Goal: Transaction & Acquisition: Purchase product/service

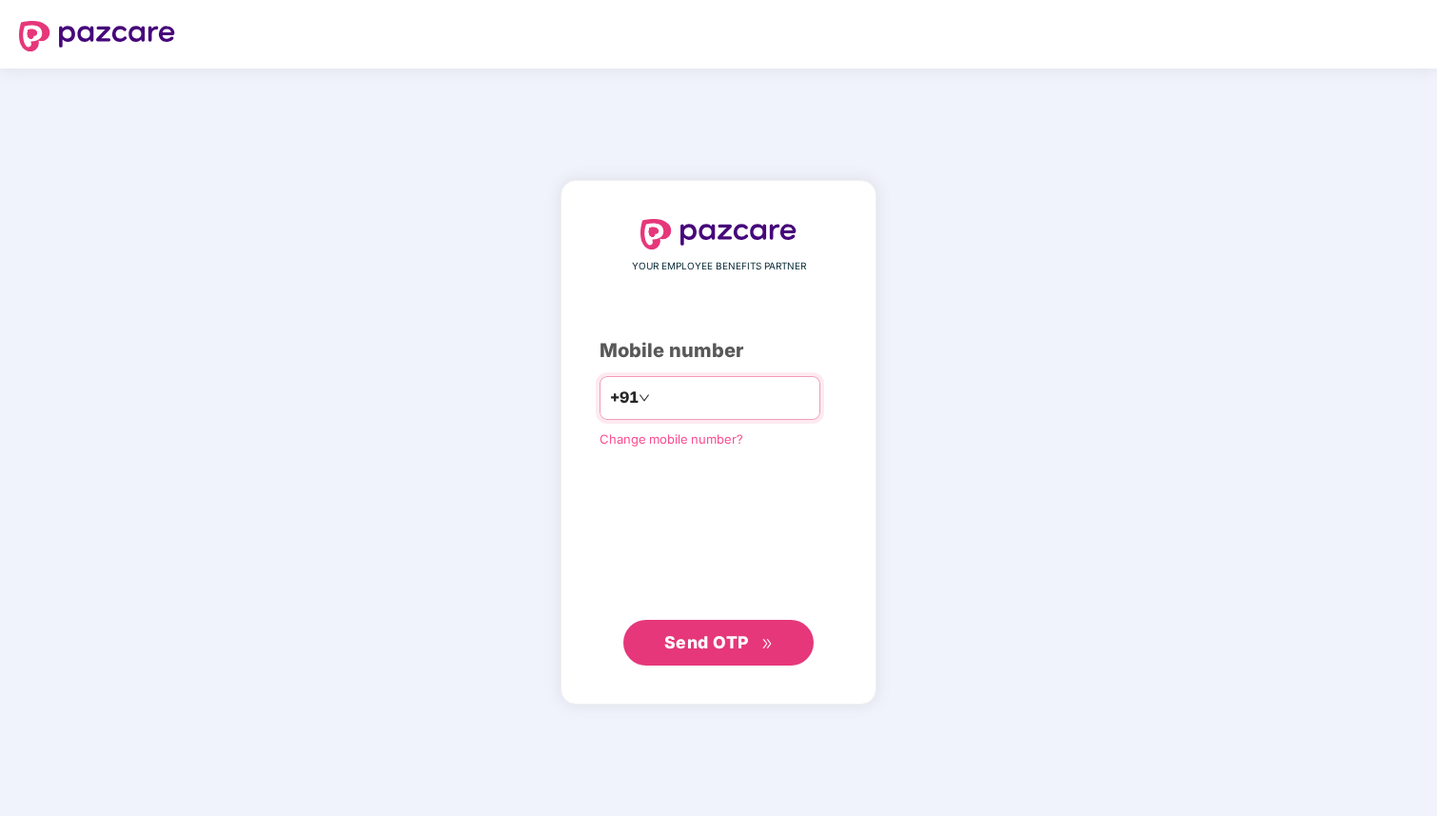
click at [736, 384] on input "number" at bounding box center [732, 398] width 156 height 30
type input "**********"
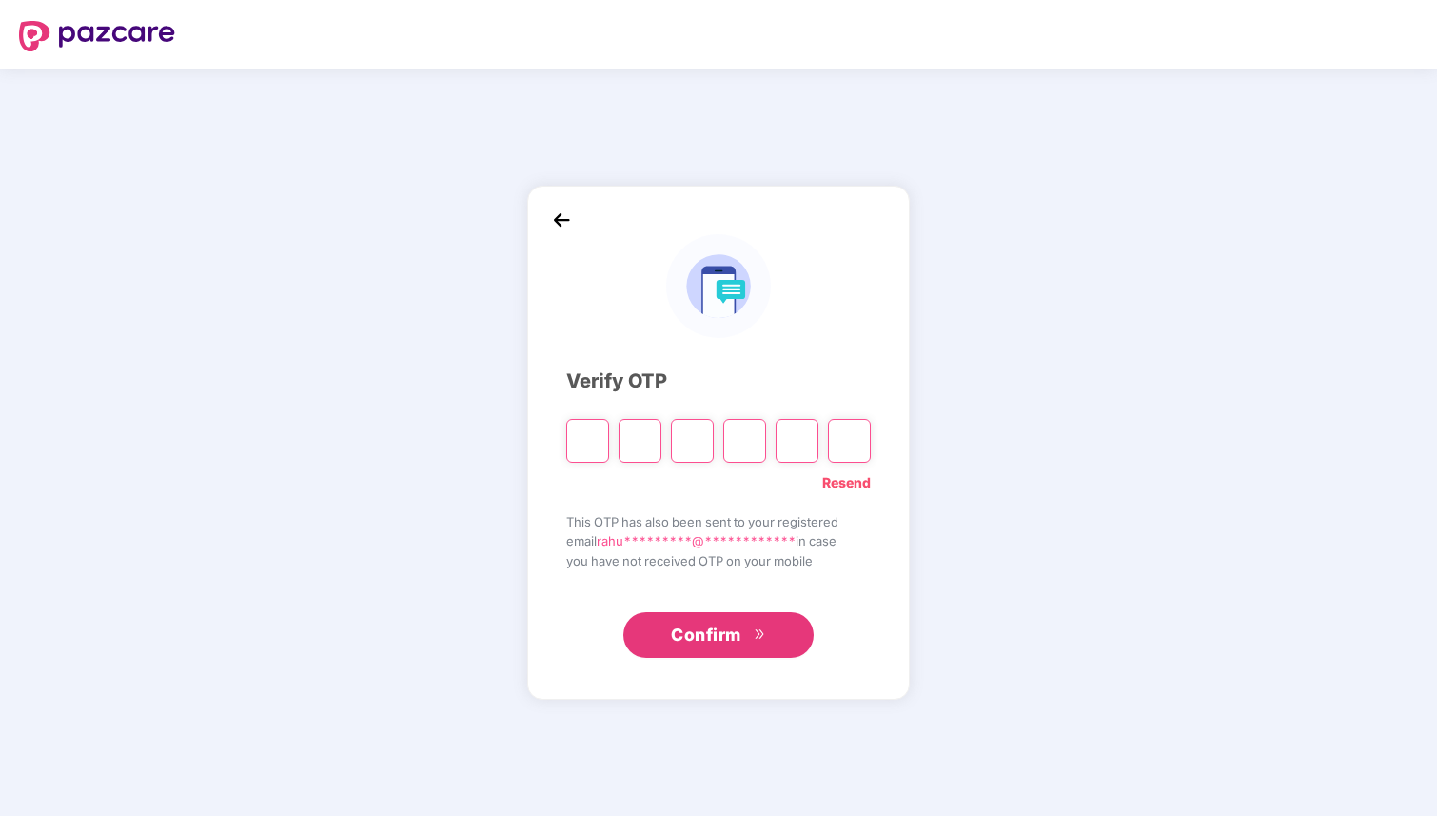
type input "*"
click at [832, 499] on div "**********" at bounding box center [718, 442] width 305 height 434
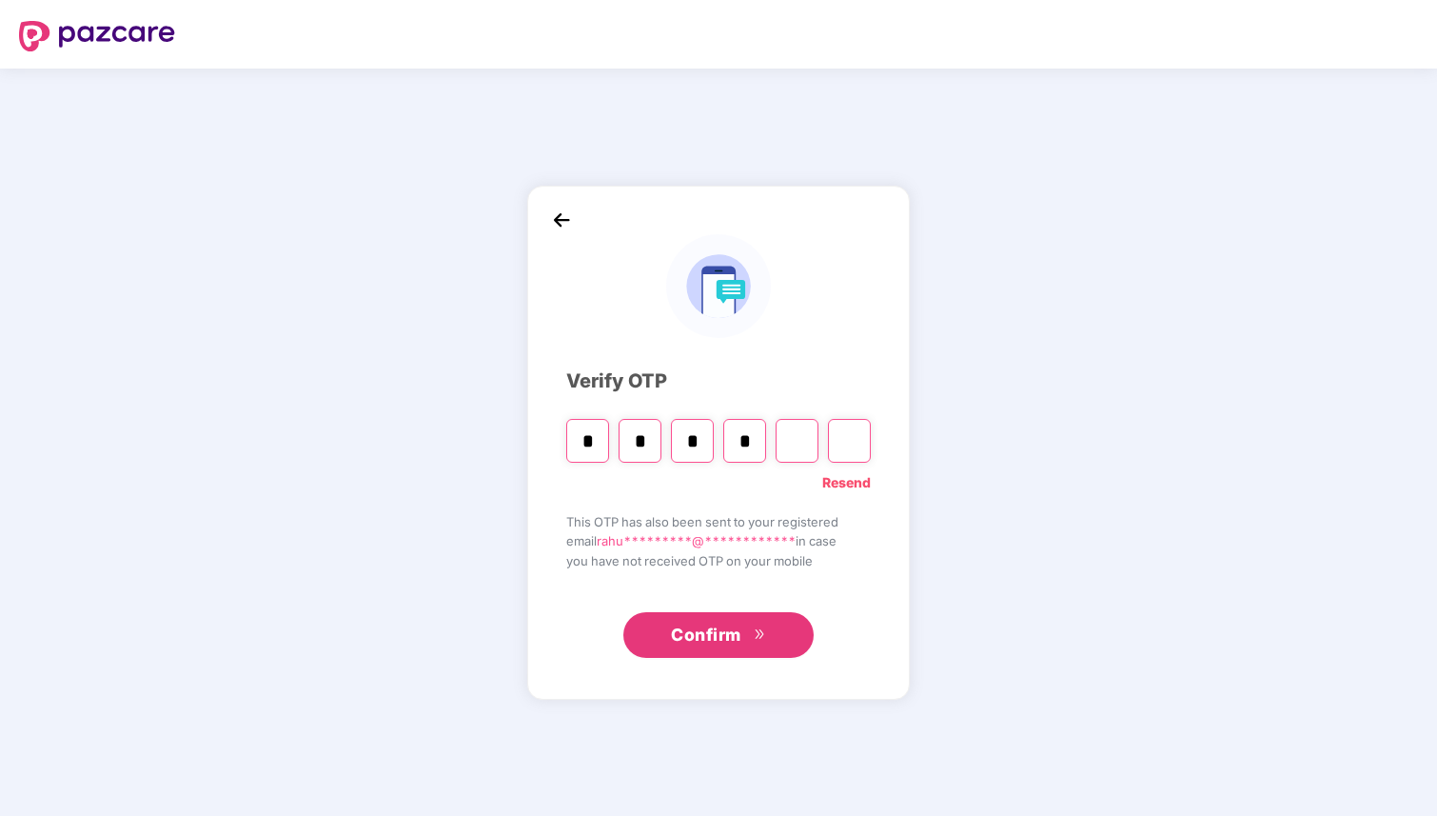
click at [838, 491] on link "Resend" at bounding box center [846, 482] width 49 height 21
click at [581, 445] on input "Please enter verification code. Digit 1" at bounding box center [587, 441] width 43 height 44
type input "*"
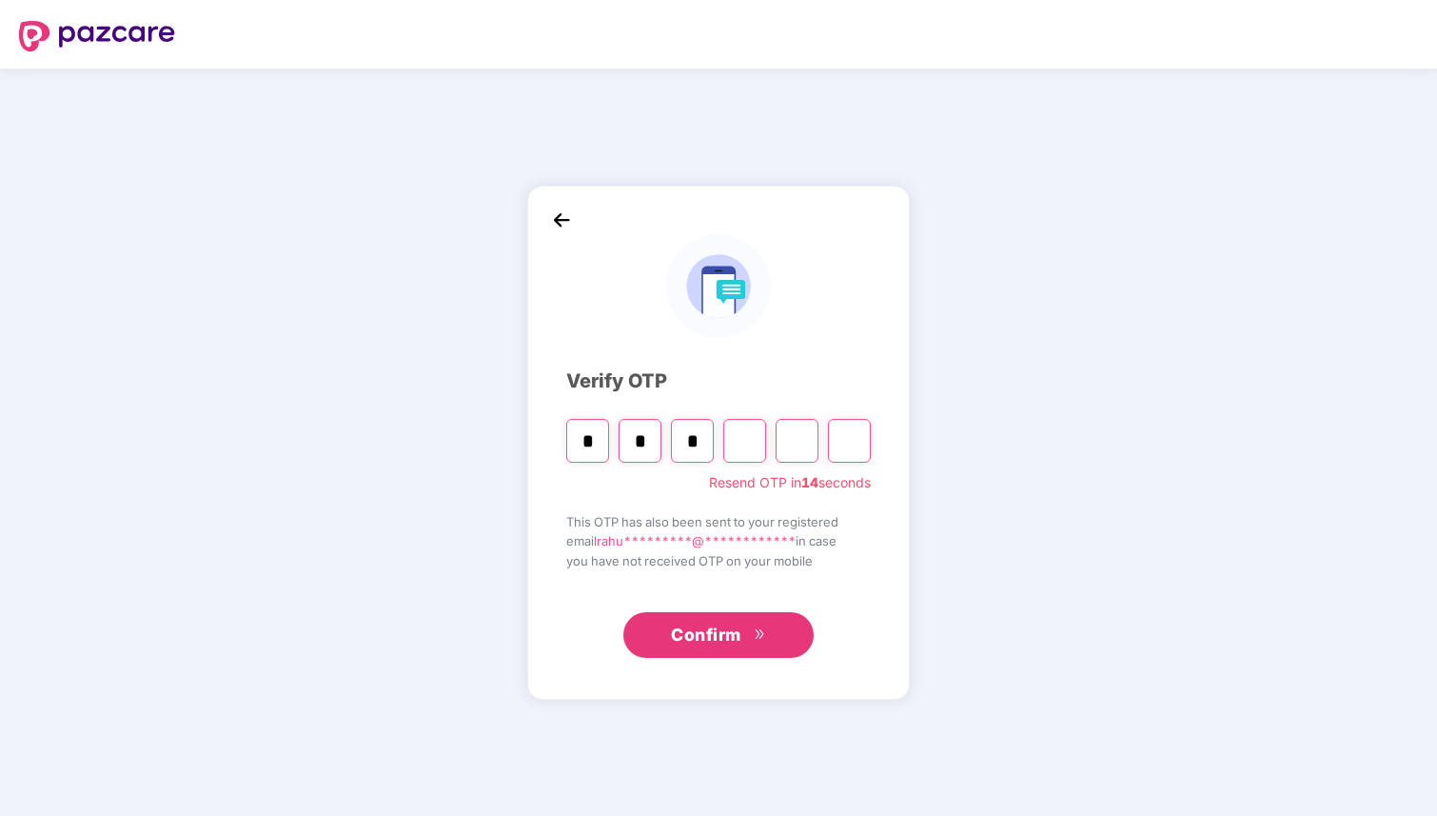
type input "*"
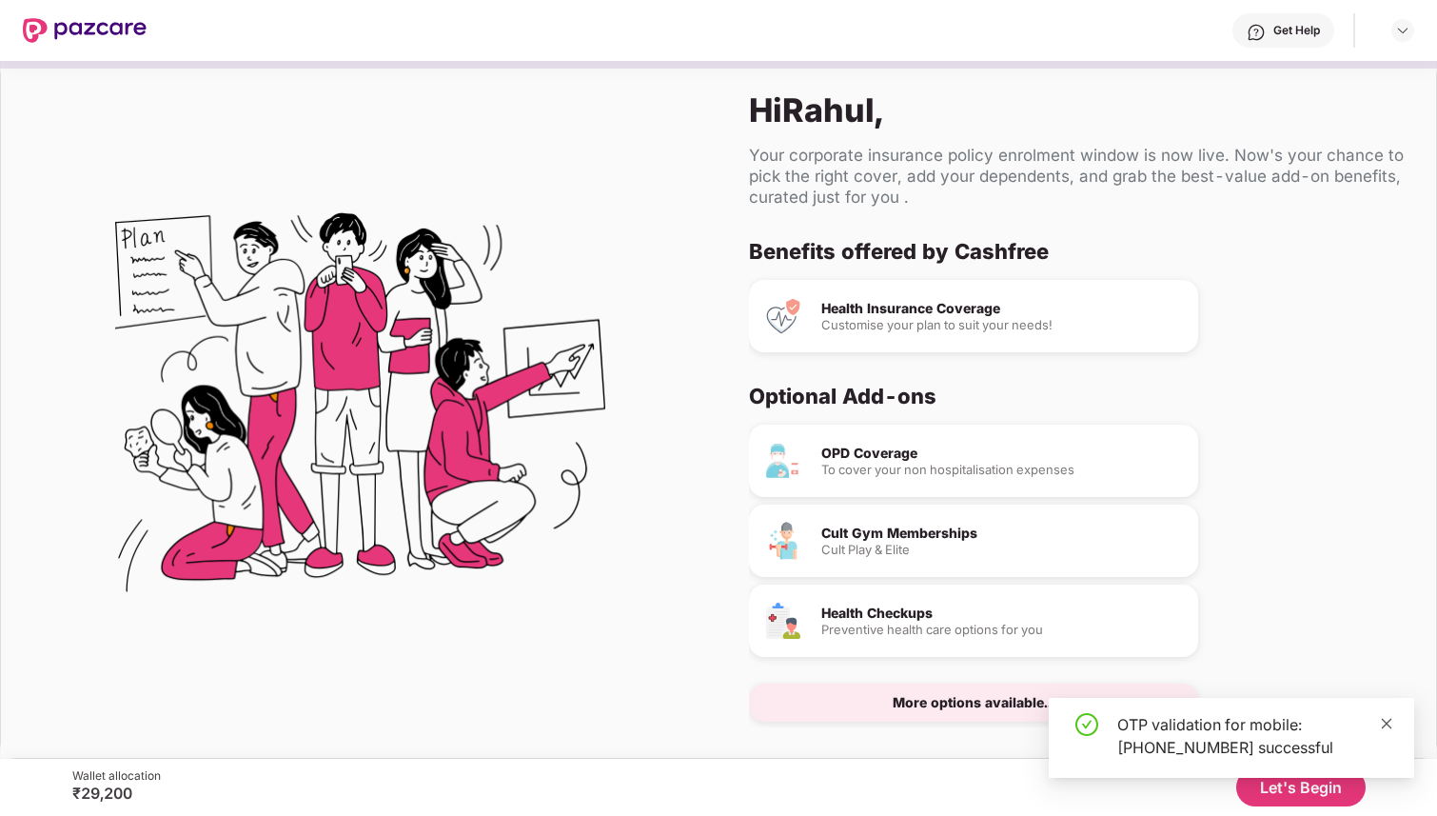
click at [1386, 714] on link at bounding box center [1386, 723] width 13 height 21
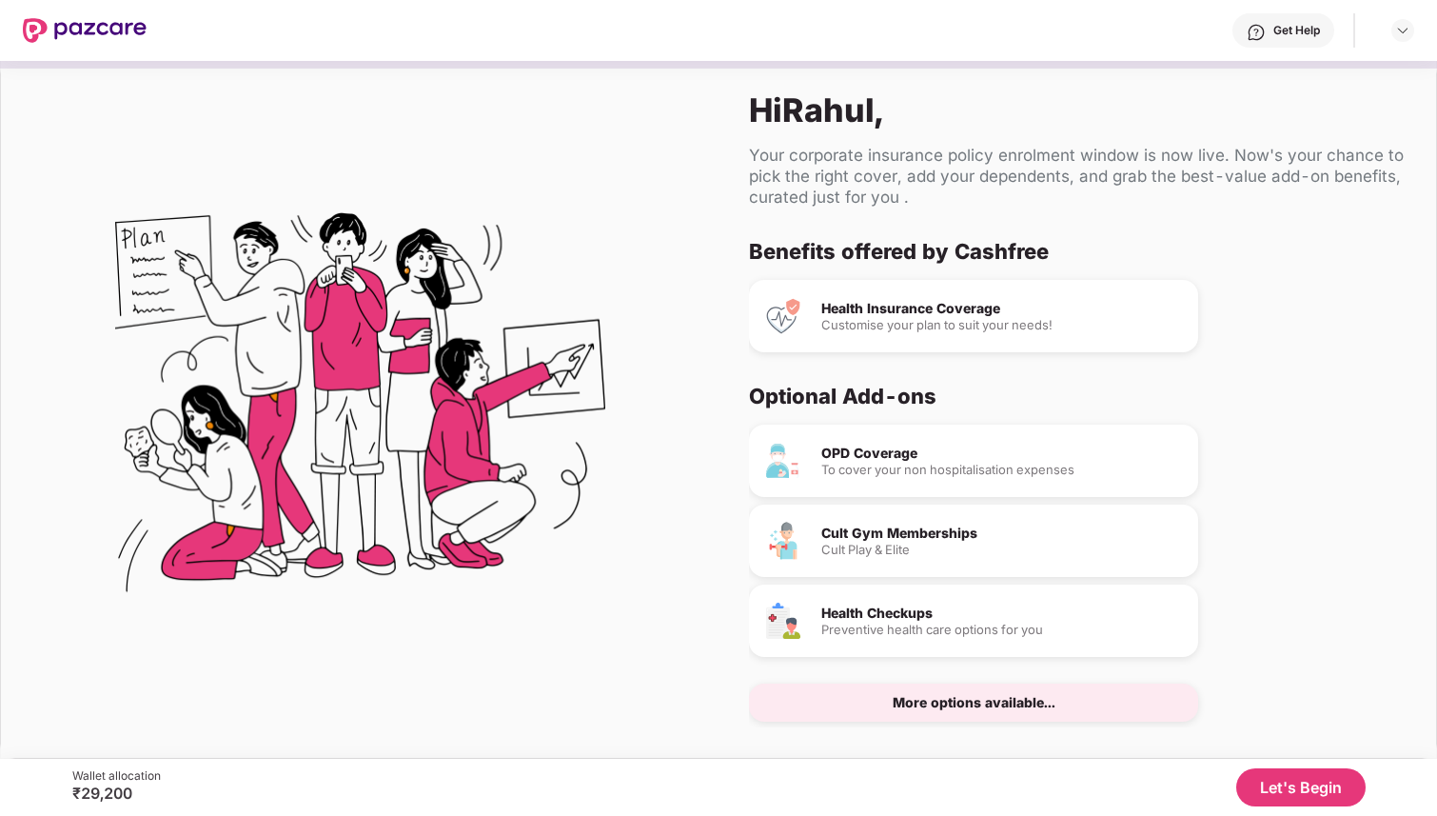
click at [130, 29] on img at bounding box center [85, 30] width 124 height 25
click at [87, 17] on div at bounding box center [85, 30] width 124 height 61
click at [97, 782] on div "Wallet allocation" at bounding box center [116, 775] width 89 height 15
click at [148, 780] on div "Wallet allocation" at bounding box center [116, 775] width 89 height 15
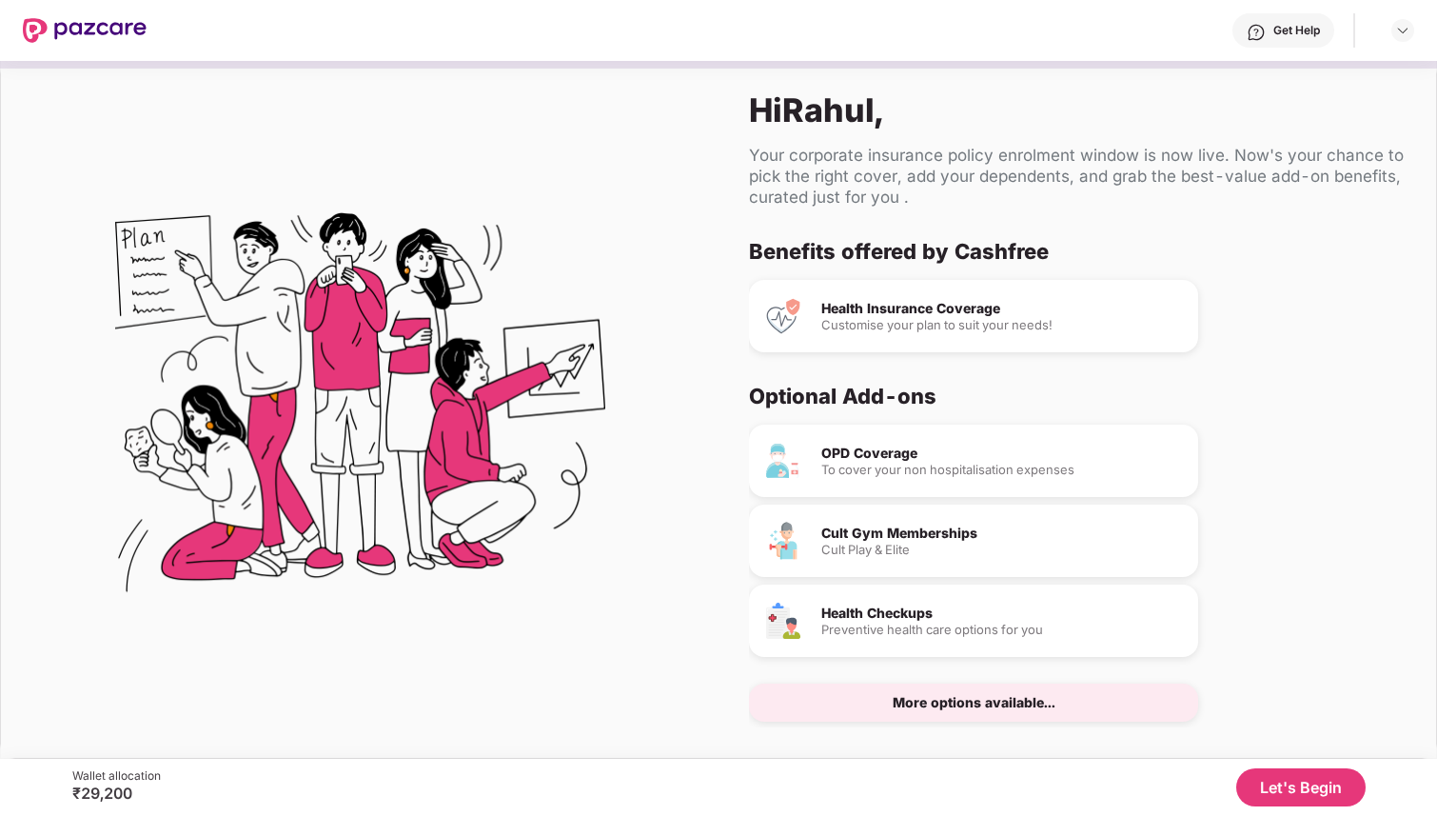
click at [887, 264] on div "Benefits offered by Cashfree Health Insurance Coverage Customise your plan to s…" at bounding box center [1070, 295] width 642 height 114
click at [1098, 110] on div "Hi [PERSON_NAME] ," at bounding box center [1077, 109] width 657 height 39
click at [940, 690] on div "More options available..." at bounding box center [973, 702] width 449 height 38
click at [937, 683] on div "More options available..." at bounding box center [973, 702] width 449 height 38
click at [947, 702] on div "More options available..." at bounding box center [974, 702] width 163 height 13
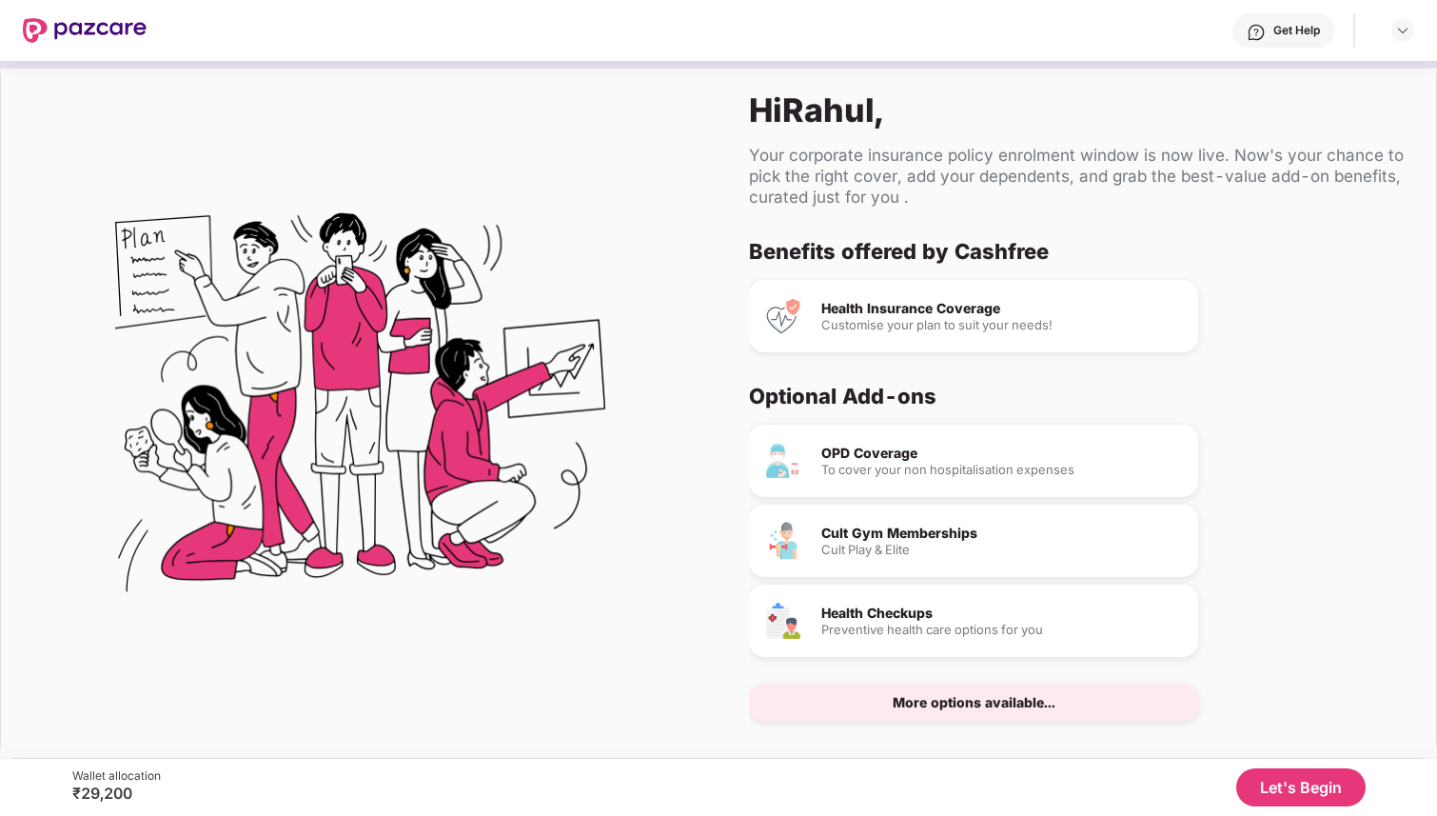
click at [1301, 778] on button "Let's Begin" at bounding box center [1301, 787] width 129 height 38
click at [1261, 782] on button "Let's Begin" at bounding box center [1301, 787] width 129 height 38
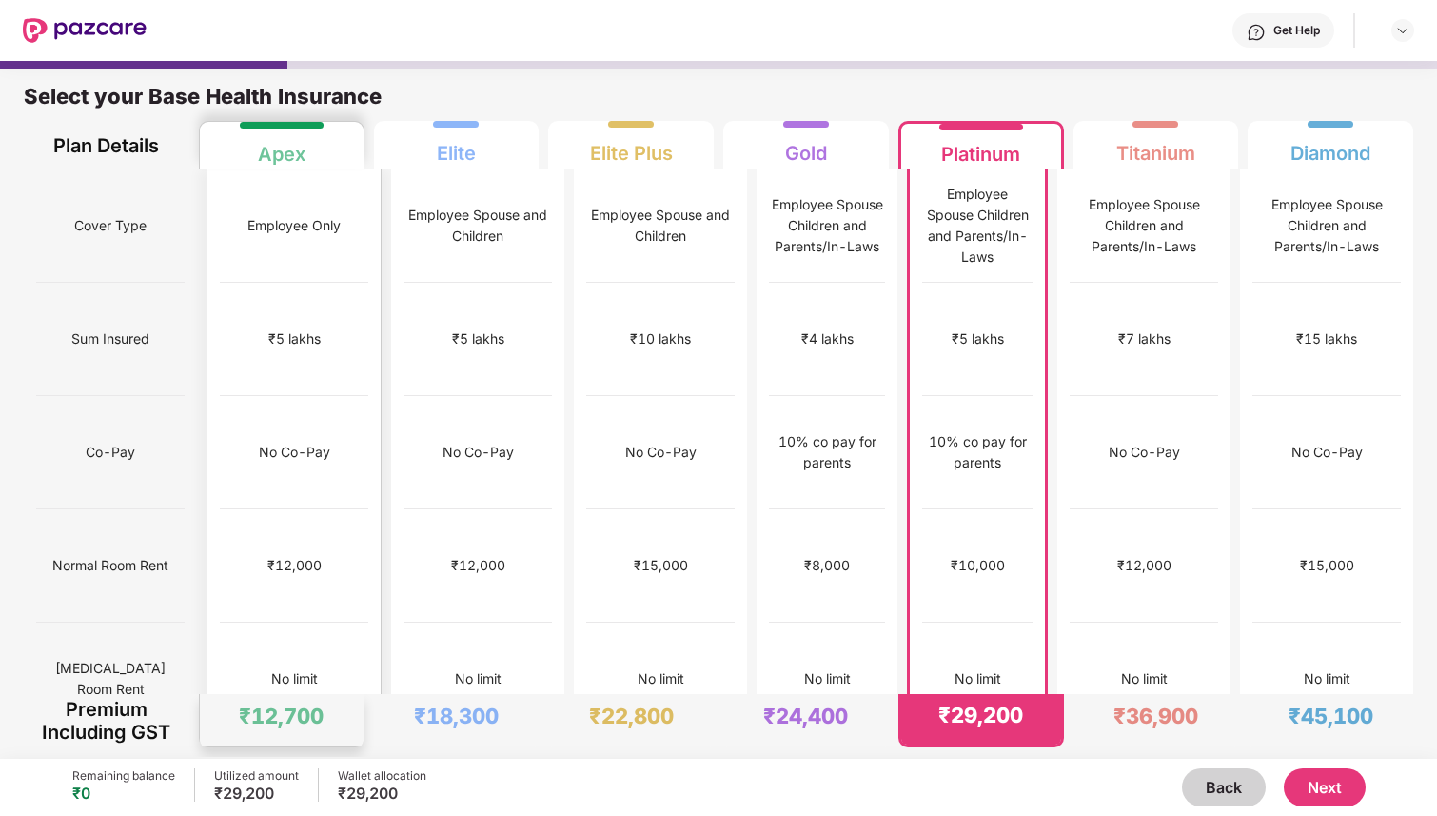
click at [324, 339] on div "₹5 lakhs" at bounding box center [294, 339] width 148 height 113
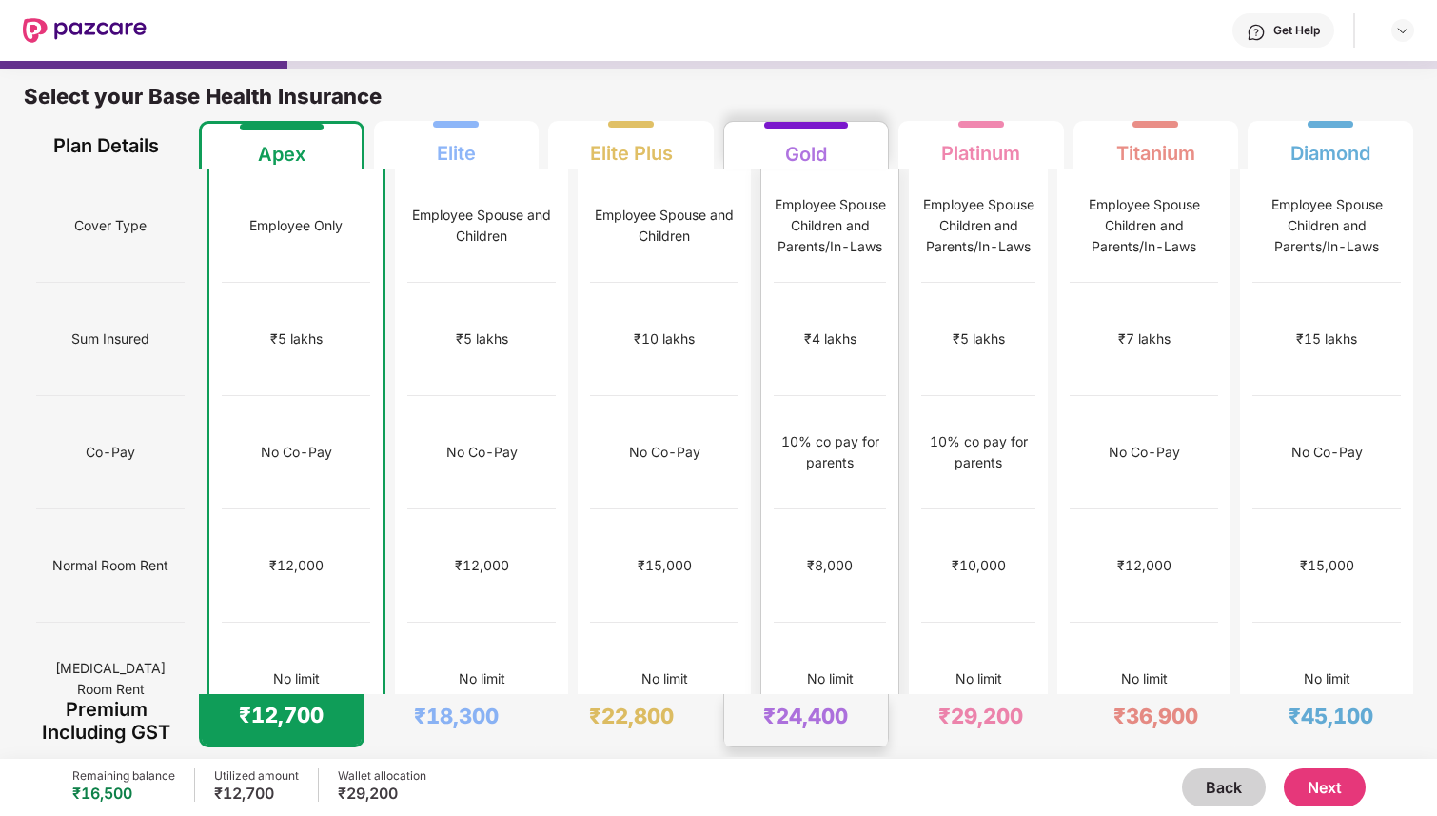
click at [814, 396] on div "10% co pay for parents" at bounding box center [830, 452] width 112 height 113
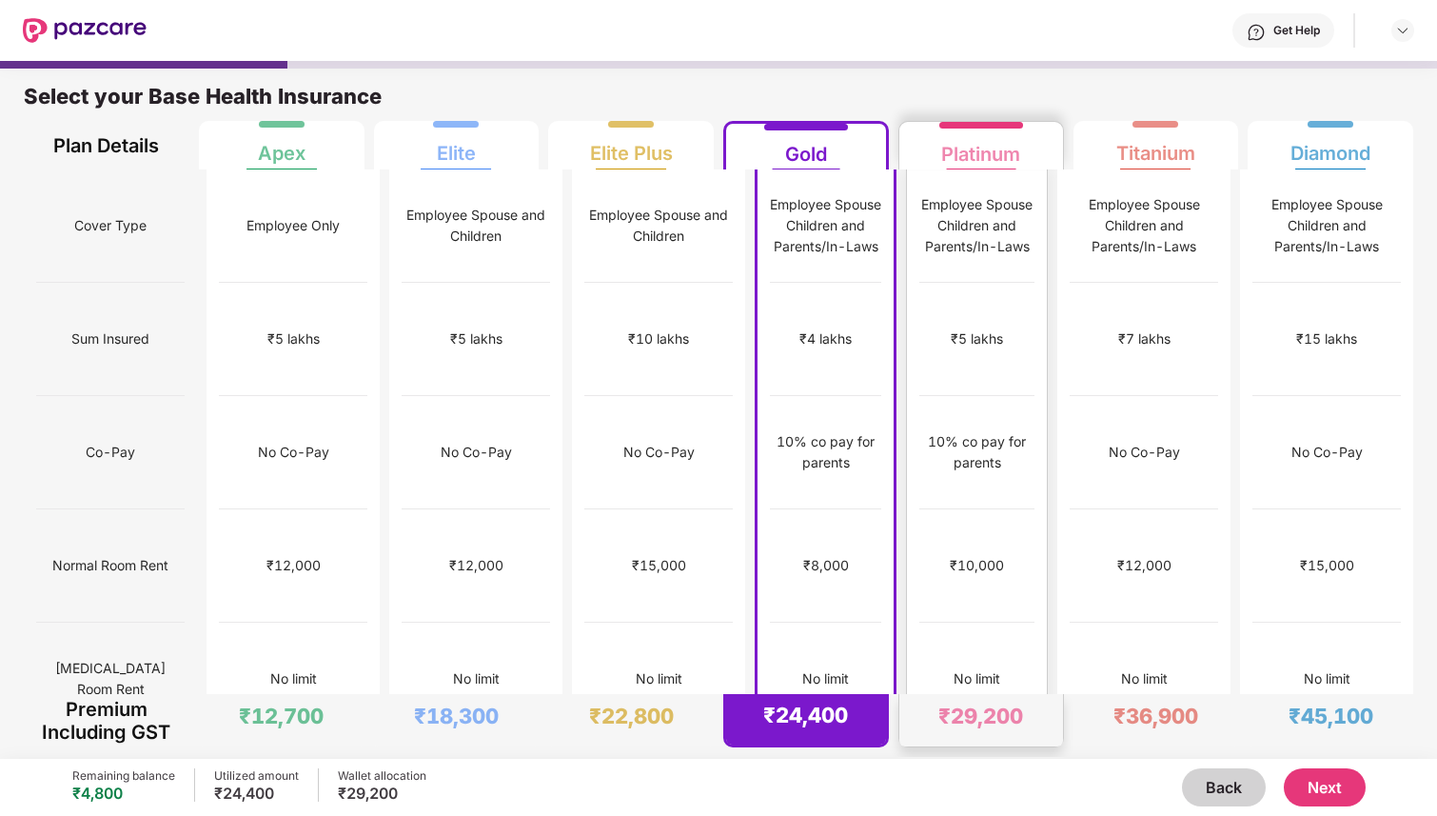
click at [951, 431] on div "10% co pay for parents" at bounding box center [977, 452] width 115 height 42
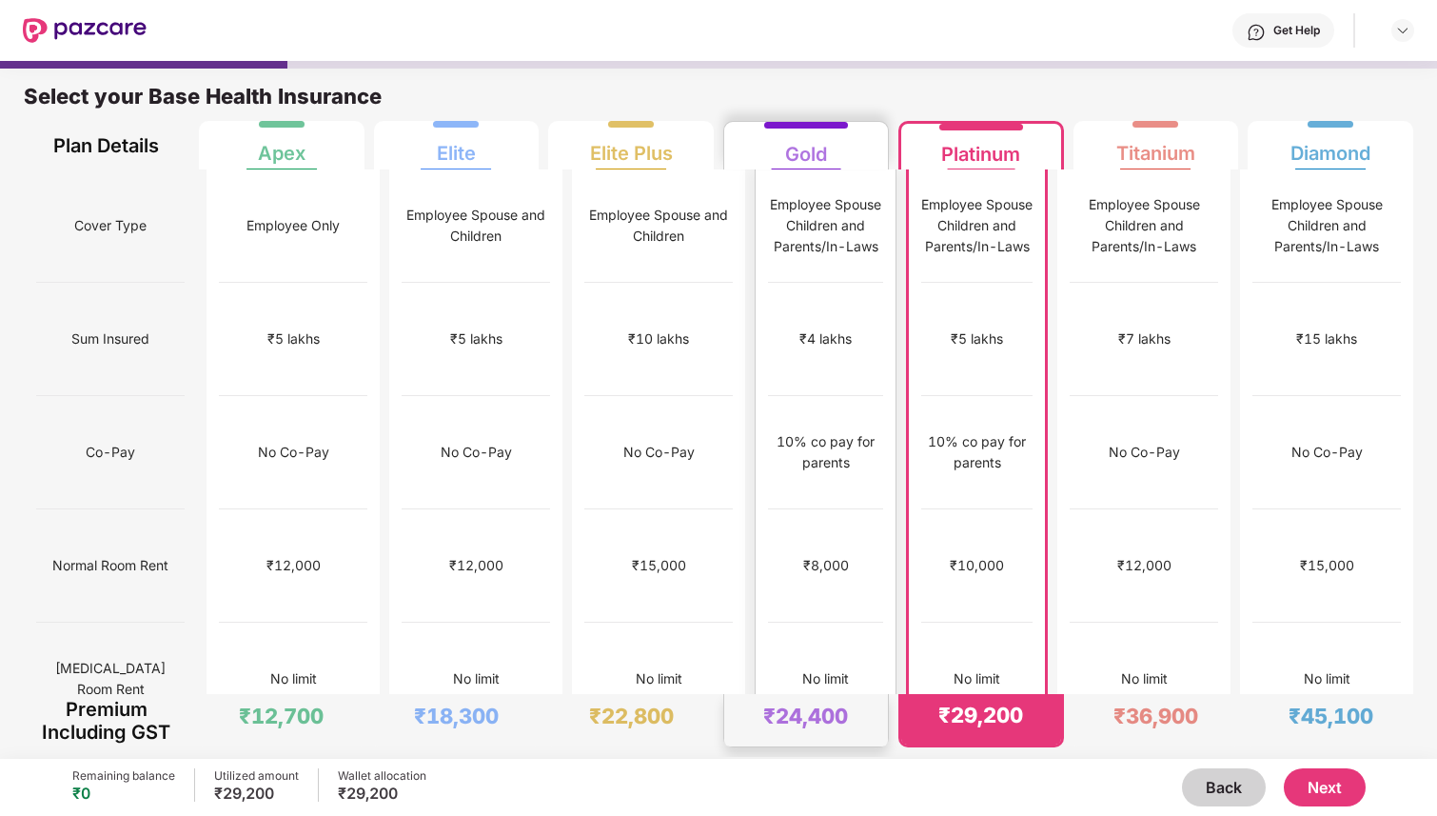
click at [841, 509] on div "₹8,000" at bounding box center [825, 565] width 115 height 113
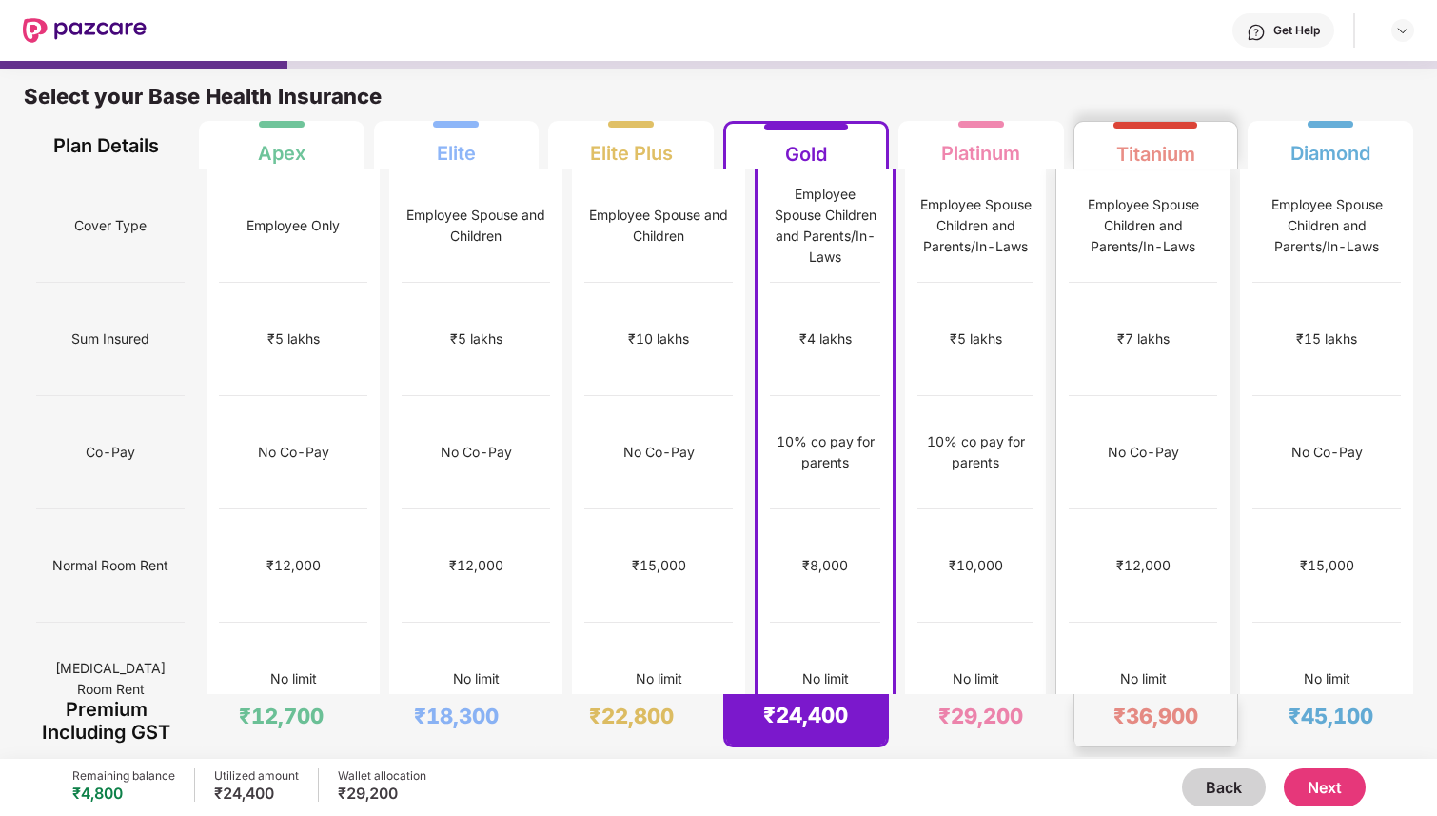
click at [1153, 520] on div "₹12,000" at bounding box center [1143, 565] width 148 height 113
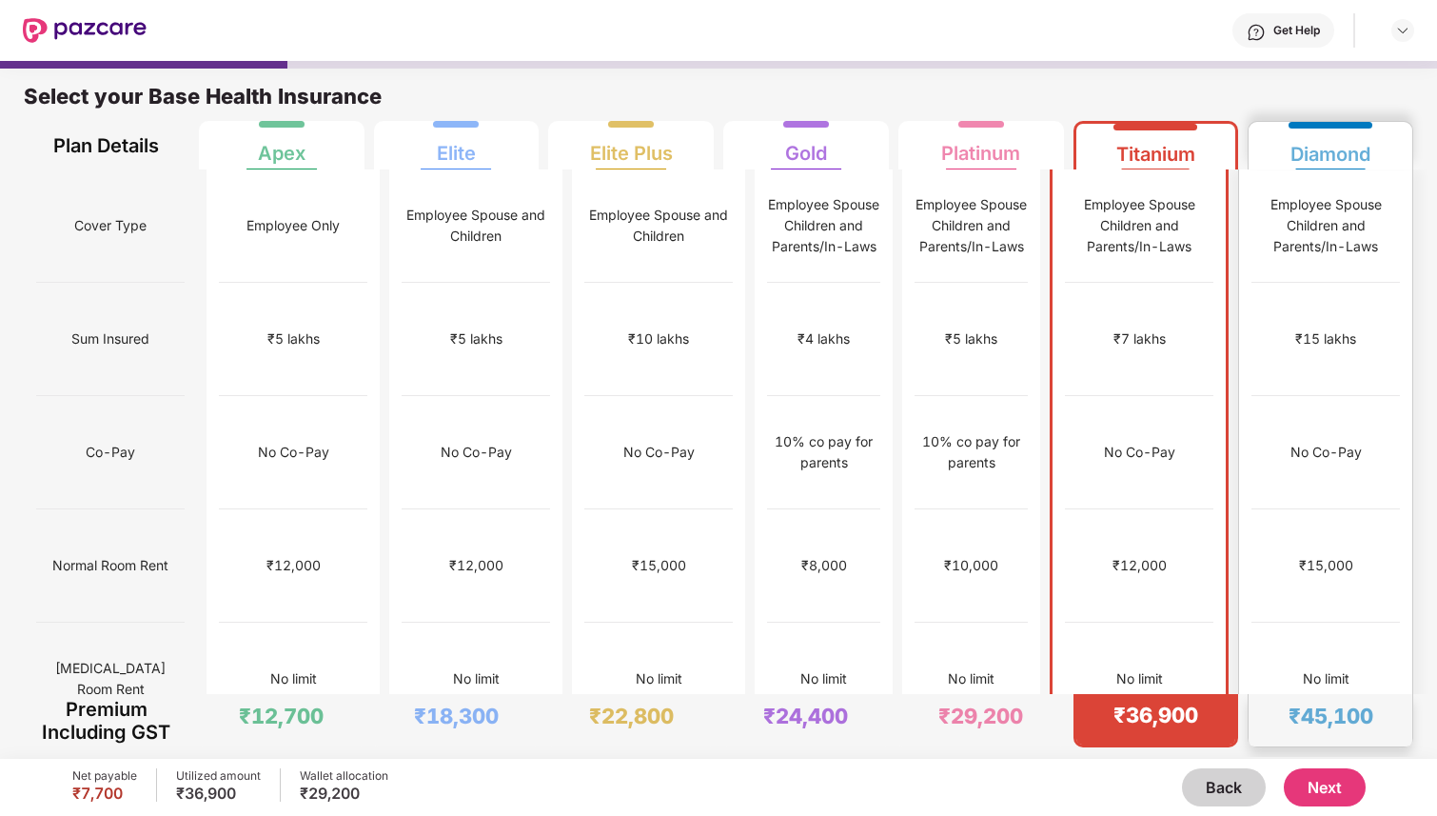
click at [1294, 623] on div "No limit" at bounding box center [1326, 679] width 148 height 113
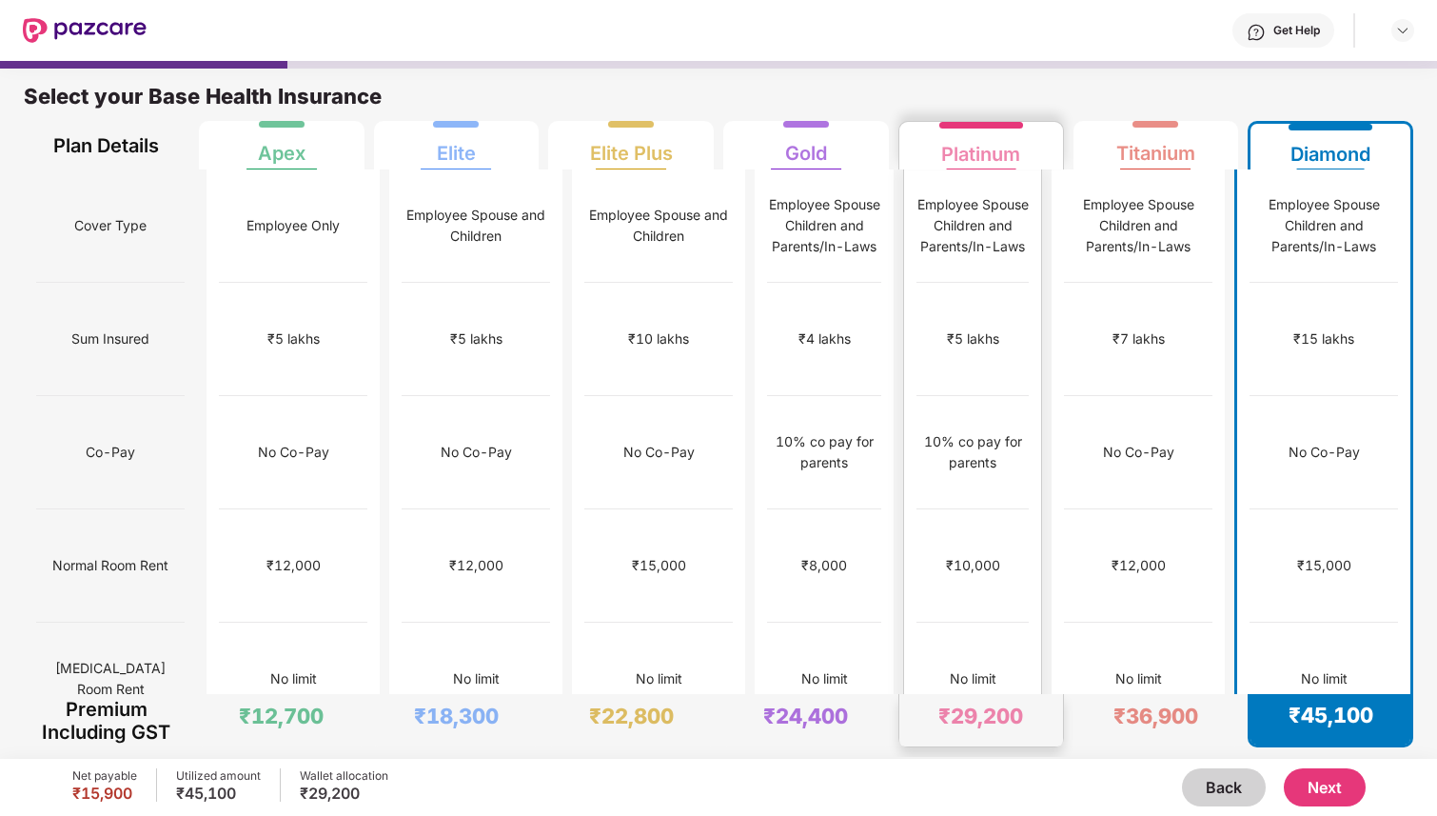
click at [955, 509] on div "₹10,000" at bounding box center [973, 565] width 112 height 113
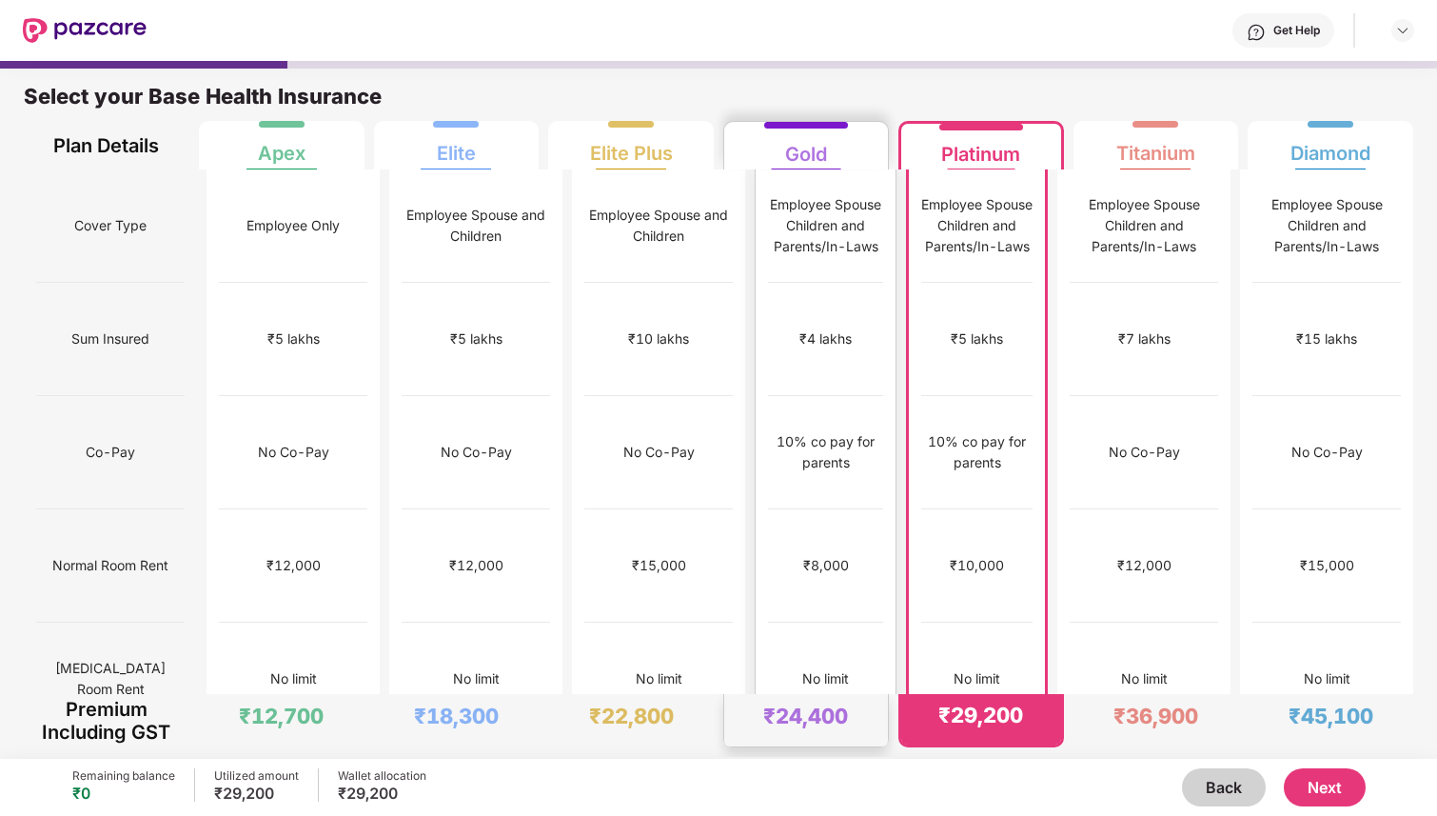
click at [824, 509] on div "₹8,000" at bounding box center [825, 565] width 115 height 113
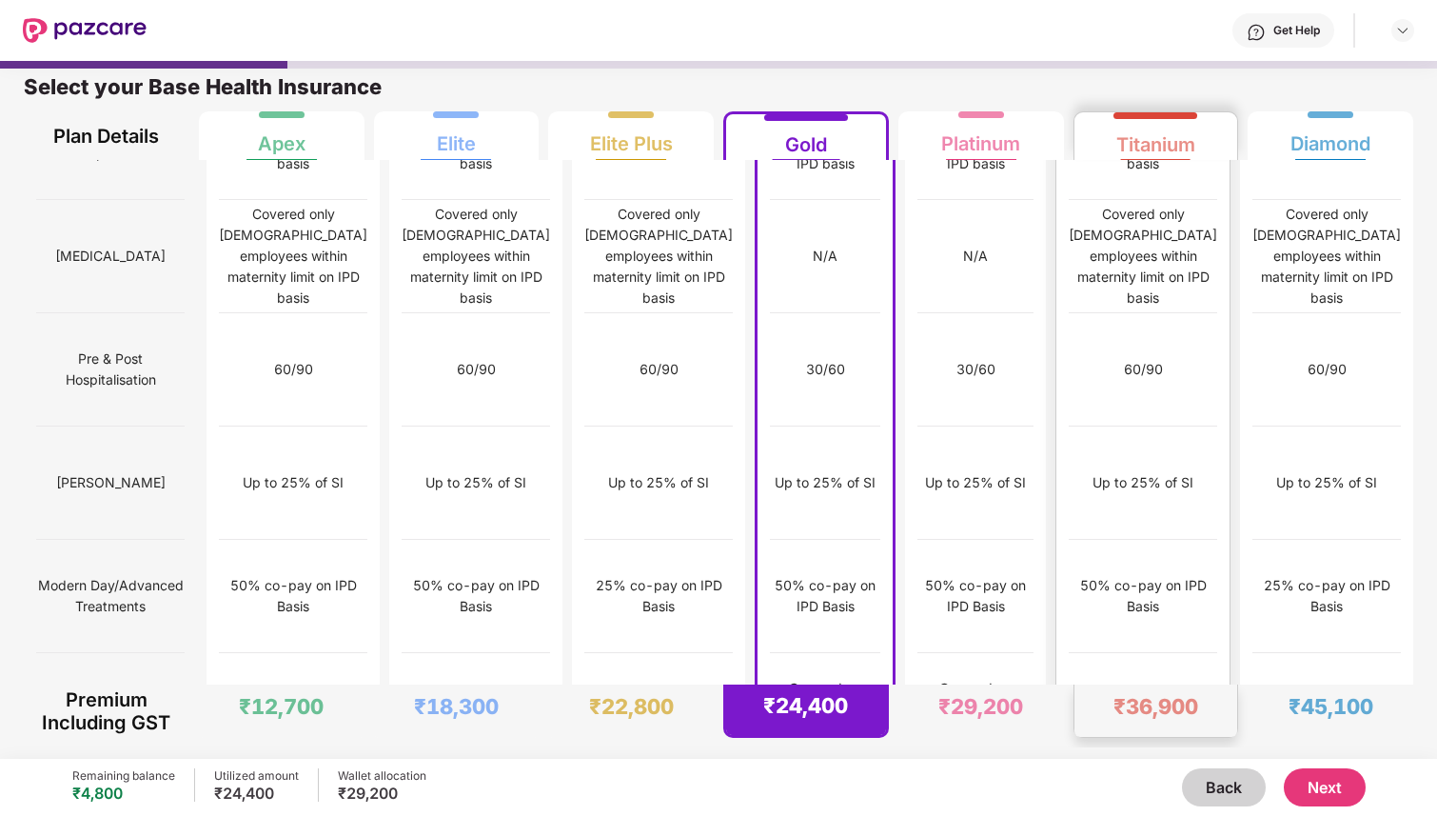
scroll to position [1784, 0]
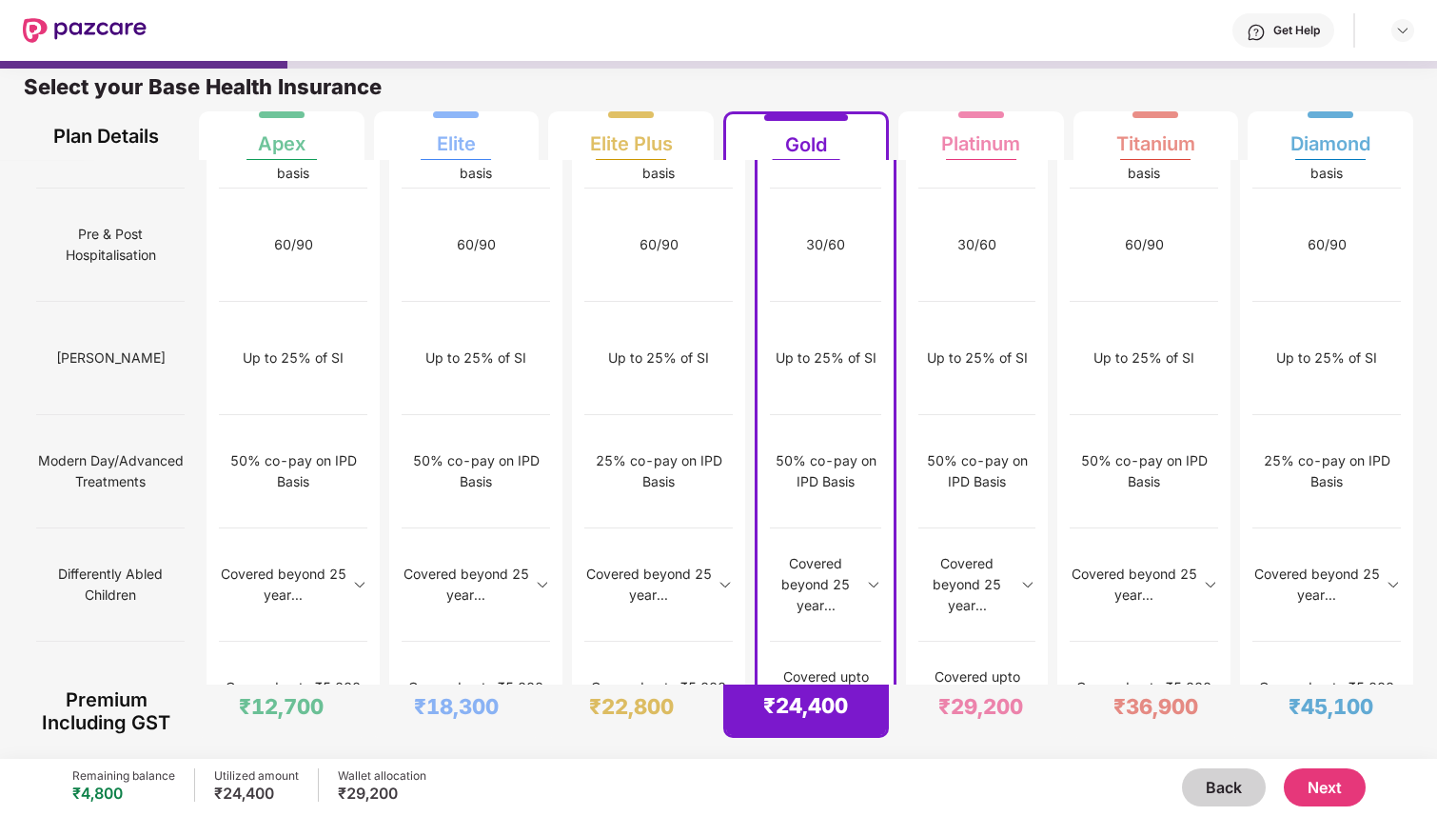
click at [1330, 789] on button "Next" at bounding box center [1325, 787] width 82 height 38
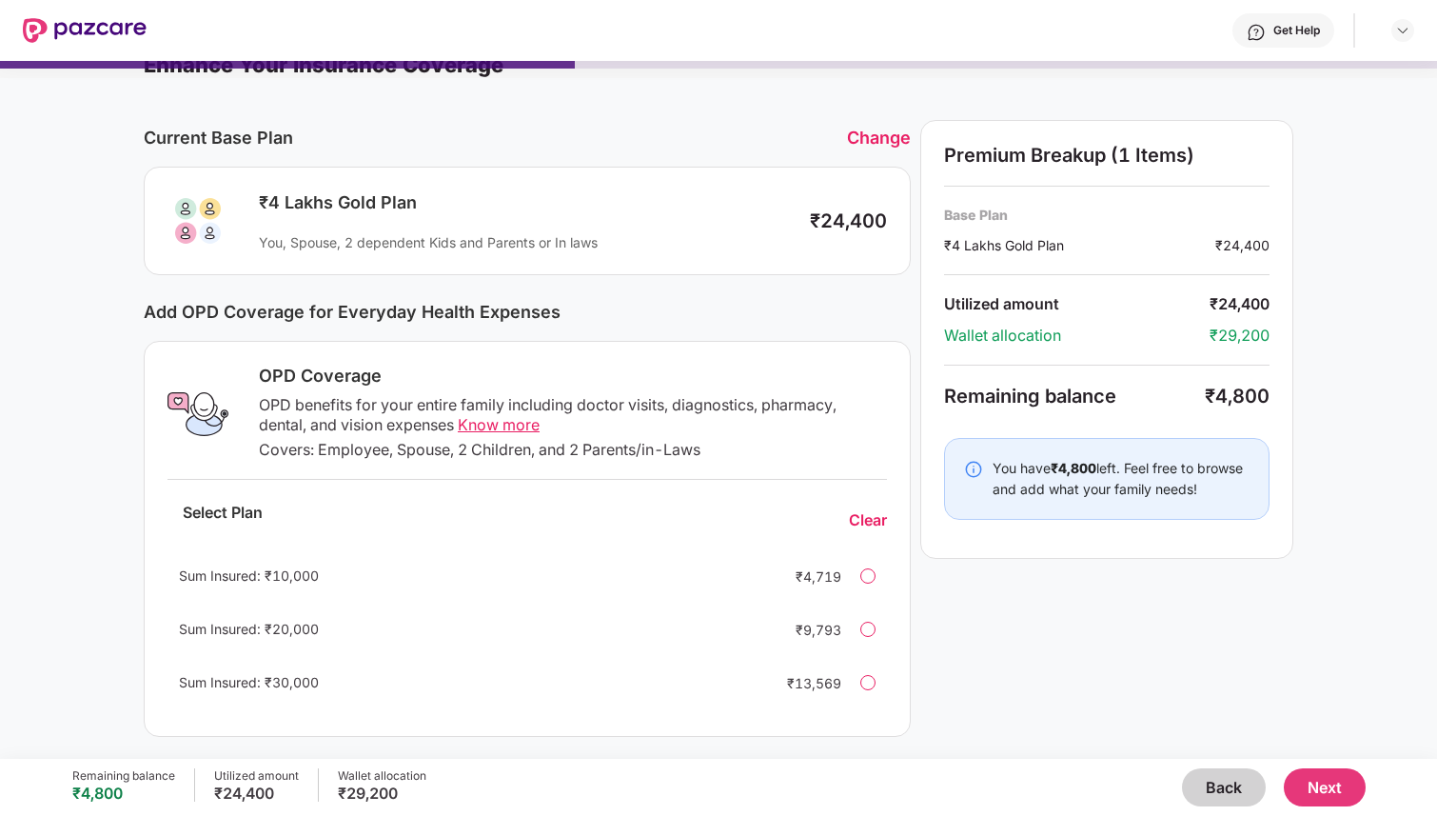
scroll to position [37, 0]
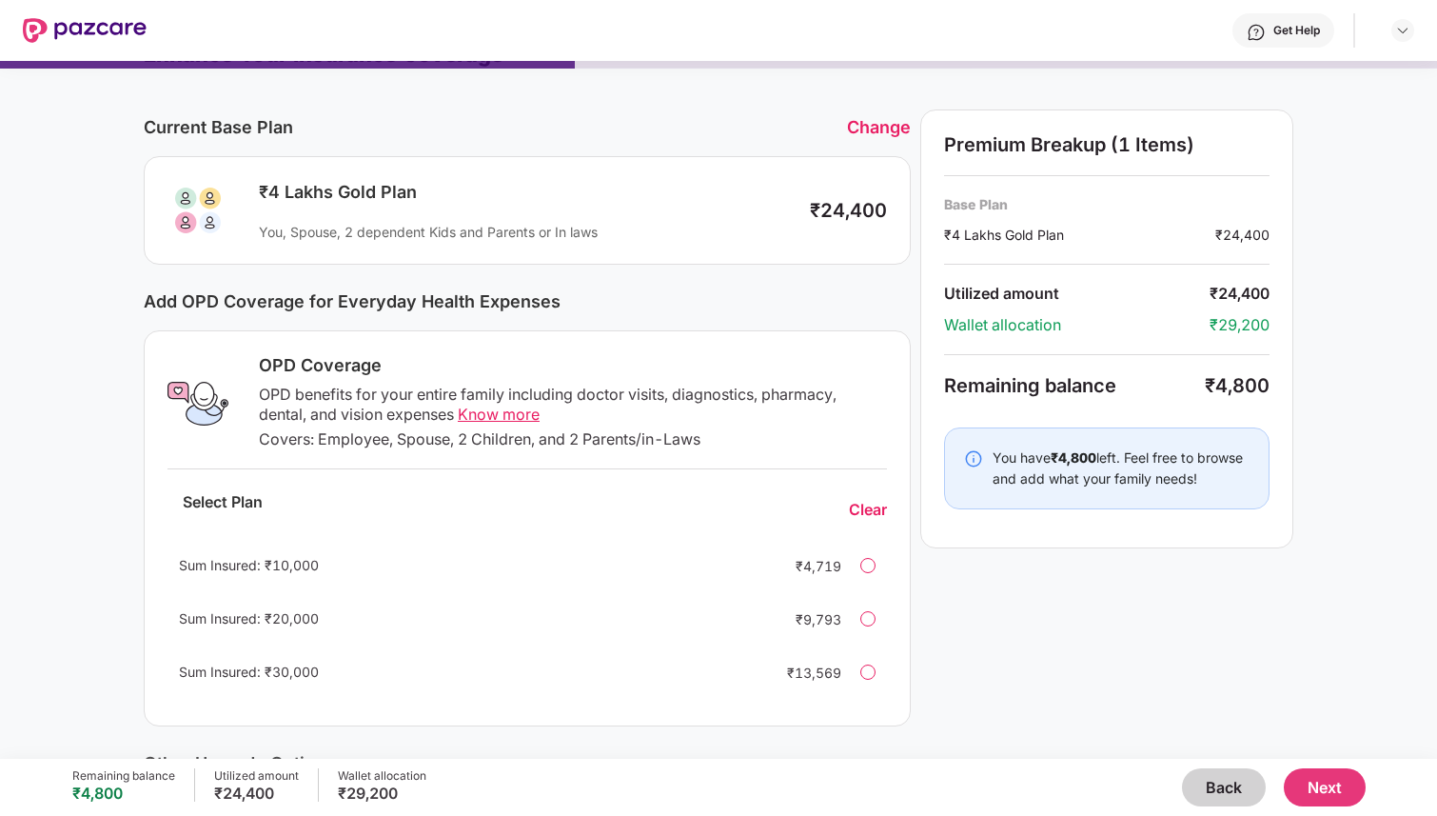
click at [271, 305] on div "Add OPD Coverage for Everyday Health Expenses" at bounding box center [527, 301] width 767 height 20
click at [389, 306] on div "Add OPD Coverage for Everyday Health Expenses" at bounding box center [527, 301] width 767 height 20
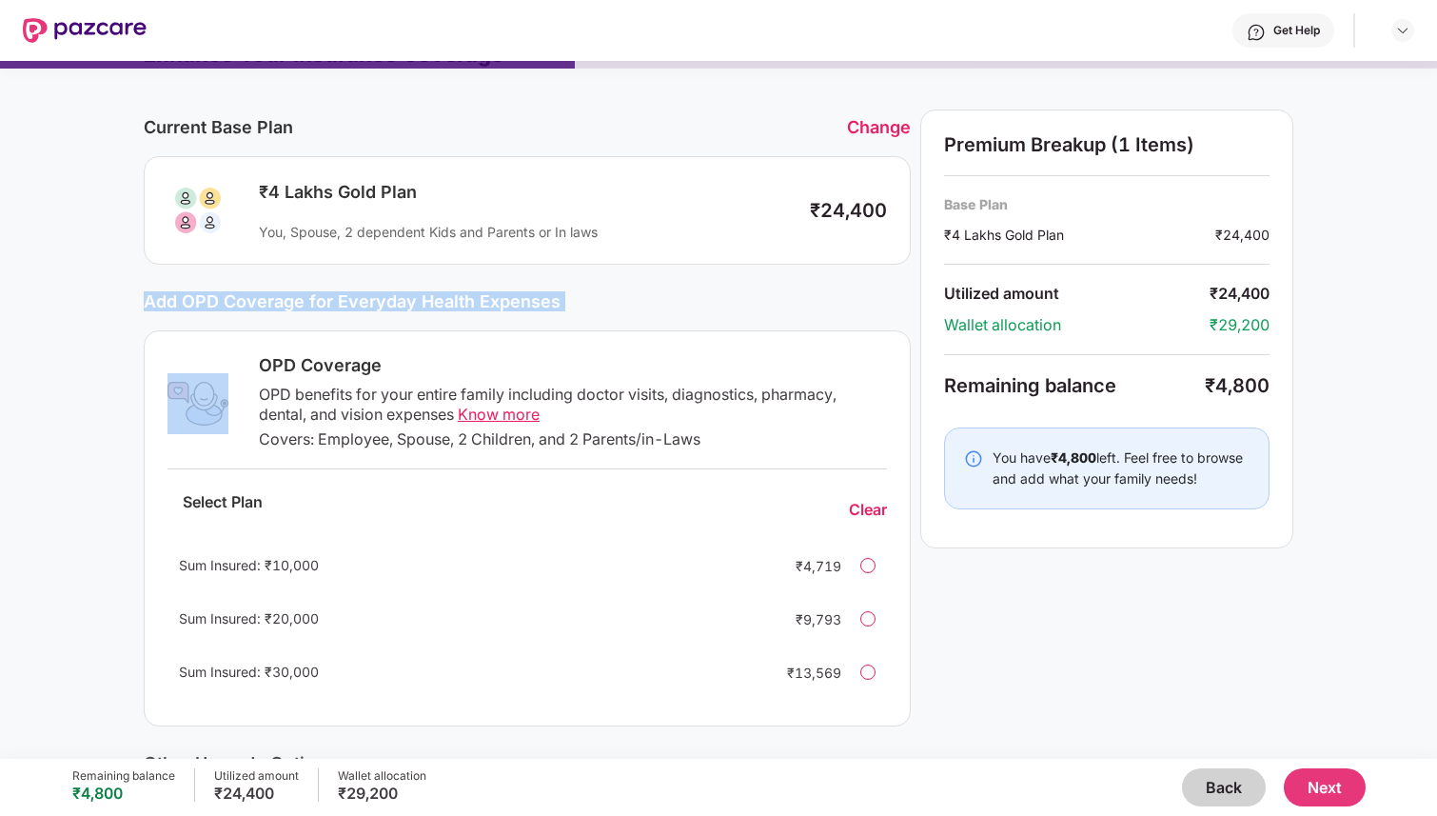
click at [389, 306] on div "Add OPD Coverage for Everyday Health Expenses" at bounding box center [527, 301] width 767 height 20
click at [493, 307] on div "Add OPD Coverage for Everyday Health Expenses" at bounding box center [527, 301] width 767 height 20
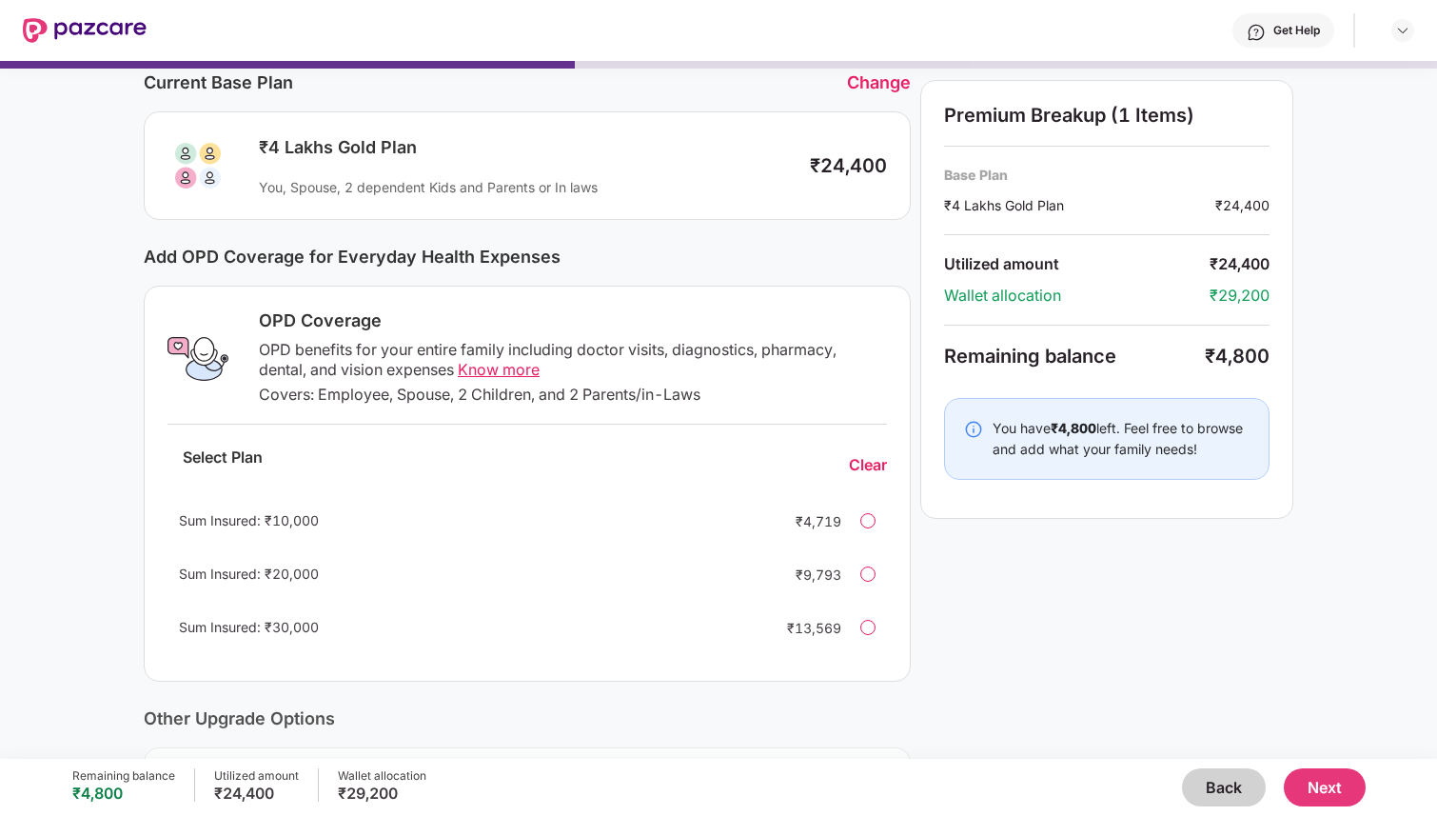
scroll to position [102, 0]
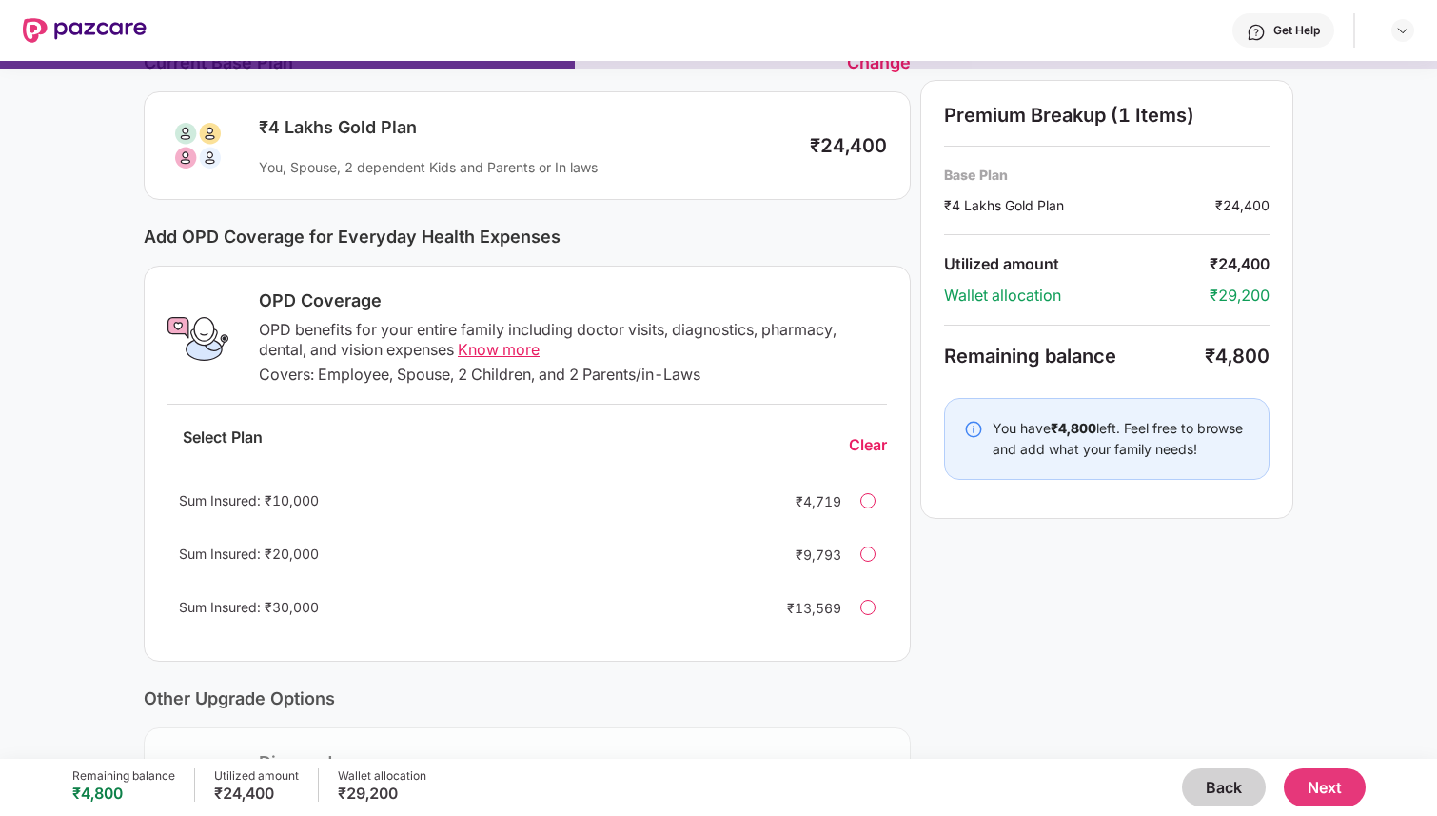
click at [396, 331] on div "OPD benefits for your entire family including doctor visits, diagnostics, pharm…" at bounding box center [573, 340] width 628 height 40
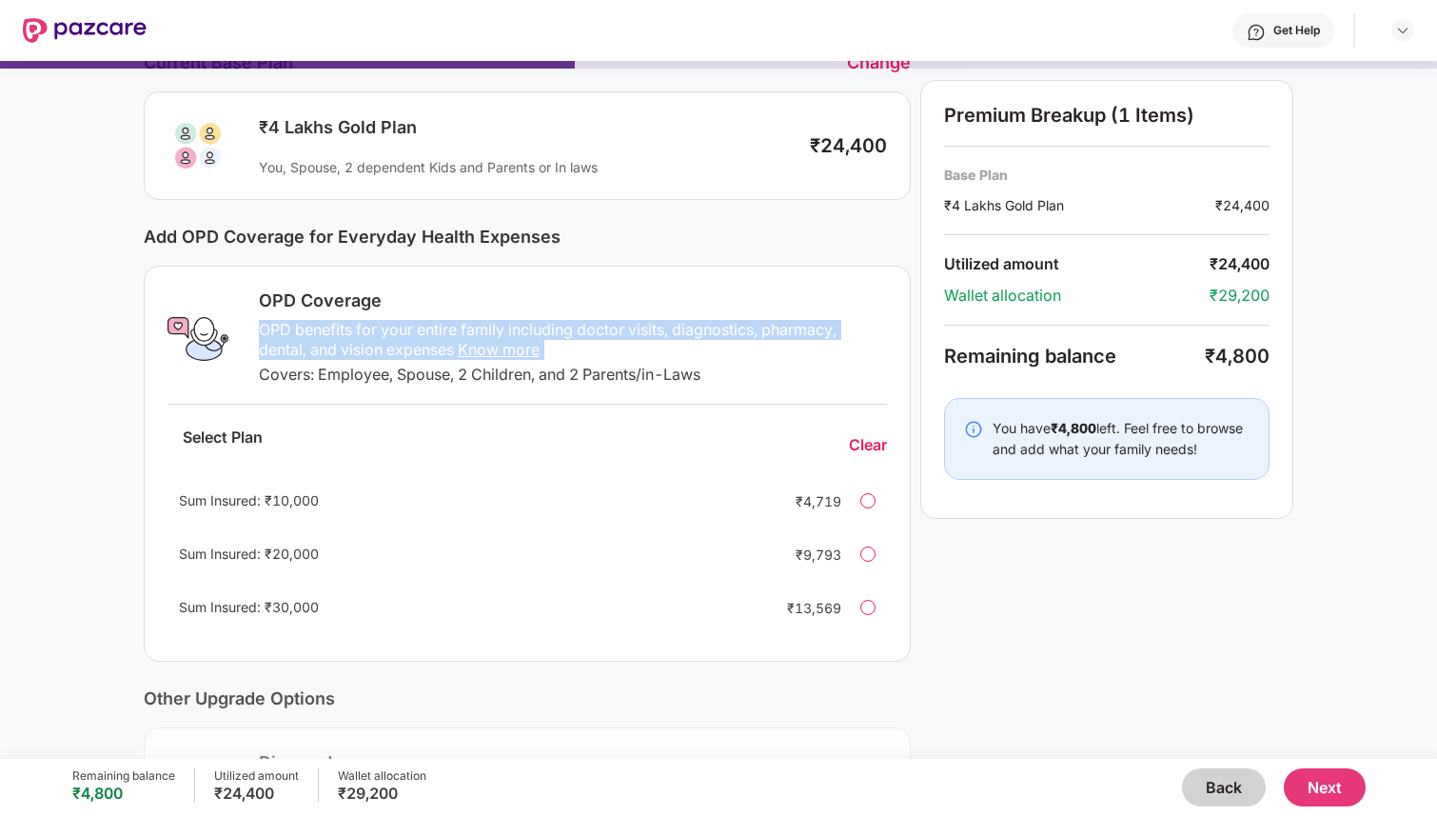
click at [396, 331] on div "OPD benefits for your entire family including doctor visits, diagnostics, pharm…" at bounding box center [573, 340] width 628 height 40
click at [616, 337] on div "OPD benefits for your entire family including doctor visits, diagnostics, pharm…" at bounding box center [573, 340] width 628 height 40
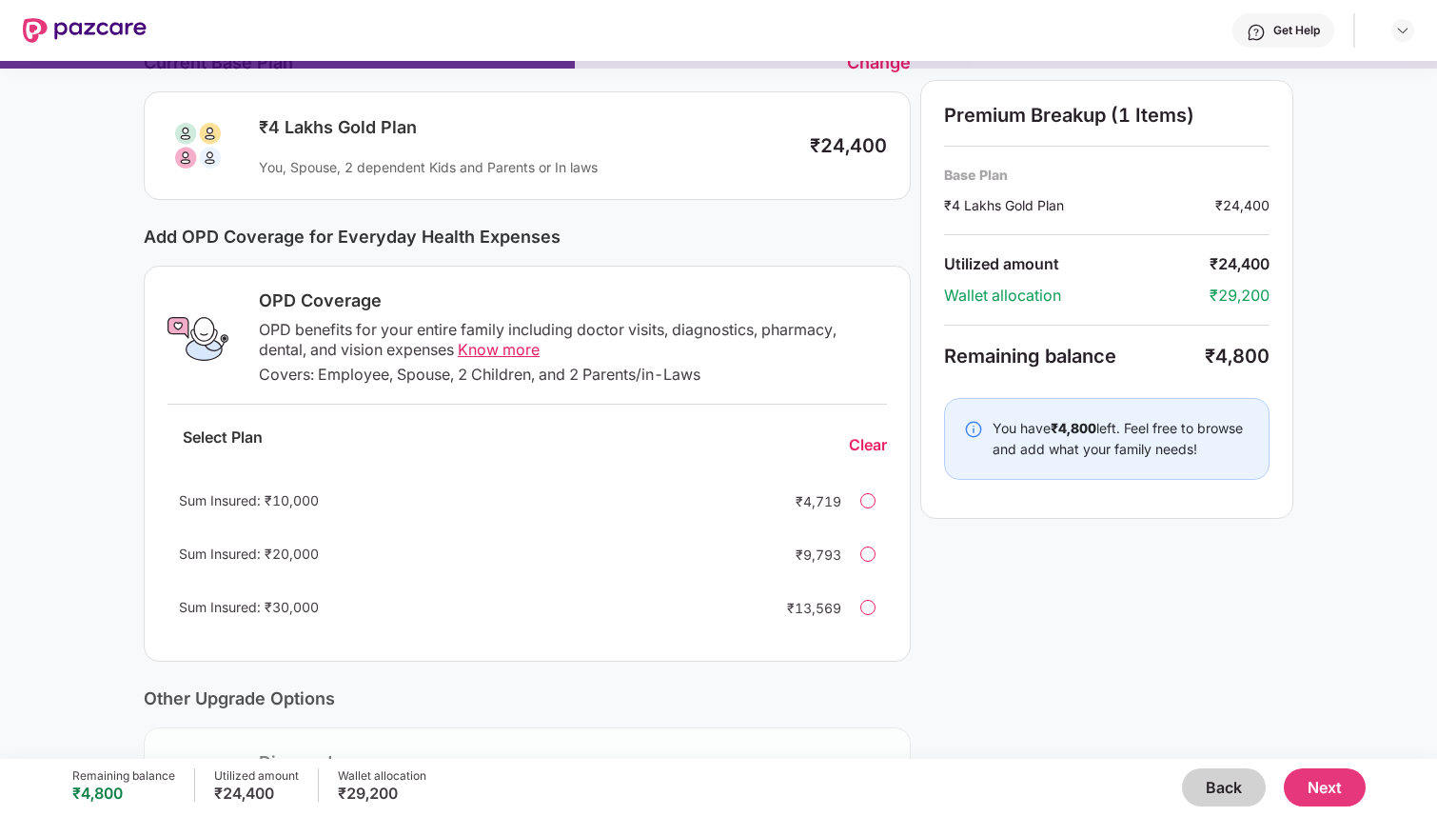
click at [382, 358] on div "OPD benefits for your entire family including doctor visits, diagnostics, pharm…" at bounding box center [573, 340] width 628 height 40
click at [471, 352] on span "Know more" at bounding box center [499, 349] width 82 height 19
click at [318, 374] on div "Covers: Employee, Spouse, 2 Children, and 2 Parents/in-Laws" at bounding box center [573, 375] width 628 height 20
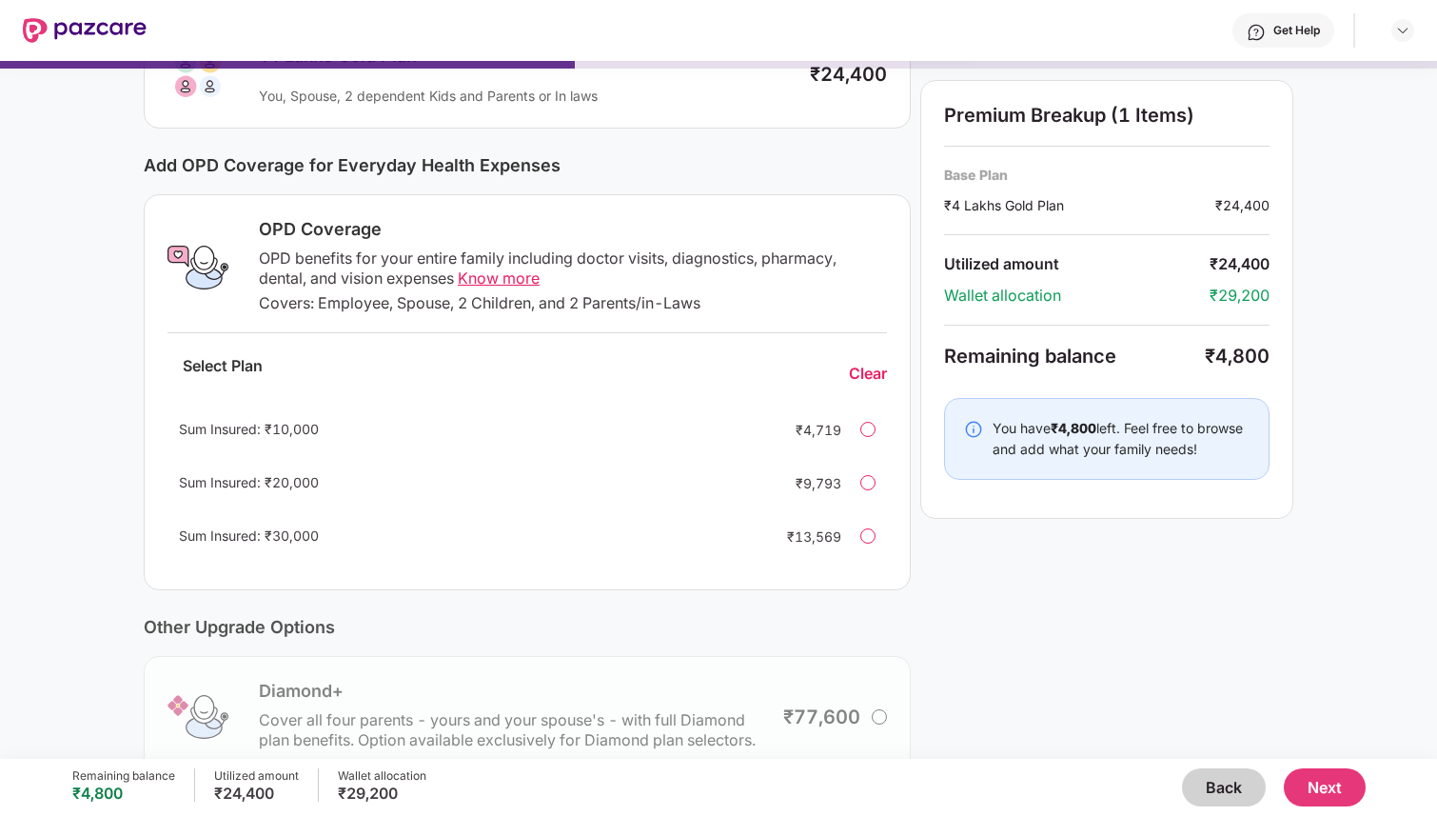
scroll to position [177, 0]
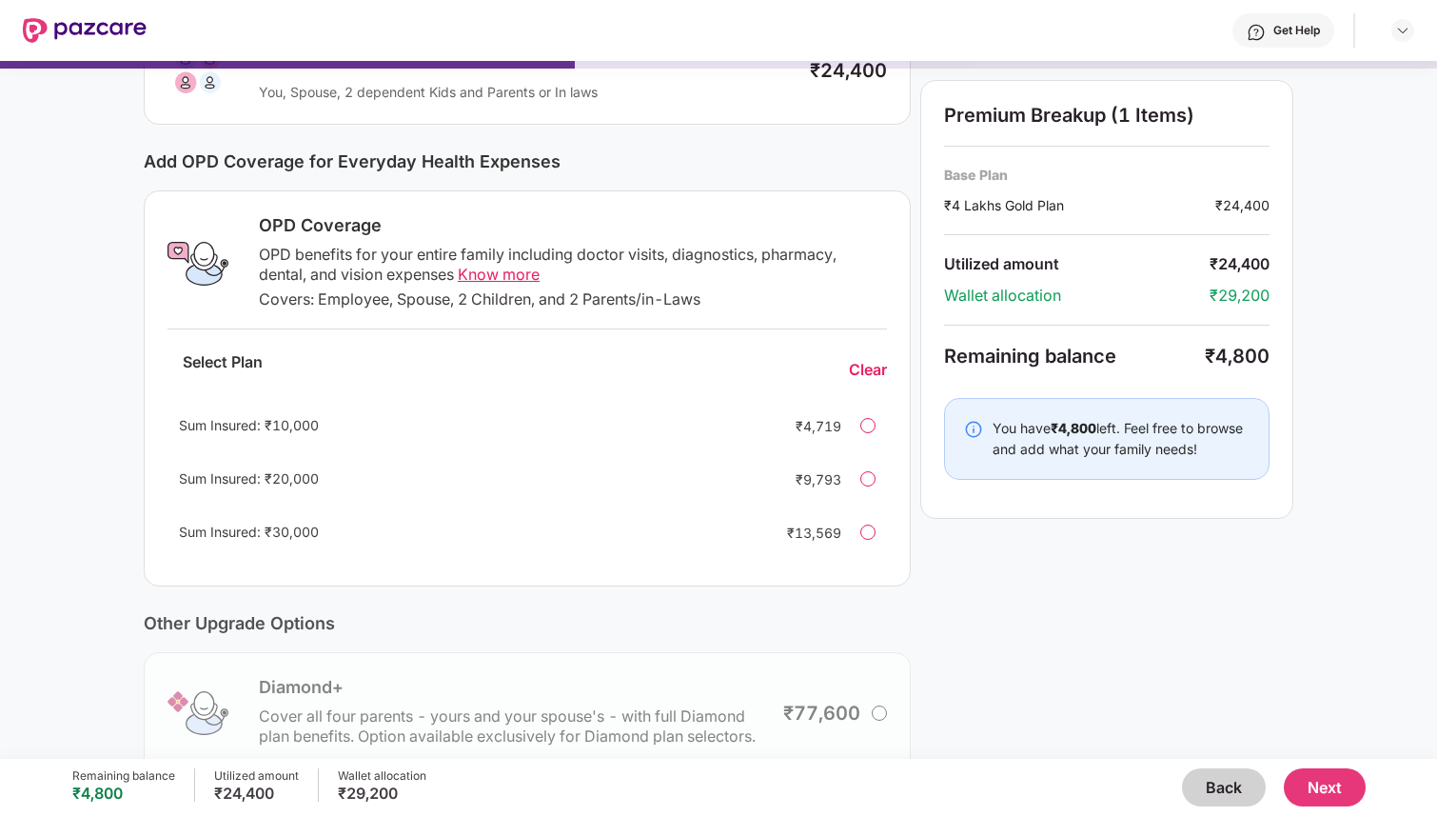
click at [288, 424] on span "Sum Insured: ₹10,000" at bounding box center [249, 425] width 140 height 16
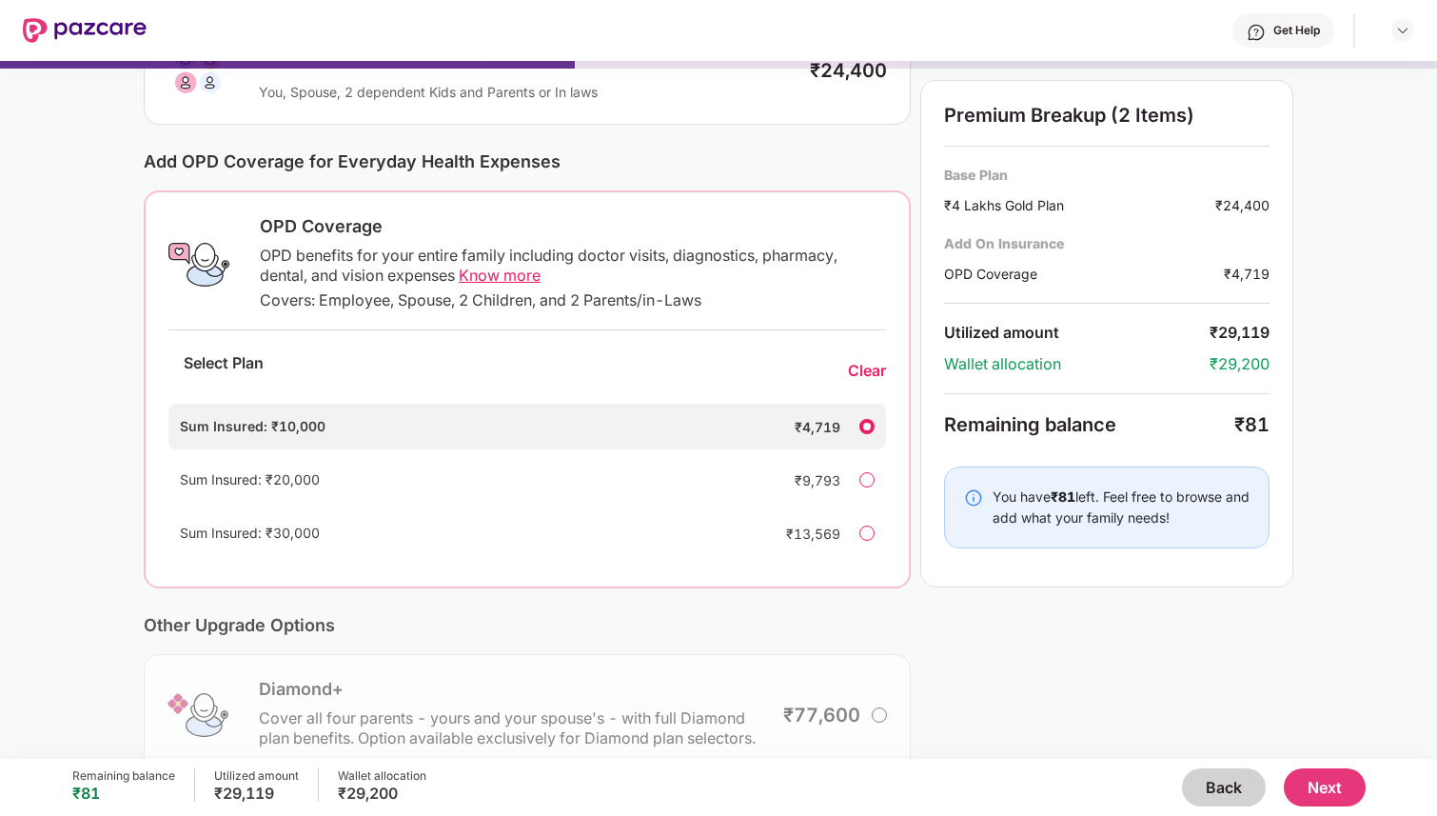
click at [289, 455] on div "Sum Insured: ₹10,000 ₹4,719 Sum Insured: ₹20,000 ₹9,793 Sum Insured: ₹30,000 ₹1…" at bounding box center [527, 480] width 718 height 152
click at [290, 476] on span "Sum Insured: ₹20,000" at bounding box center [250, 479] width 140 height 16
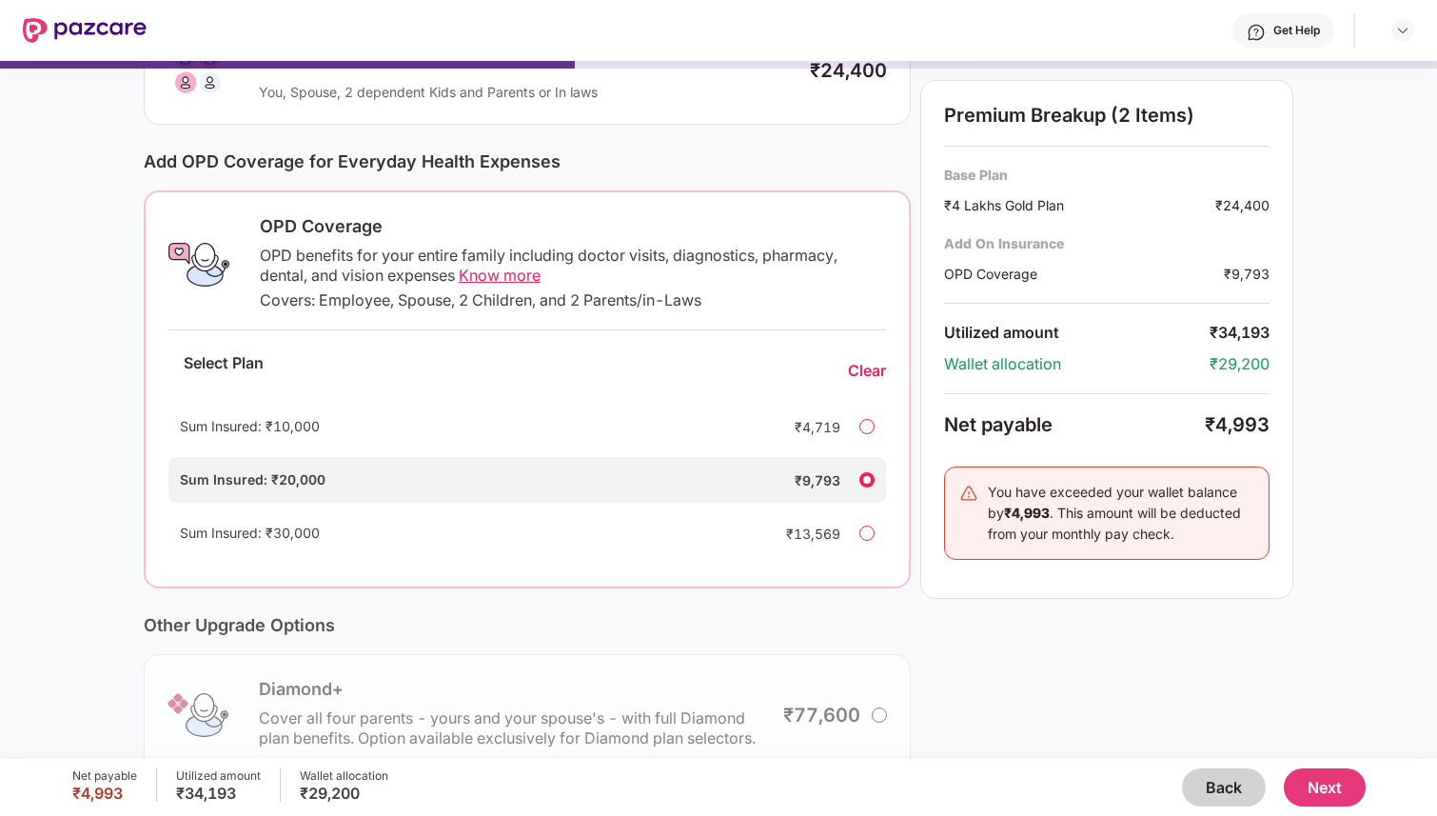
click at [307, 530] on span "Sum Insured: ₹30,000" at bounding box center [250, 532] width 140 height 16
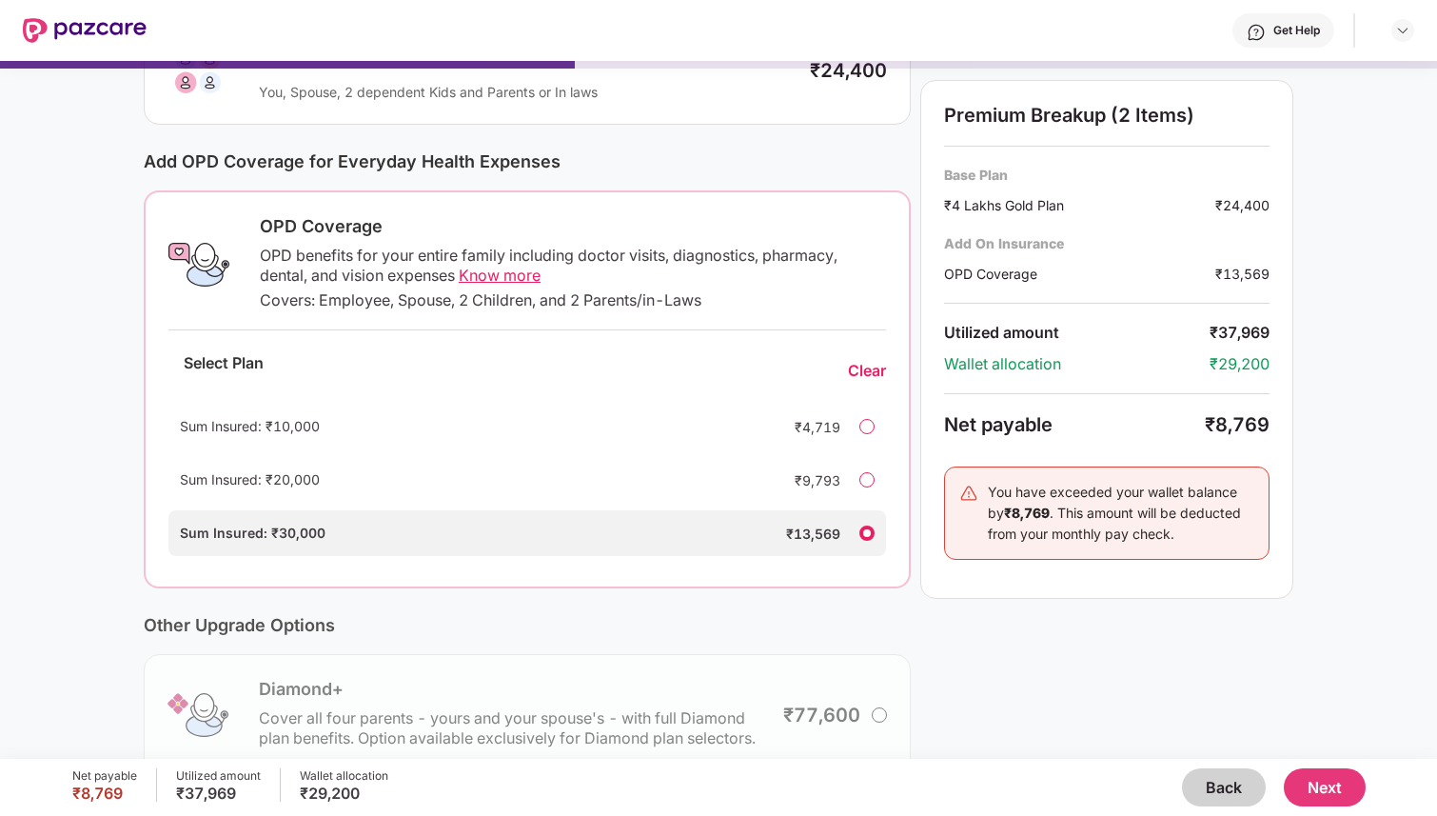
click at [335, 477] on div "Sum Insured: ₹20,000" at bounding box center [468, 479] width 577 height 21
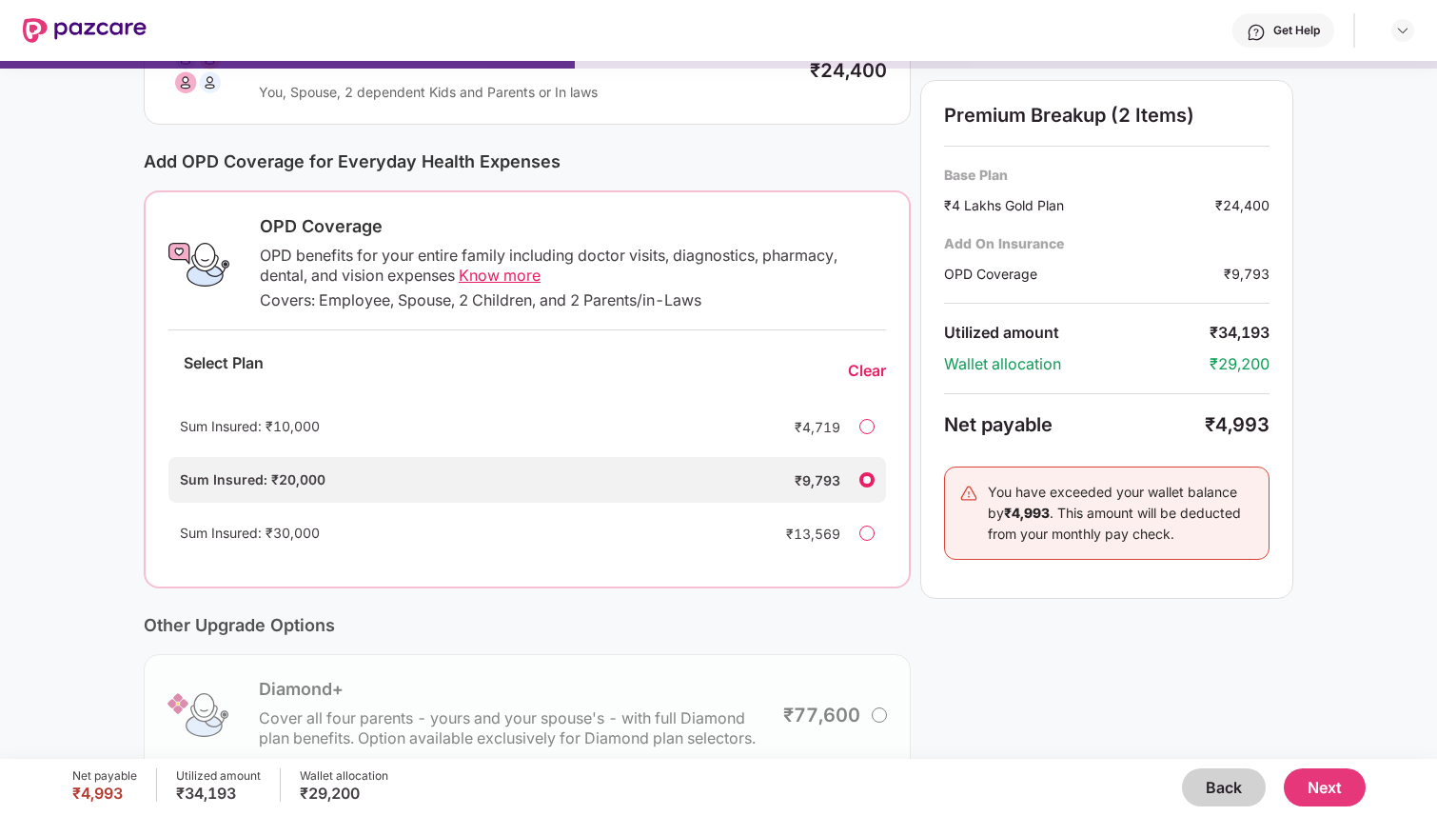
click at [399, 432] on div "Sum Insured: ₹10,000" at bounding box center [468, 426] width 577 height 21
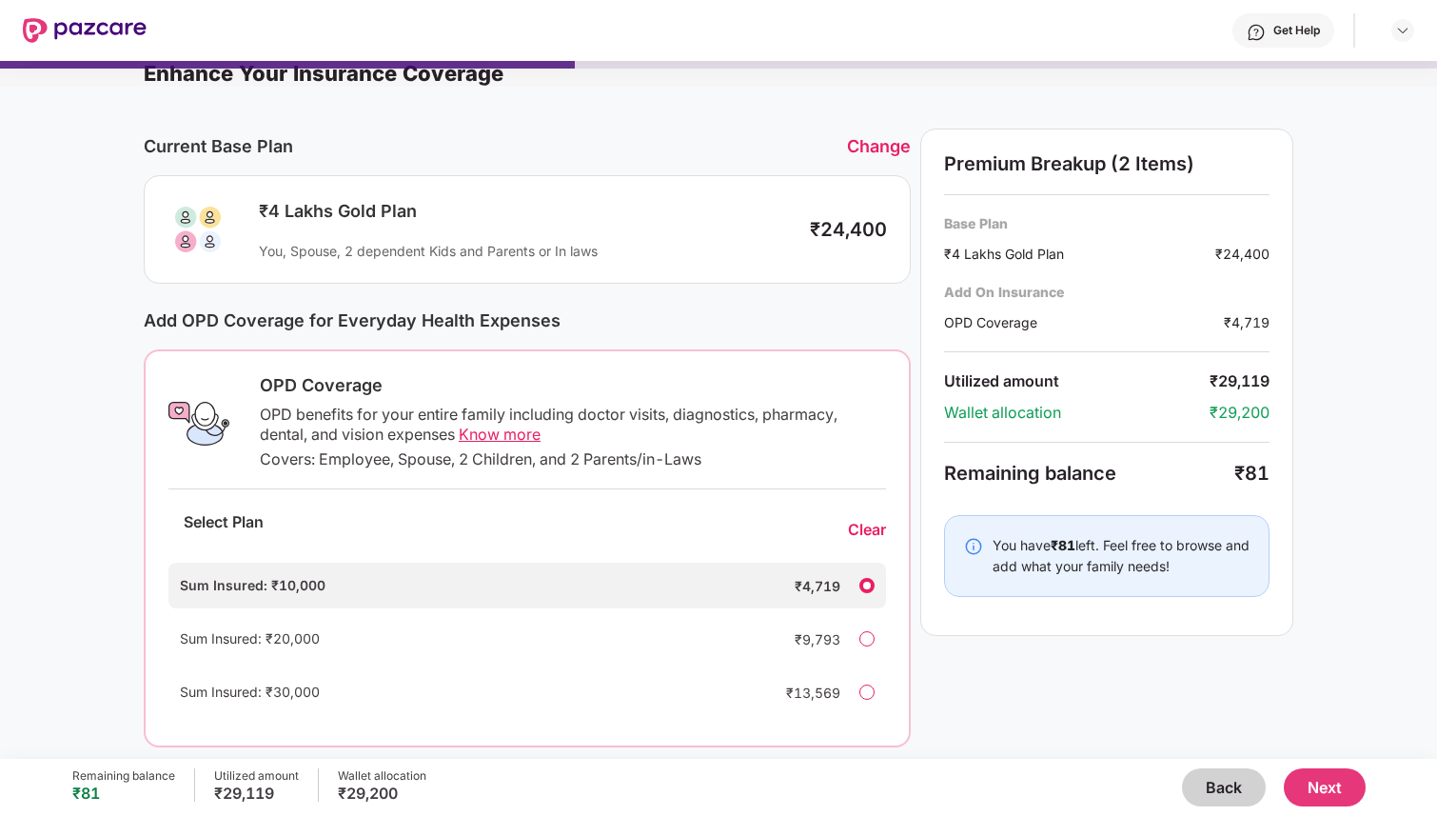
scroll to position [0, 0]
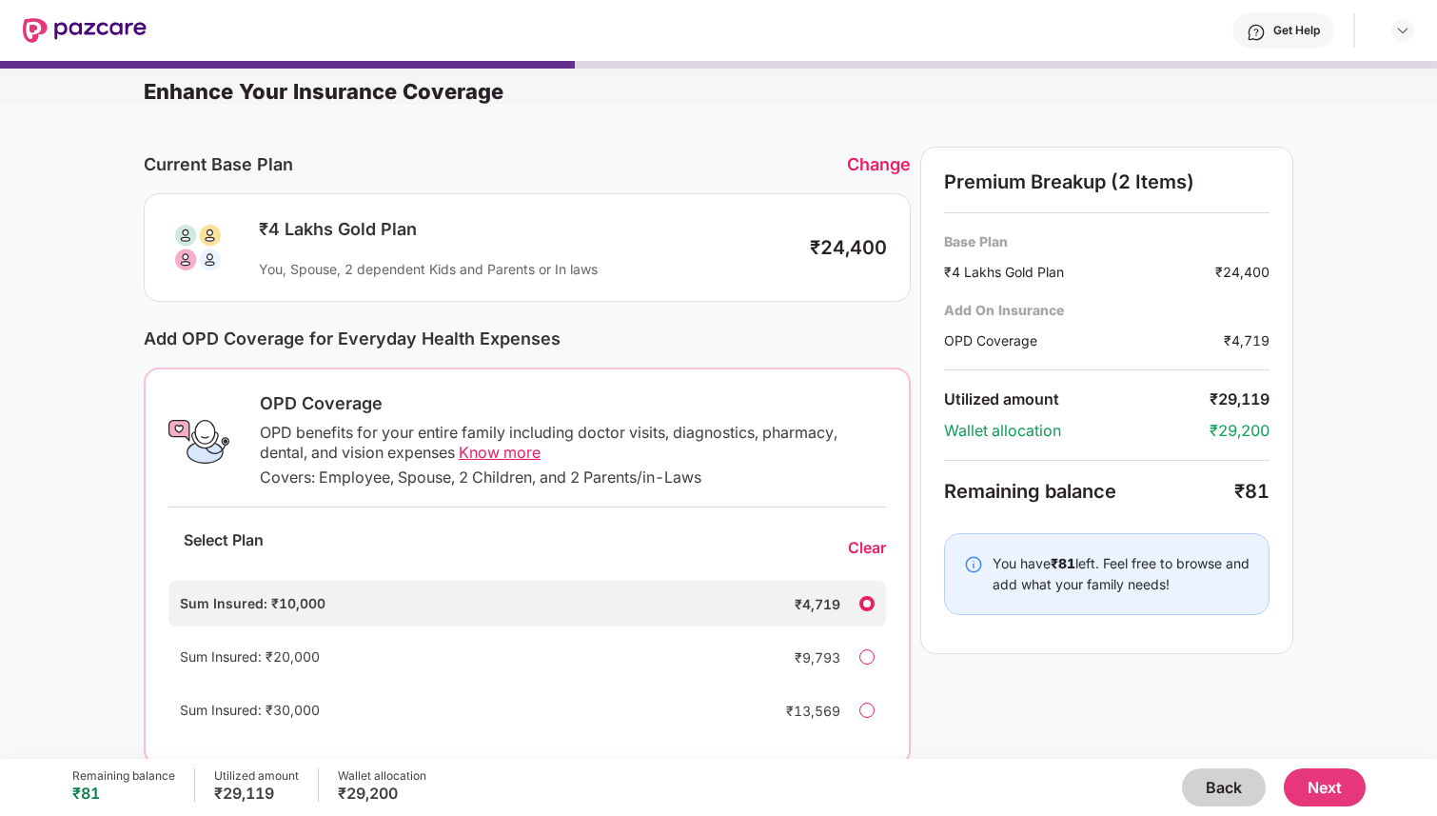
click at [875, 168] on div "Change" at bounding box center [879, 164] width 64 height 20
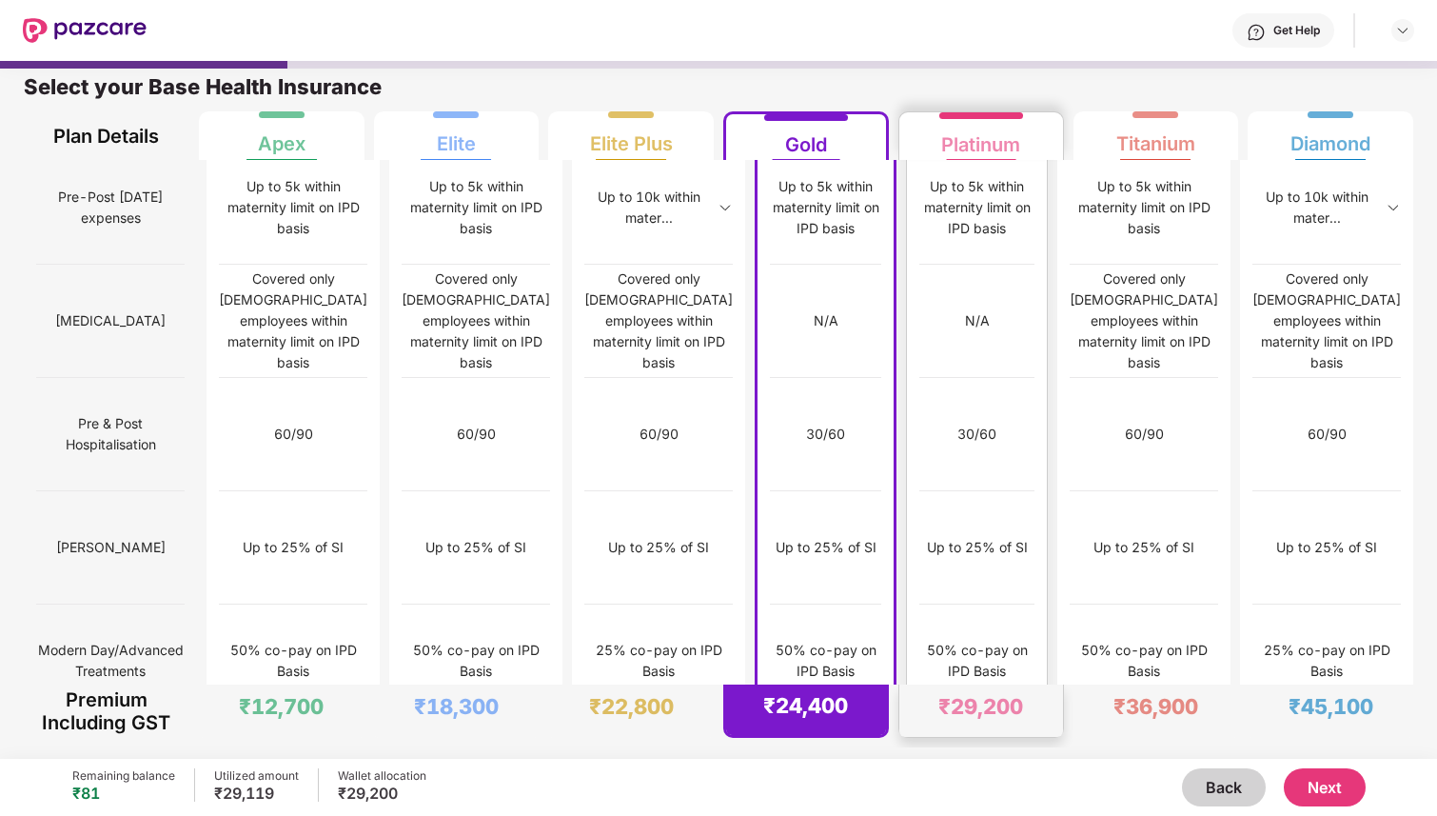
scroll to position [1598, 0]
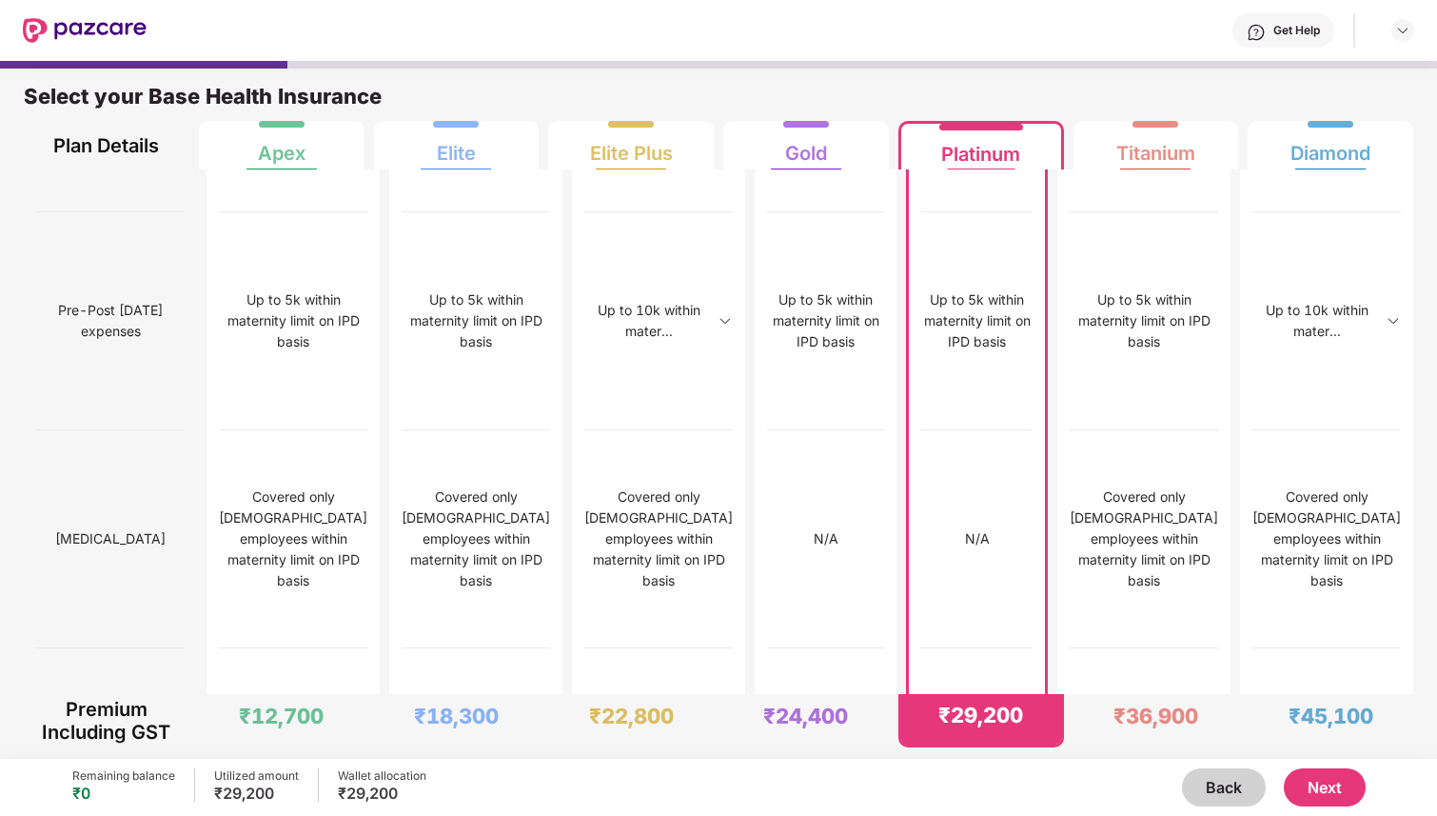
scroll to position [3008, 0]
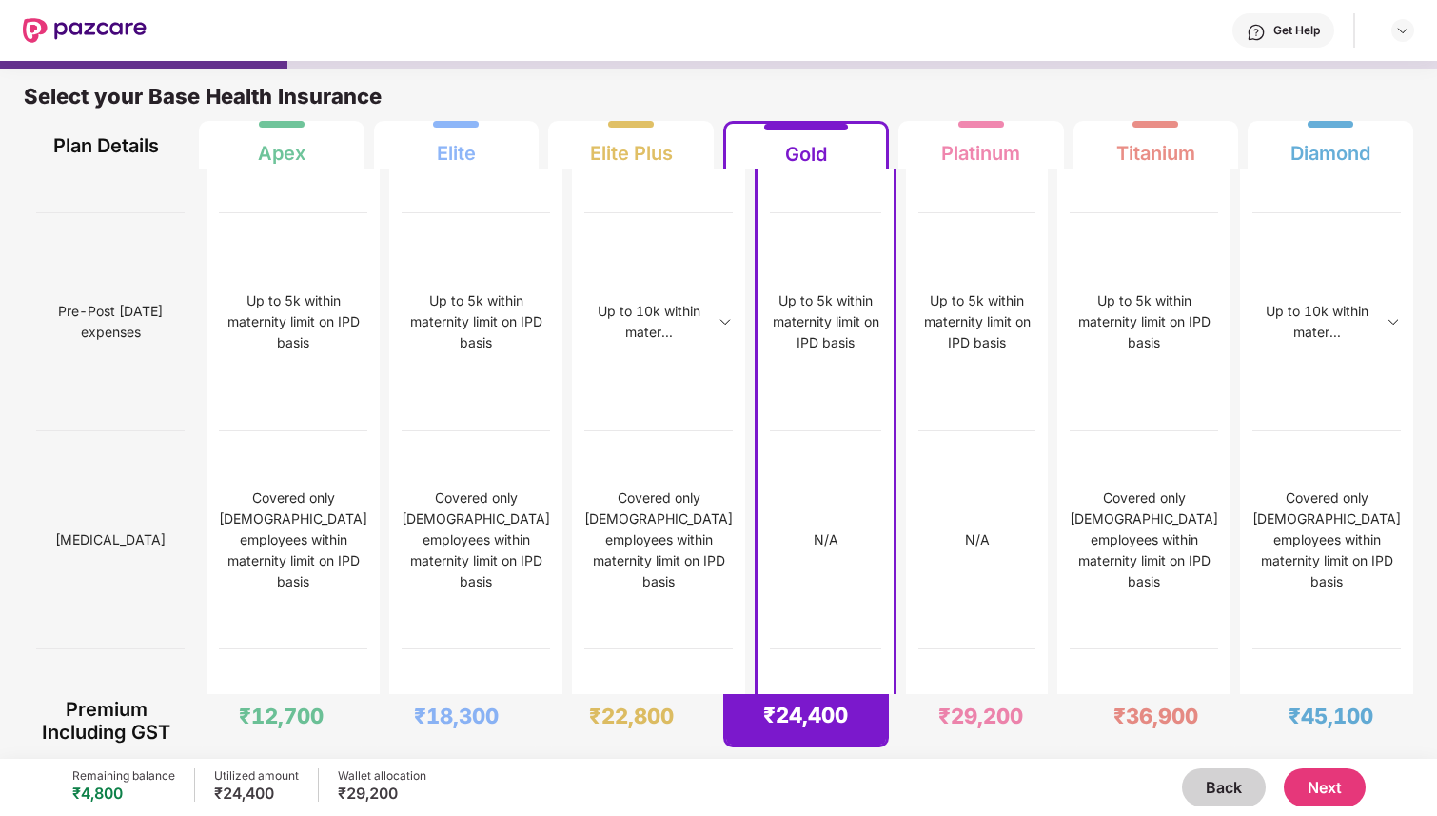
click at [1327, 783] on button "Next" at bounding box center [1325, 787] width 82 height 38
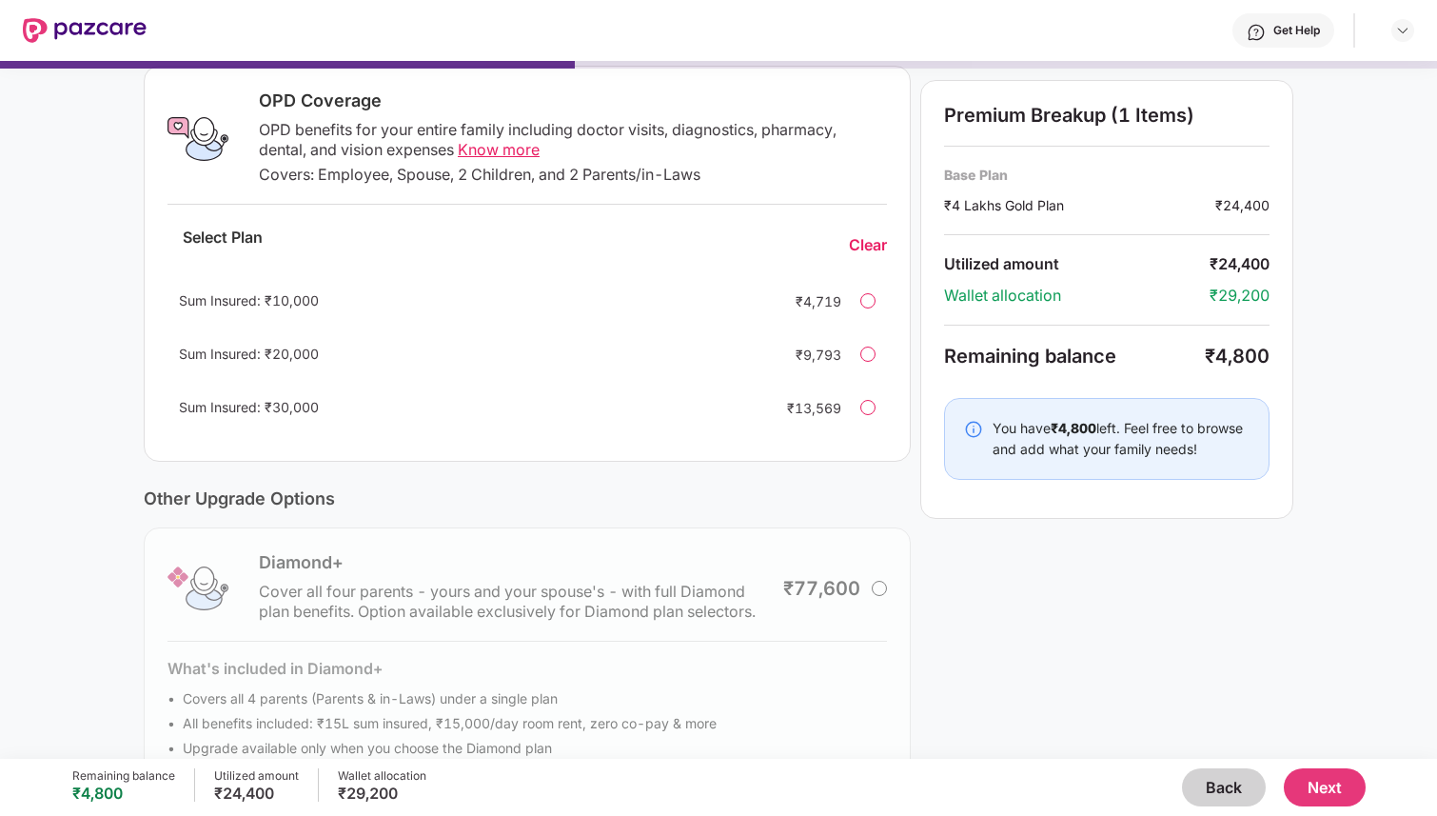
scroll to position [297, 0]
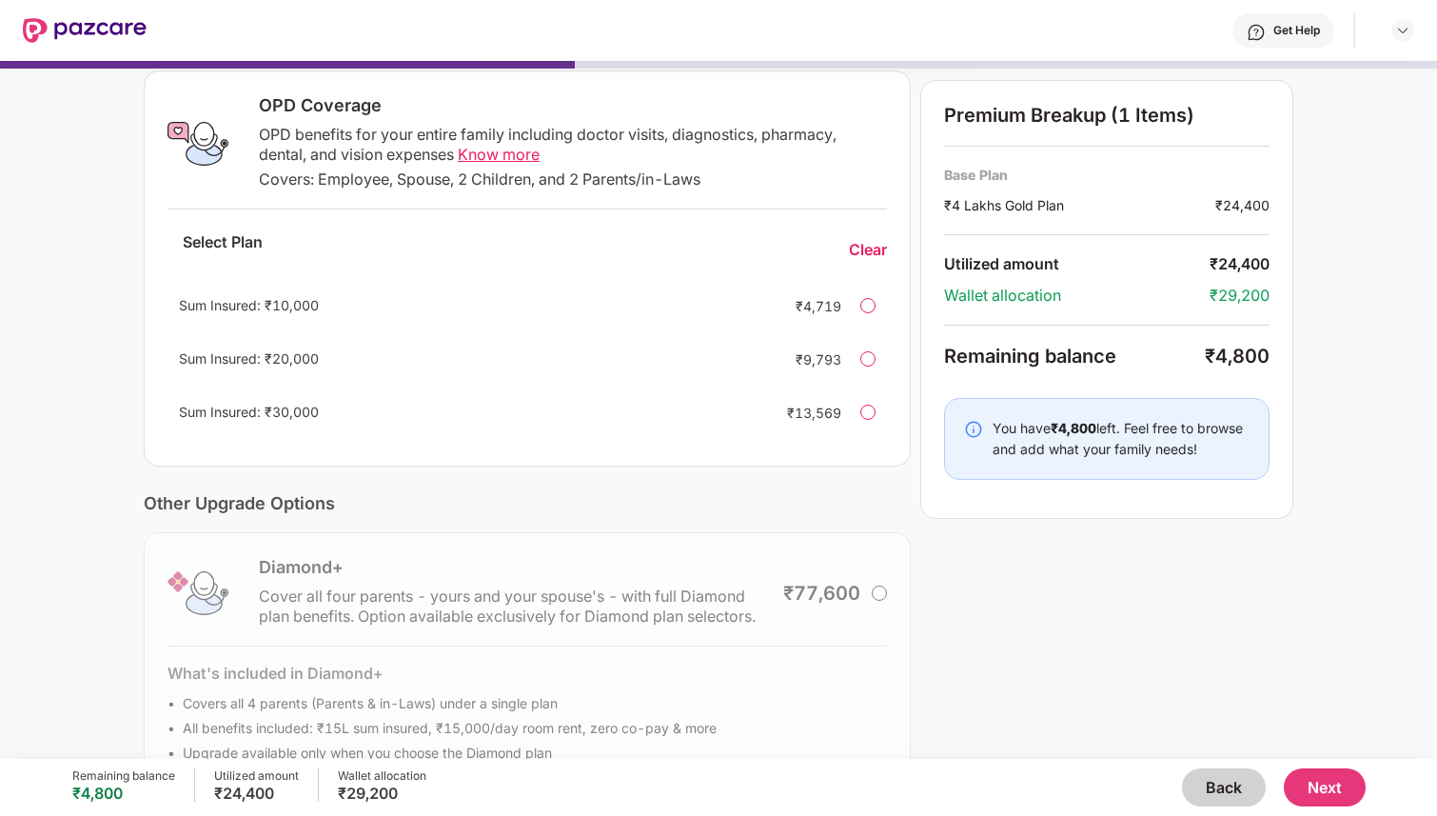
click at [1205, 788] on button "Back" at bounding box center [1224, 787] width 84 height 38
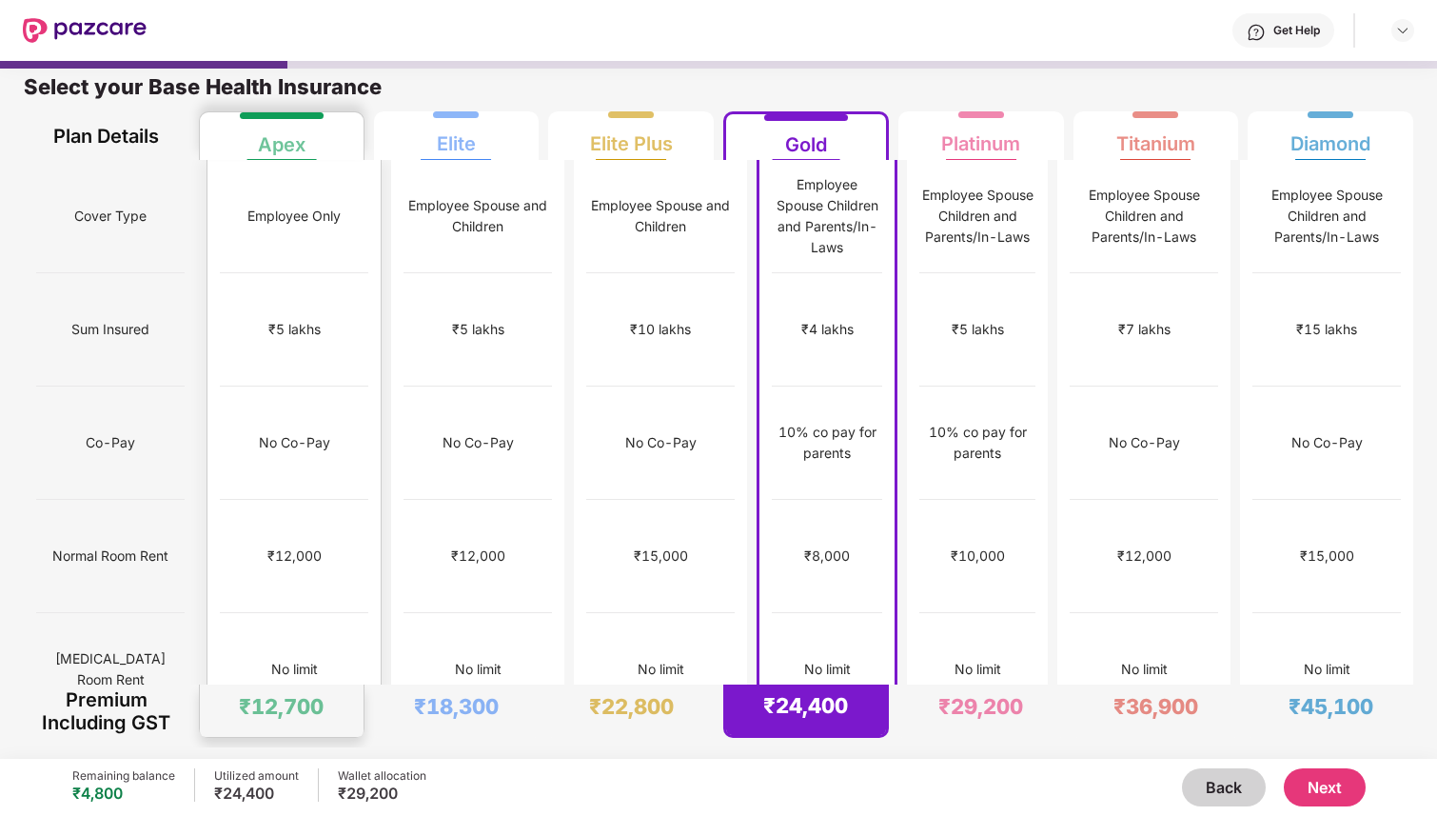
click at [290, 500] on div "₹12,000" at bounding box center [294, 556] width 148 height 113
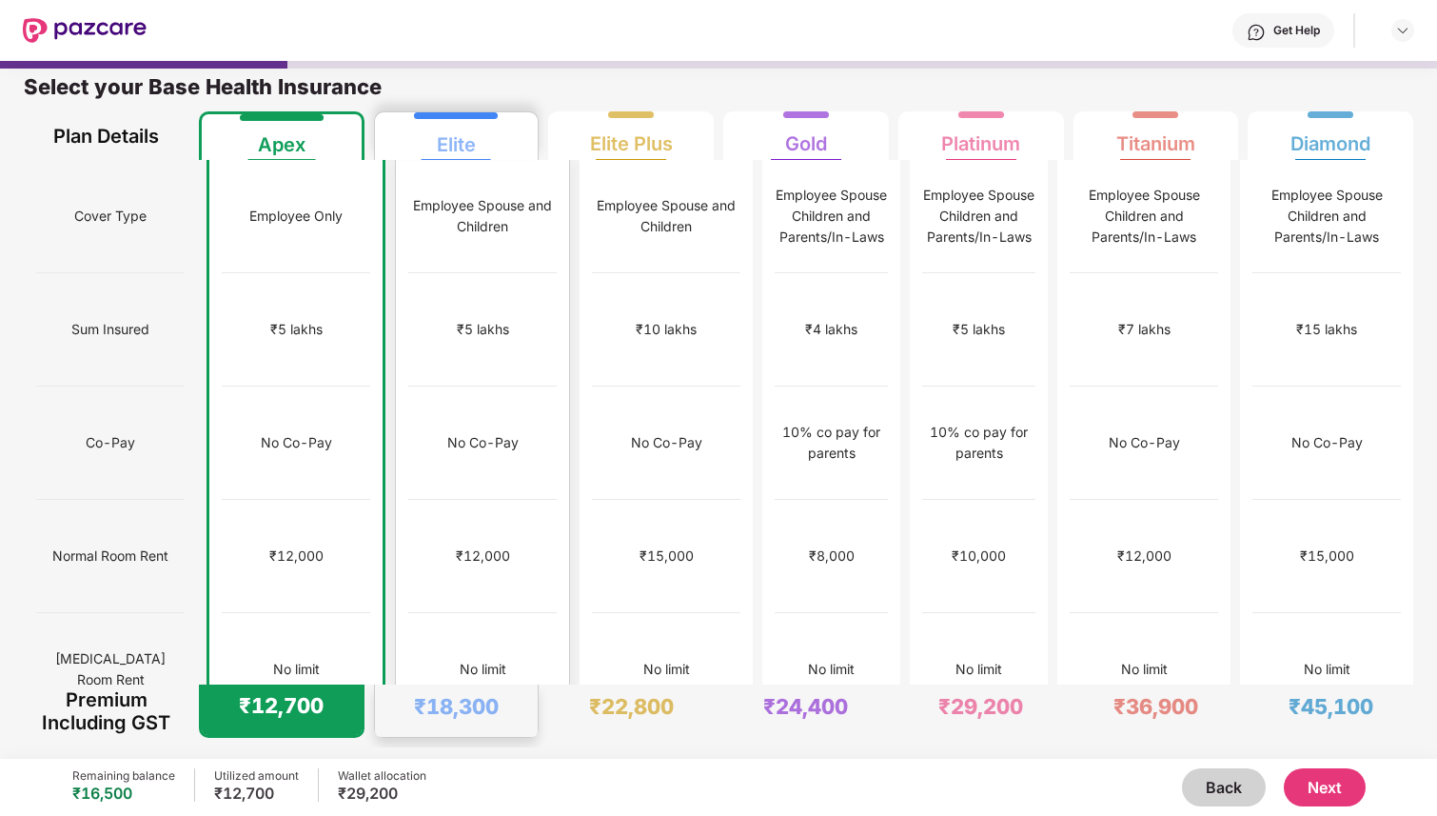
click at [459, 545] on div "₹12,000" at bounding box center [483, 555] width 54 height 21
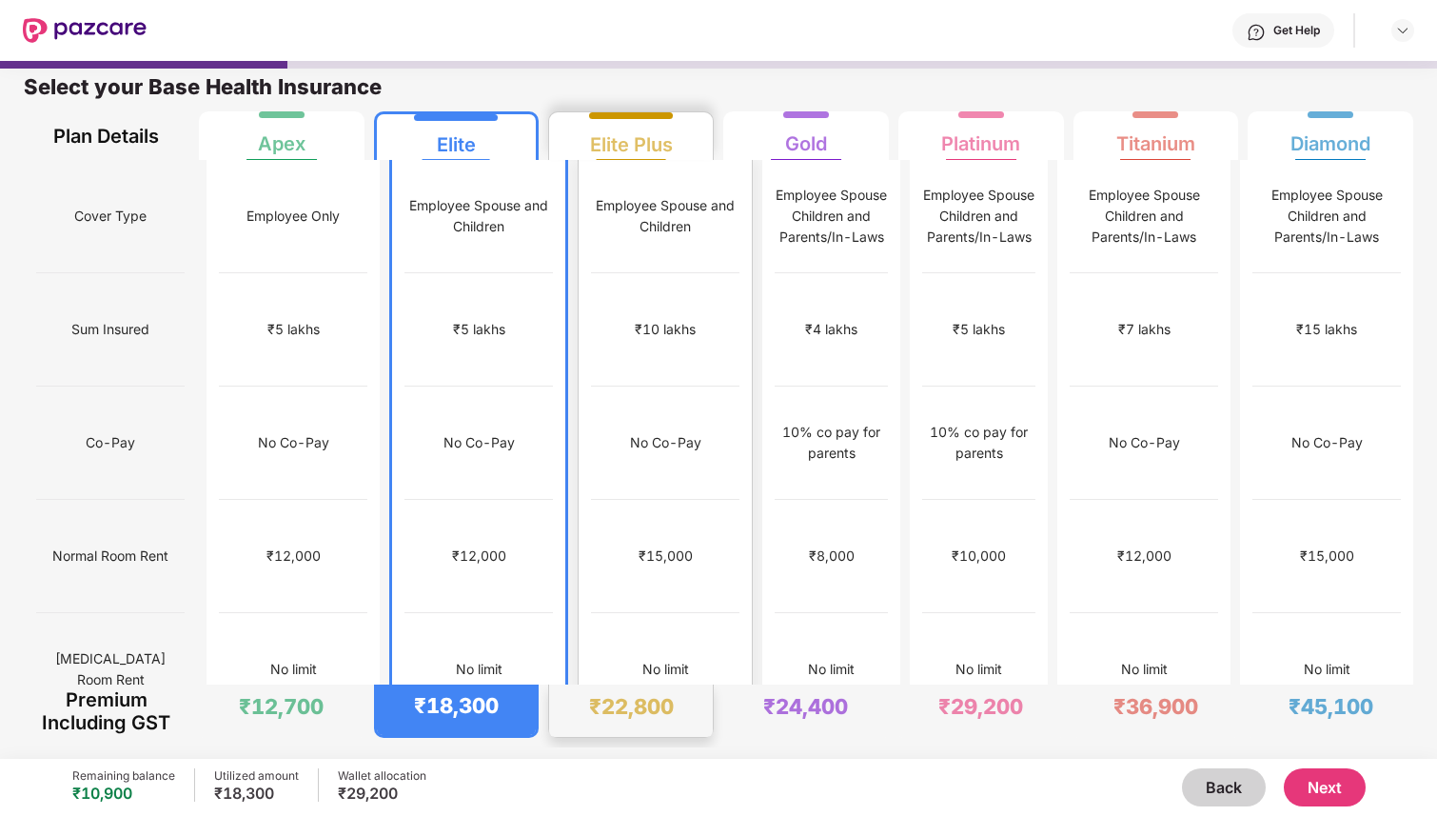
click at [636, 500] on div "₹15,000" at bounding box center [665, 556] width 148 height 113
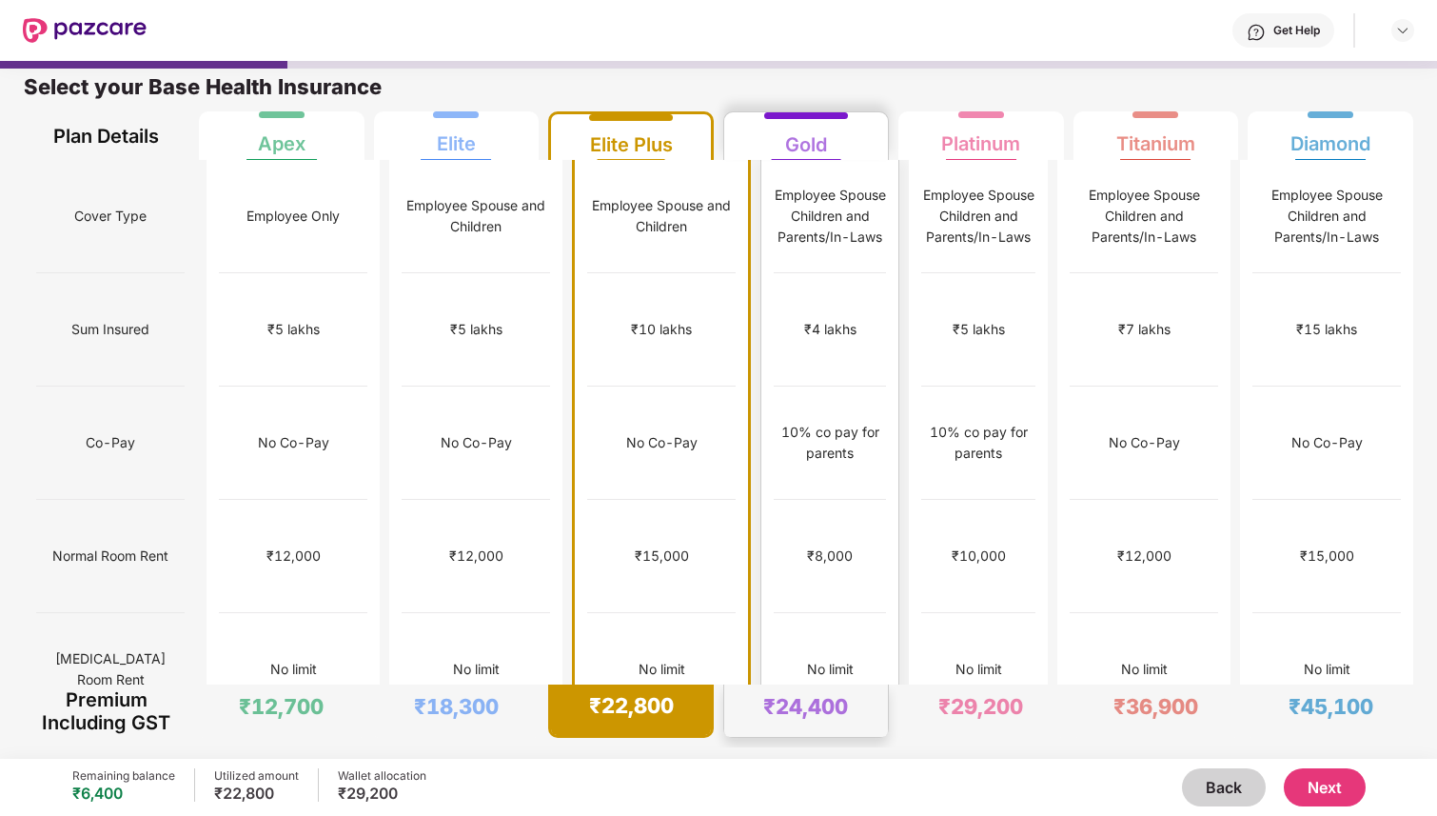
click at [774, 514] on div "₹8,000" at bounding box center [830, 556] width 112 height 113
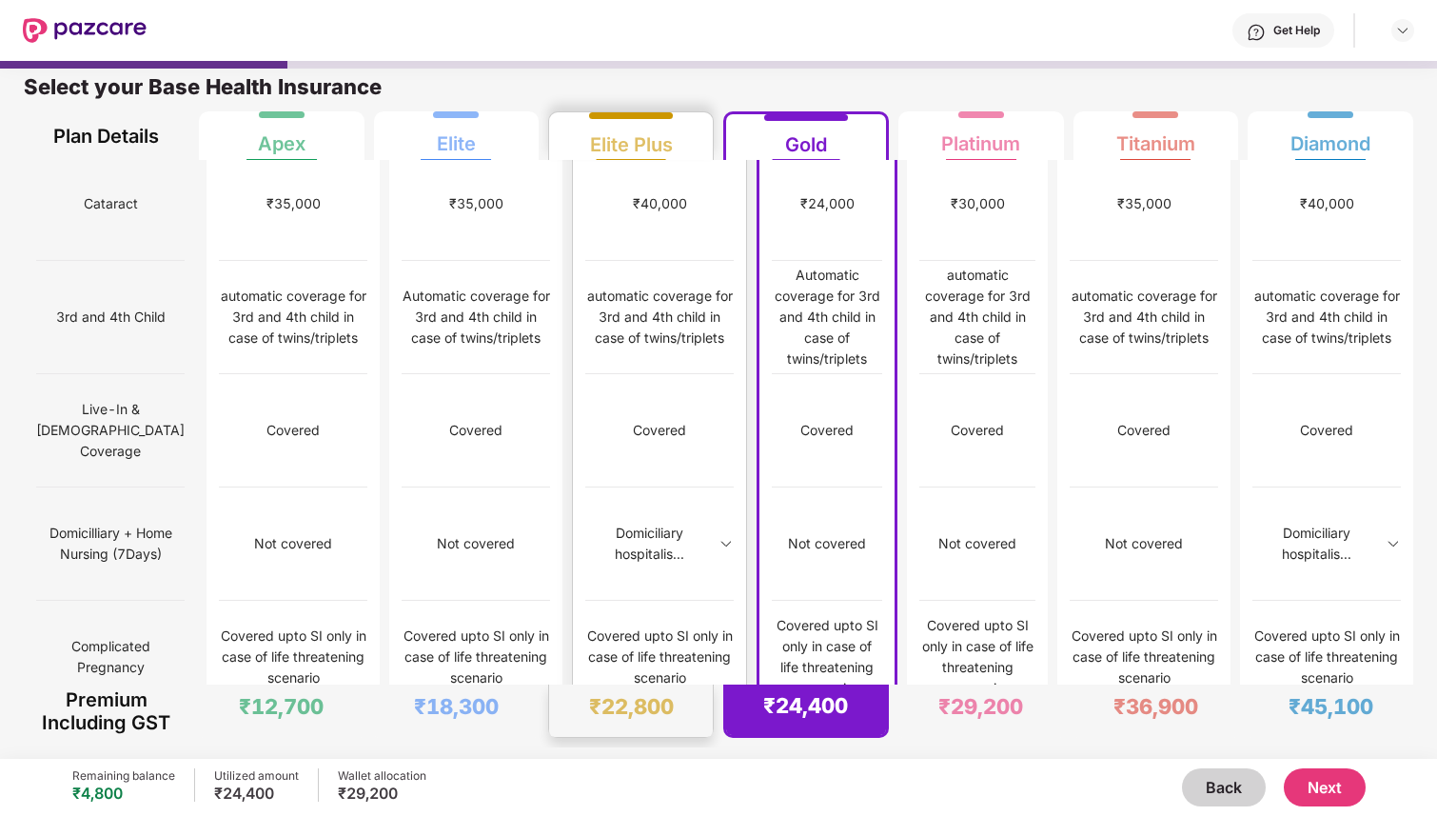
scroll to position [742, 0]
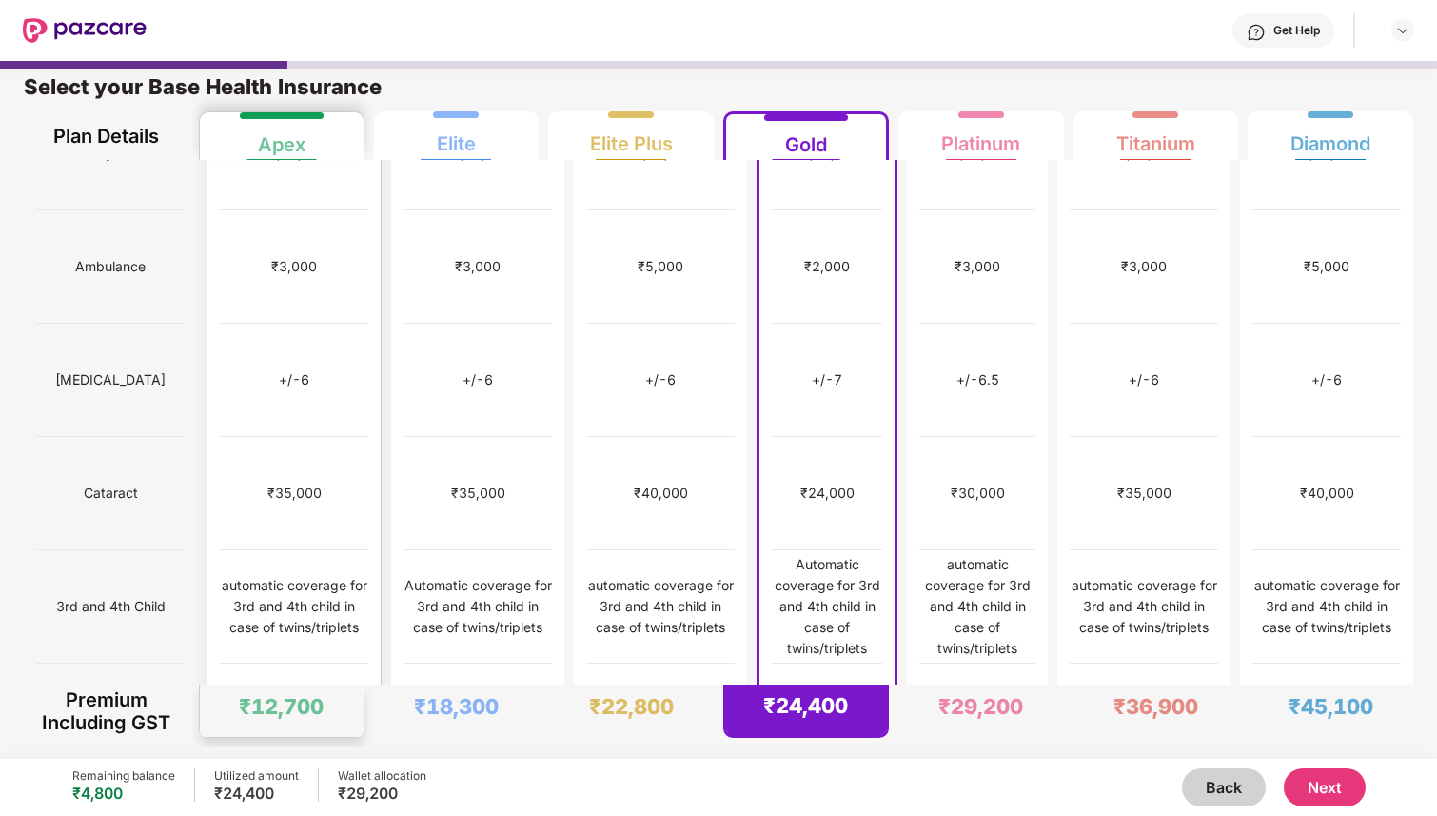
click at [289, 709] on div "Covered" at bounding box center [293, 719] width 53 height 21
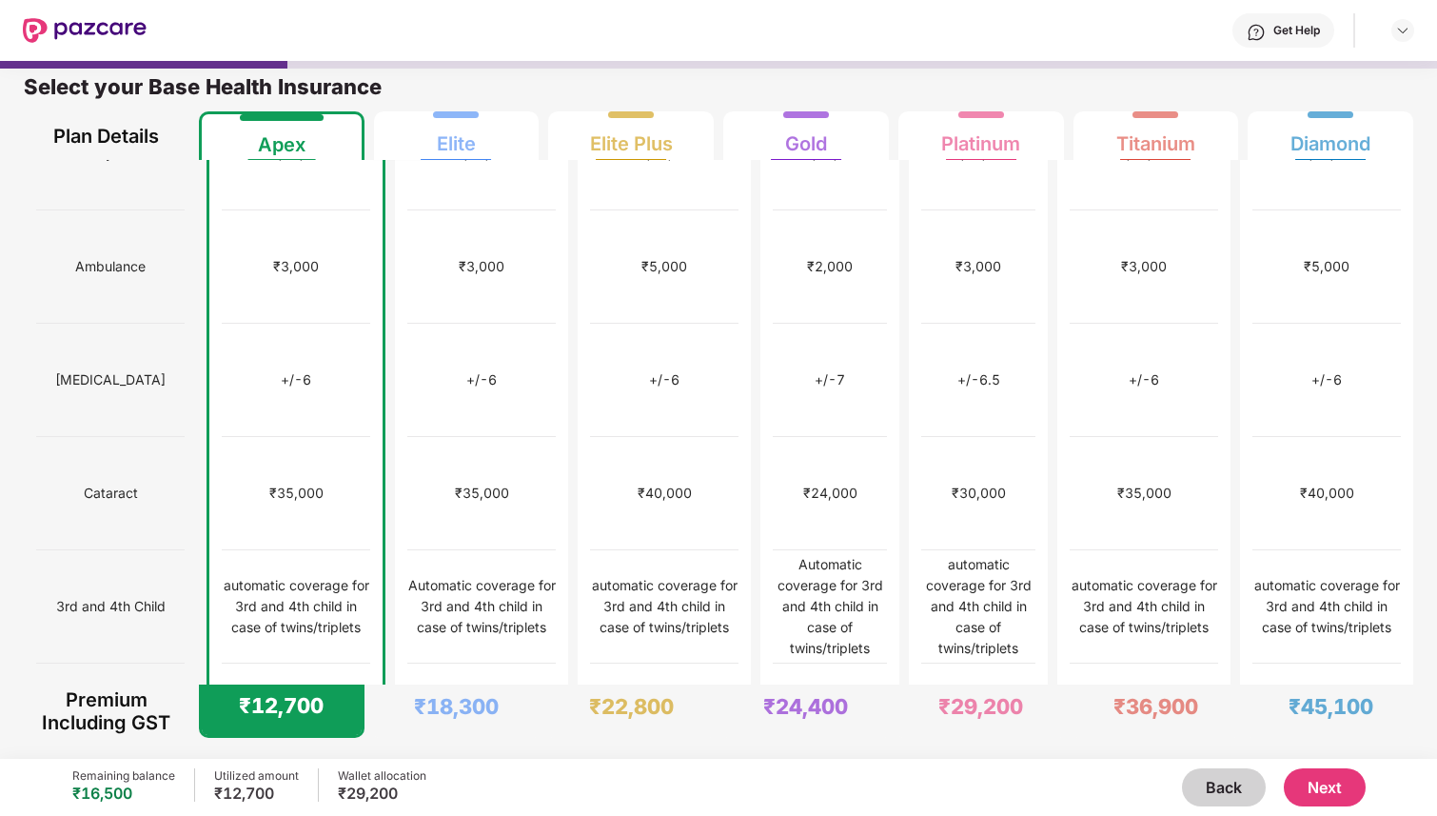
click at [1356, 789] on button "Next" at bounding box center [1325, 787] width 82 height 38
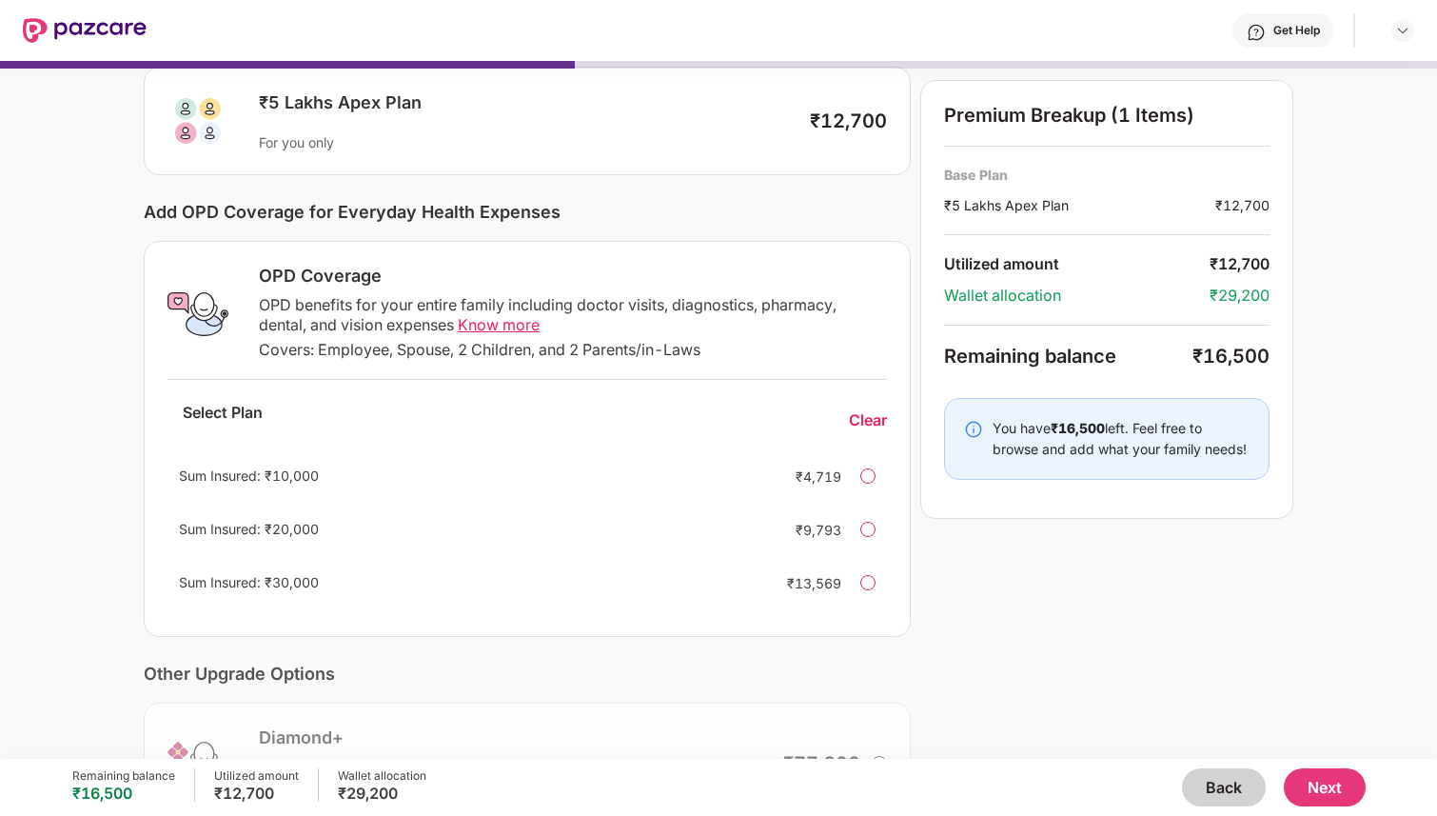
scroll to position [352, 0]
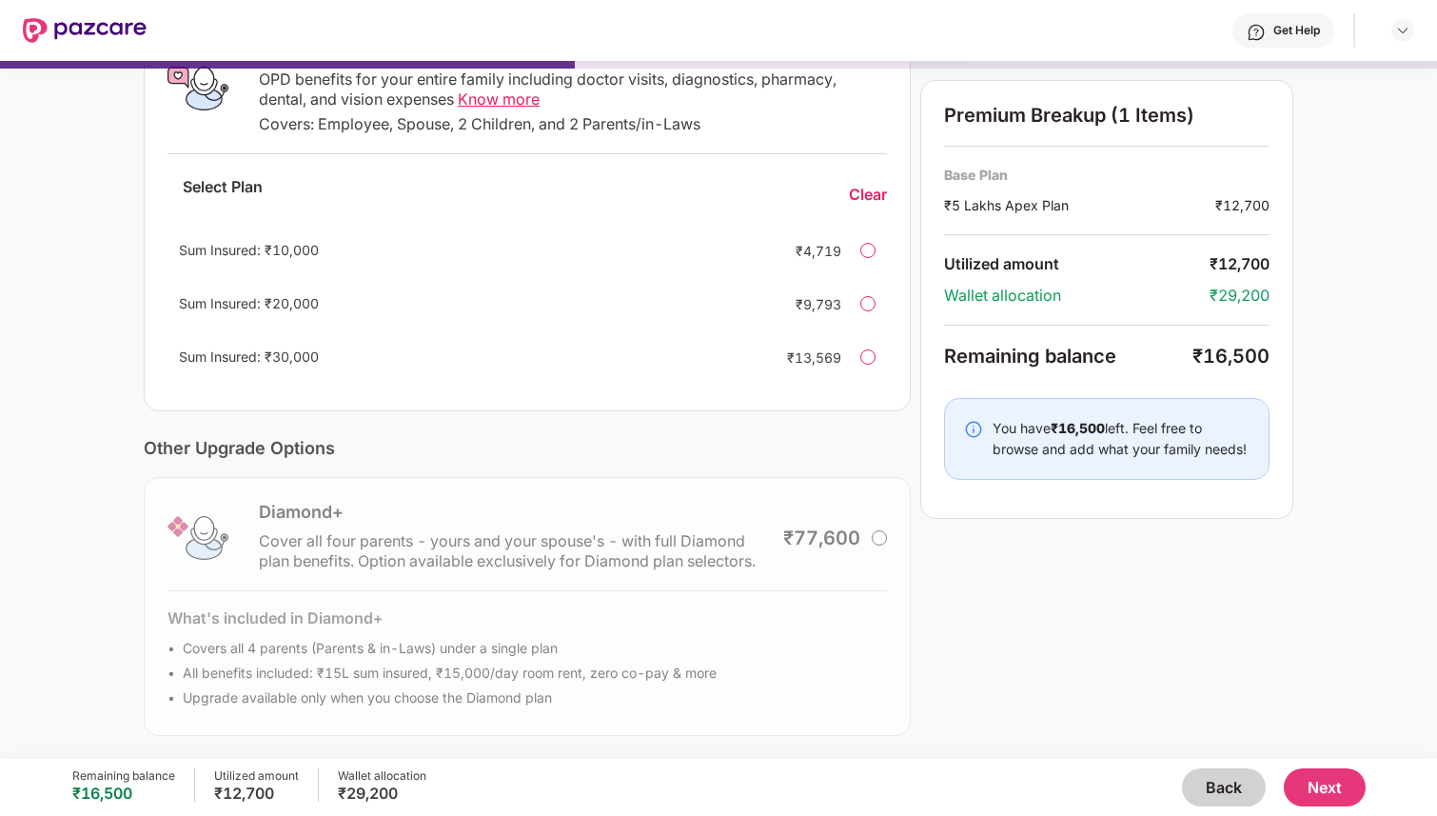
click at [1308, 796] on button "Next" at bounding box center [1325, 787] width 82 height 38
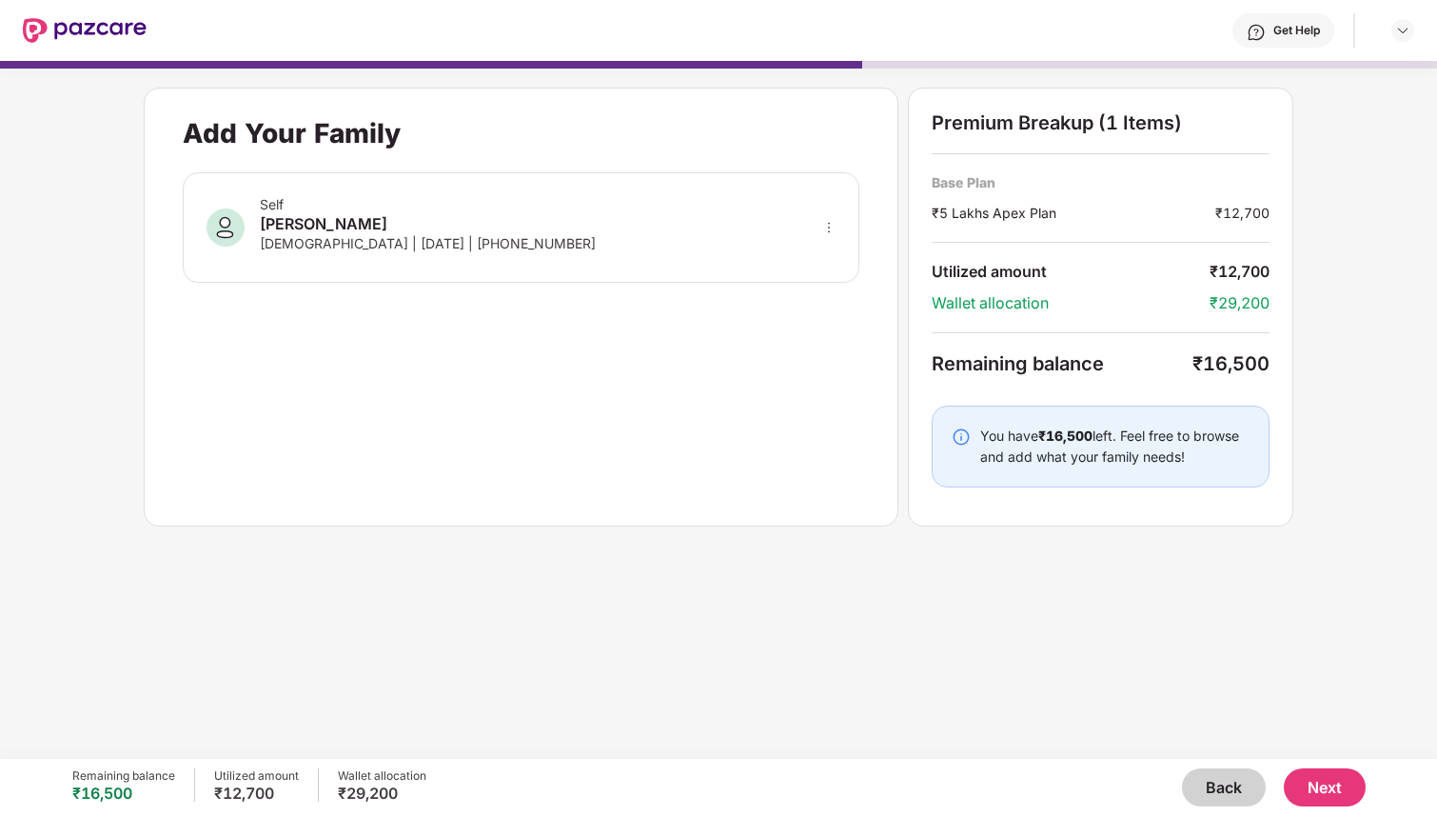
click at [1324, 780] on button "Next" at bounding box center [1325, 787] width 82 height 38
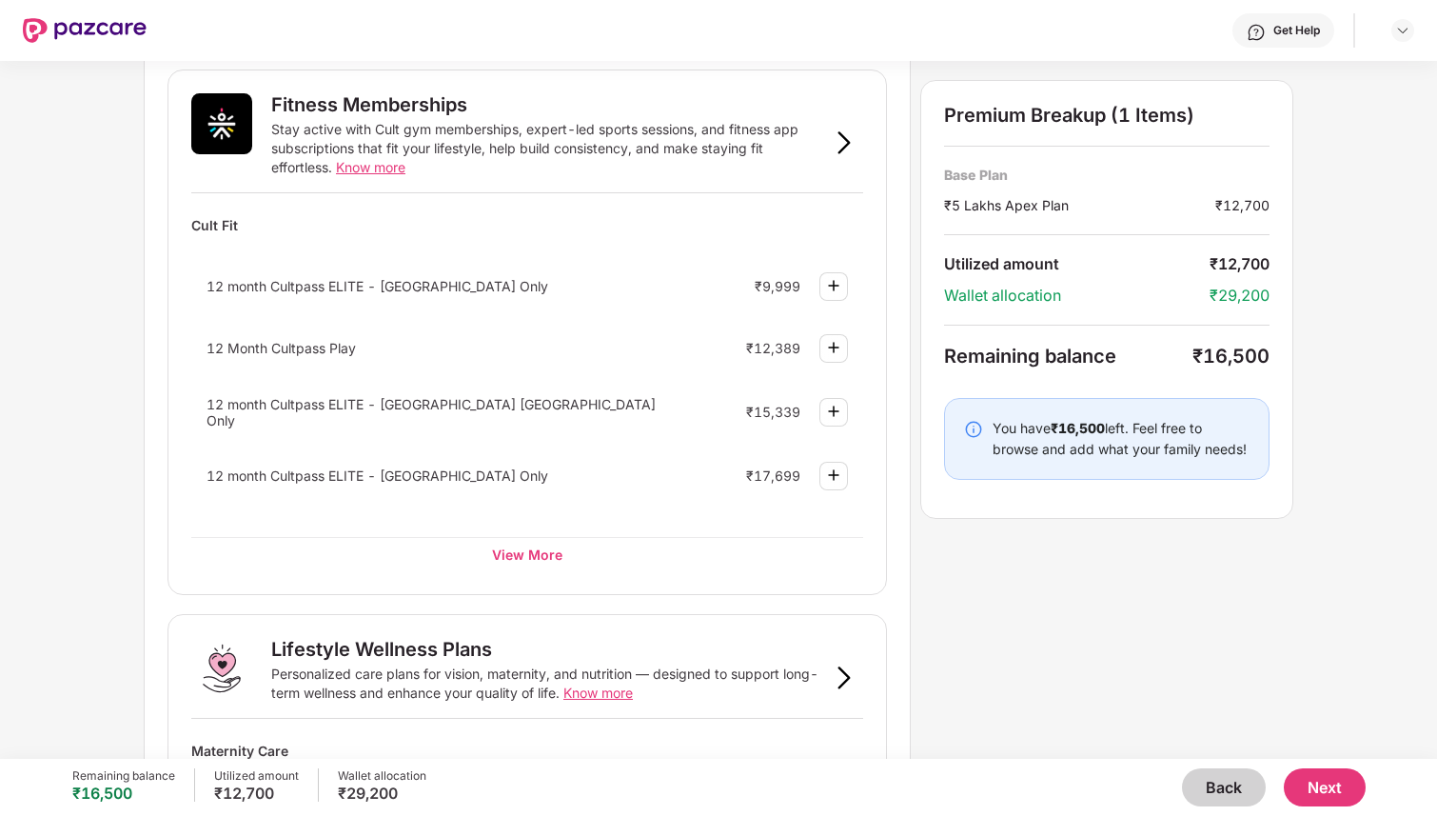
scroll to position [673, 0]
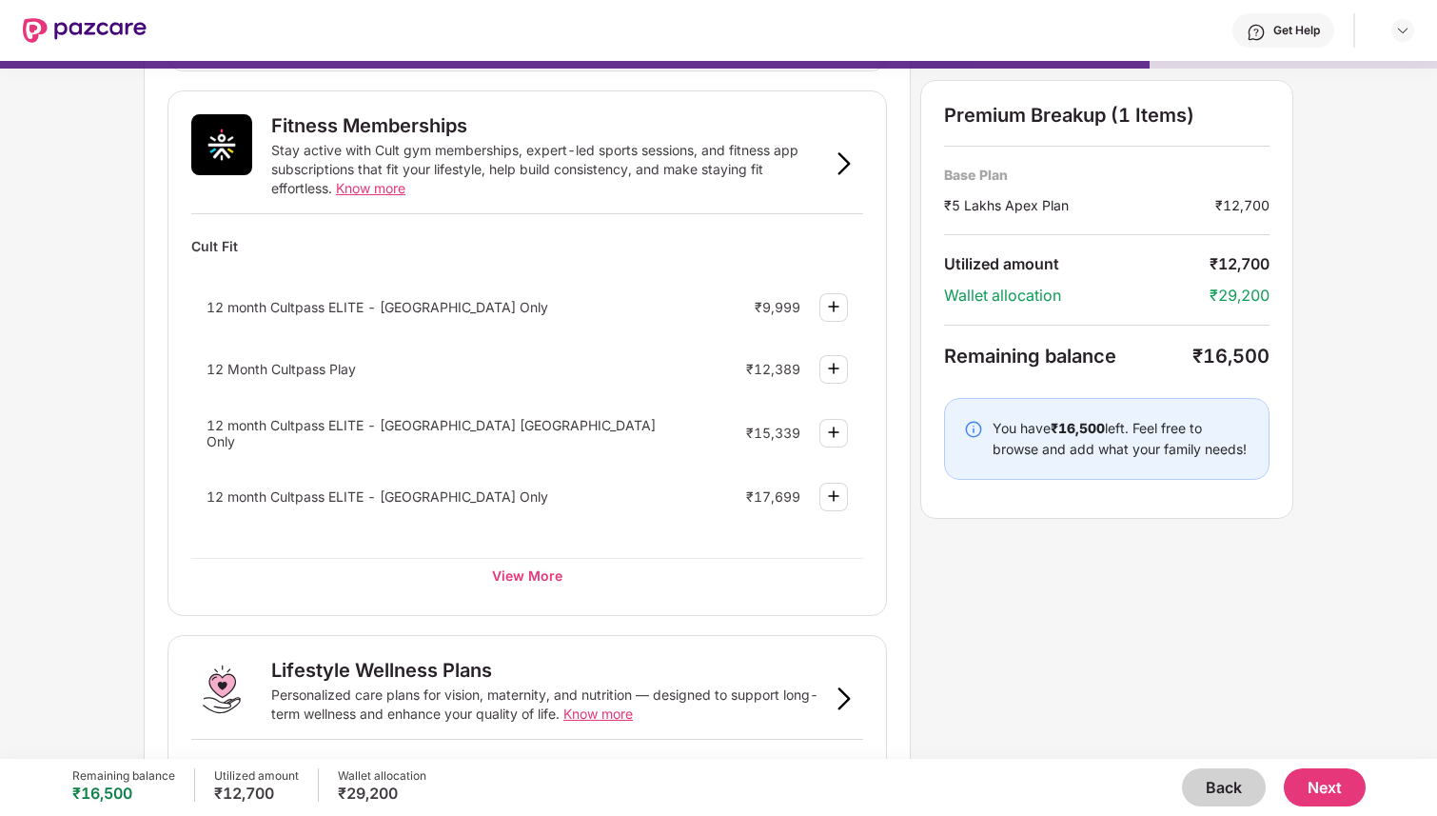
click at [831, 434] on img at bounding box center [833, 432] width 23 height 23
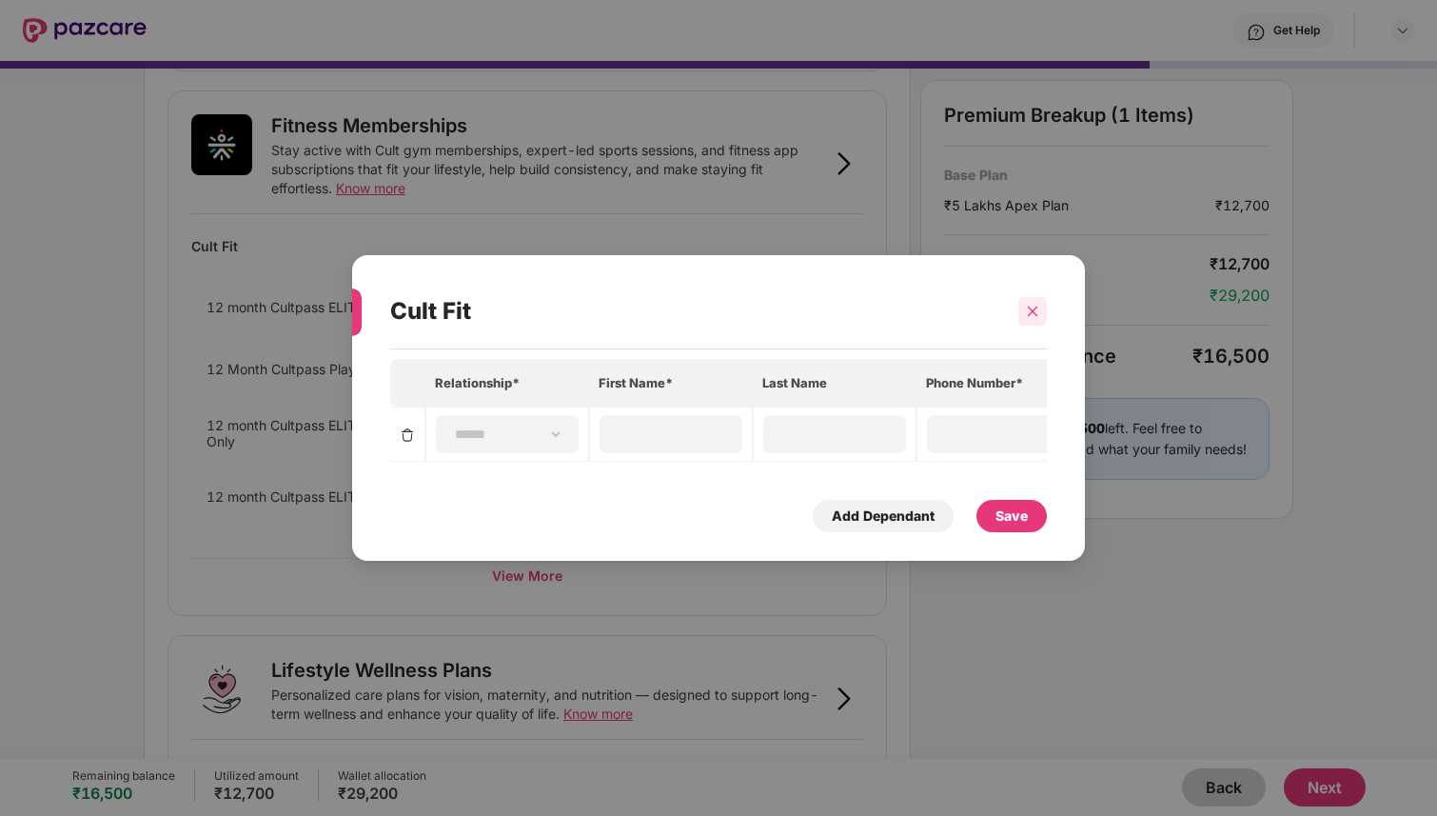
click at [1034, 315] on icon "close" at bounding box center [1032, 311] width 13 height 13
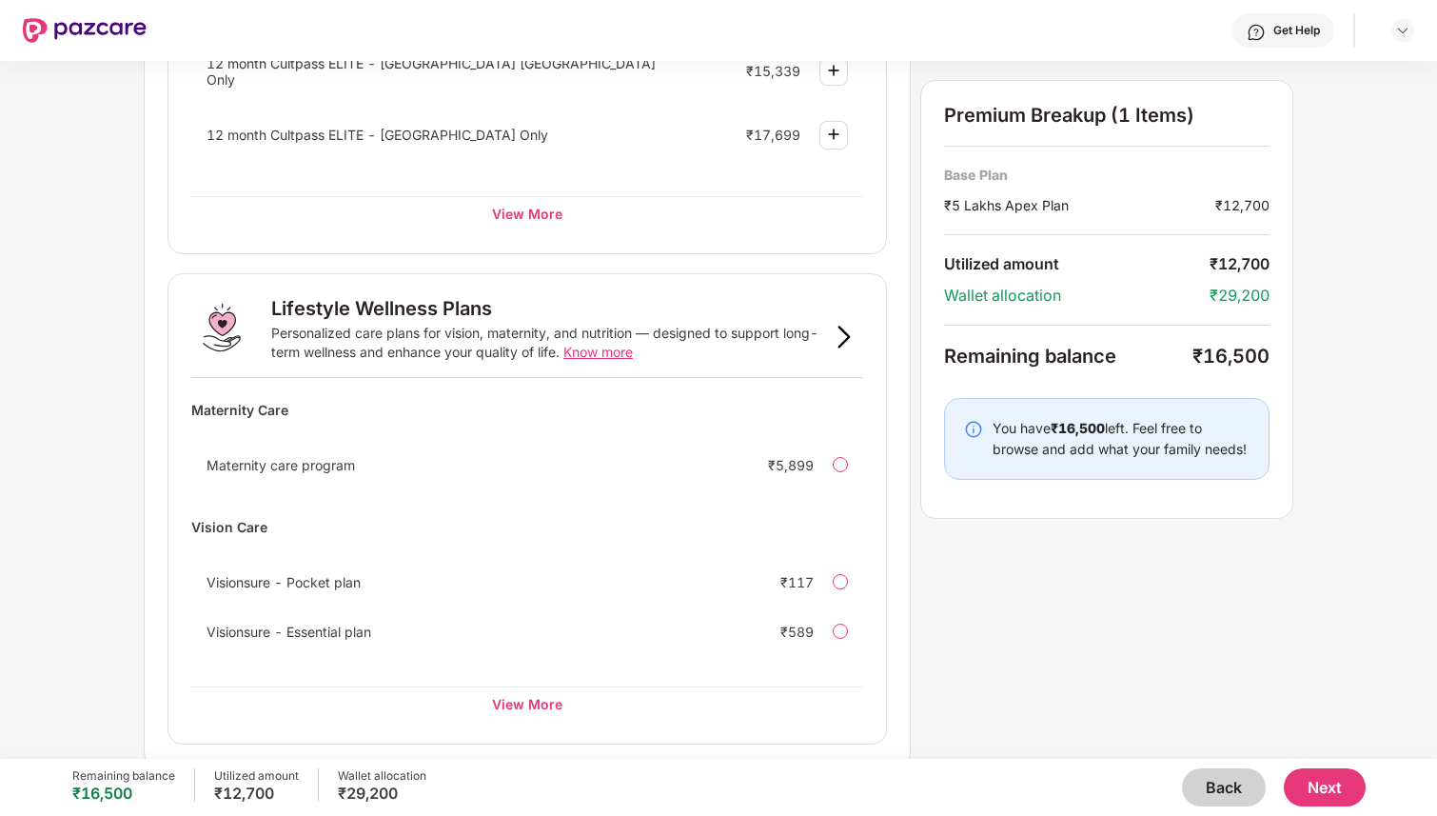
scroll to position [1040, 0]
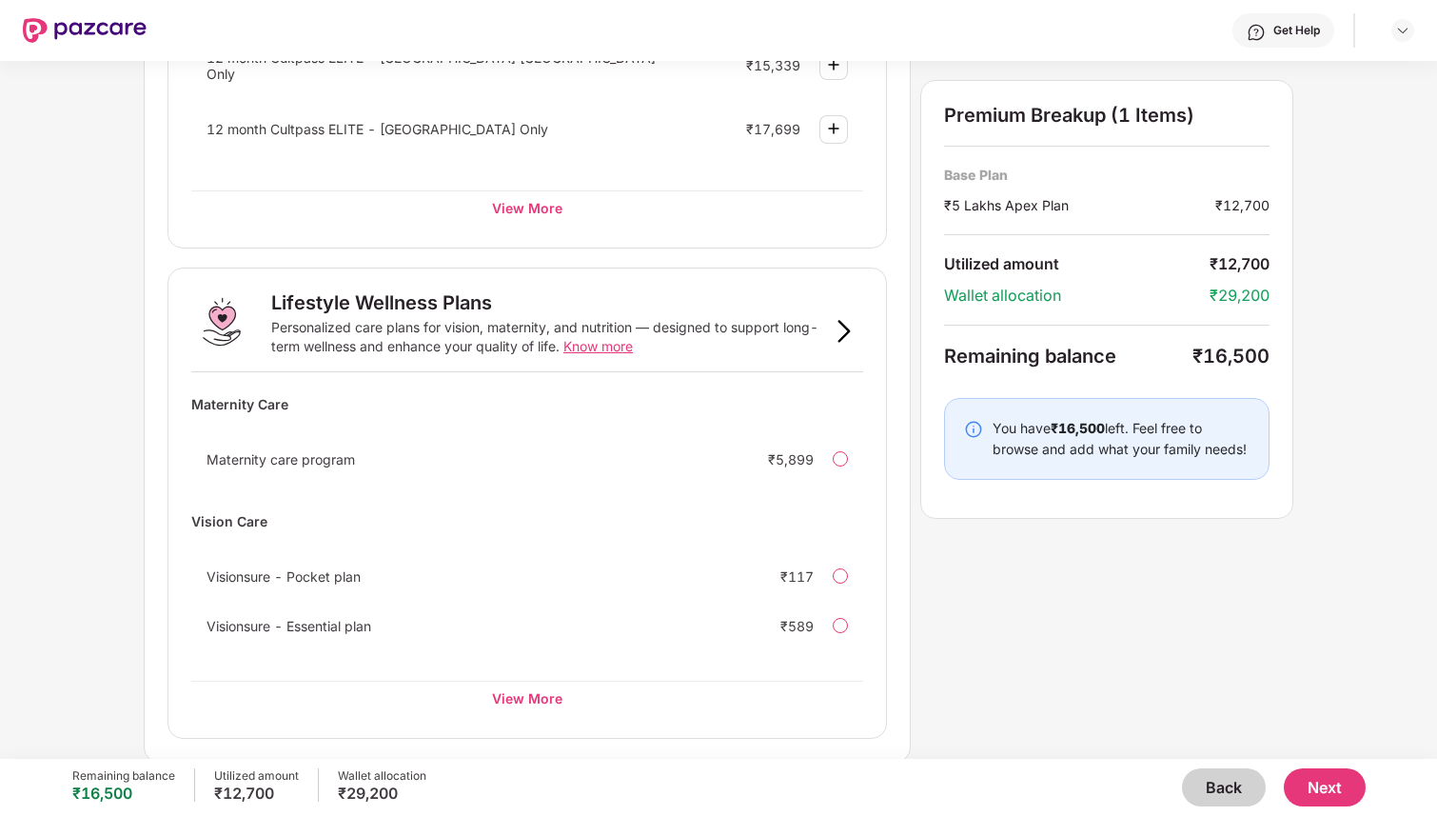
click at [425, 299] on div "Lifestyle Wellness Plans" at bounding box center [381, 302] width 221 height 23
click at [110, 268] on div "Wellness Marketplace Preventive Health Checks Full-body checkups and diagnostic…" at bounding box center [718, 410] width 1437 height 698
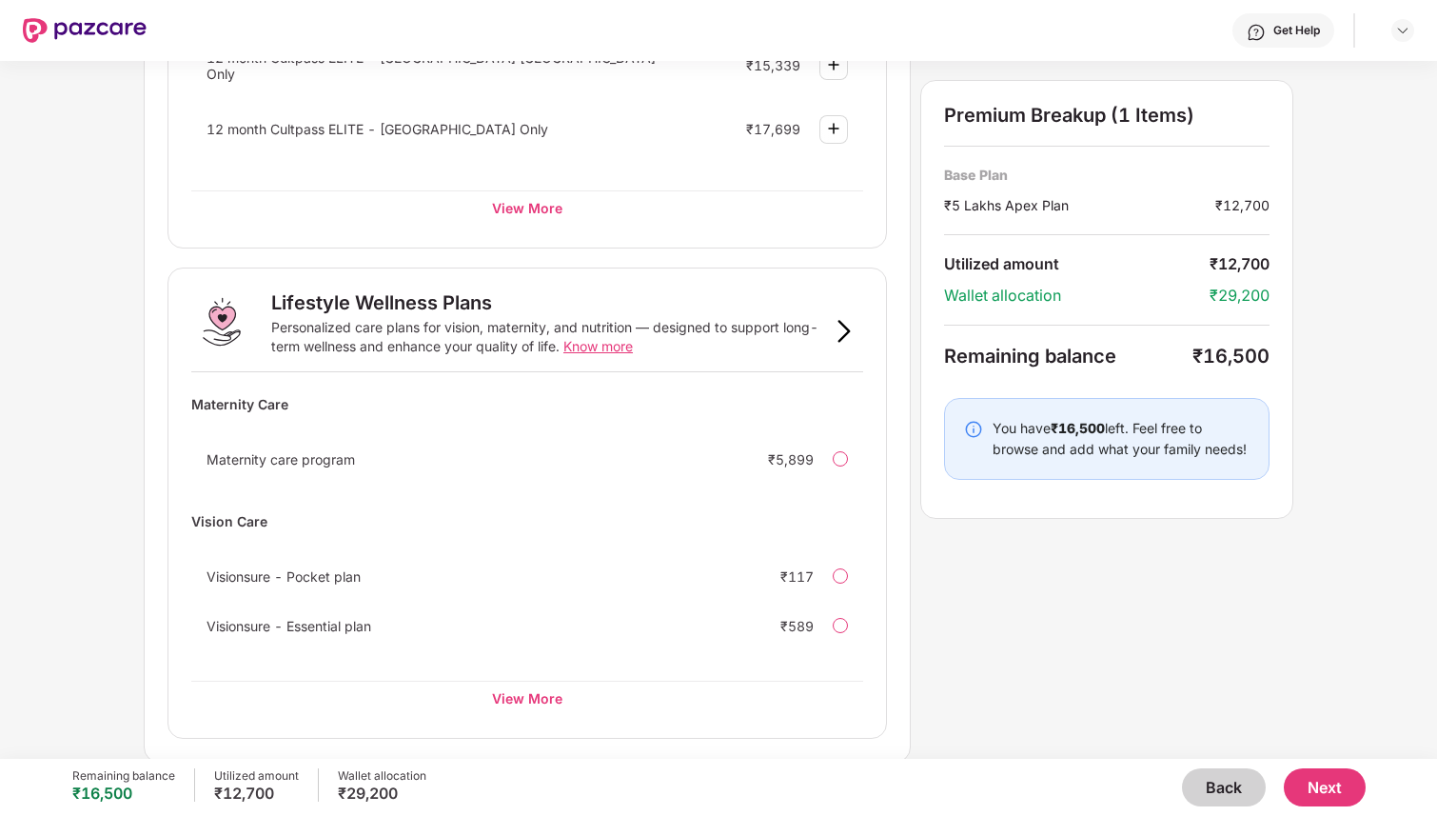
click at [1220, 788] on button "Back" at bounding box center [1224, 787] width 84 height 38
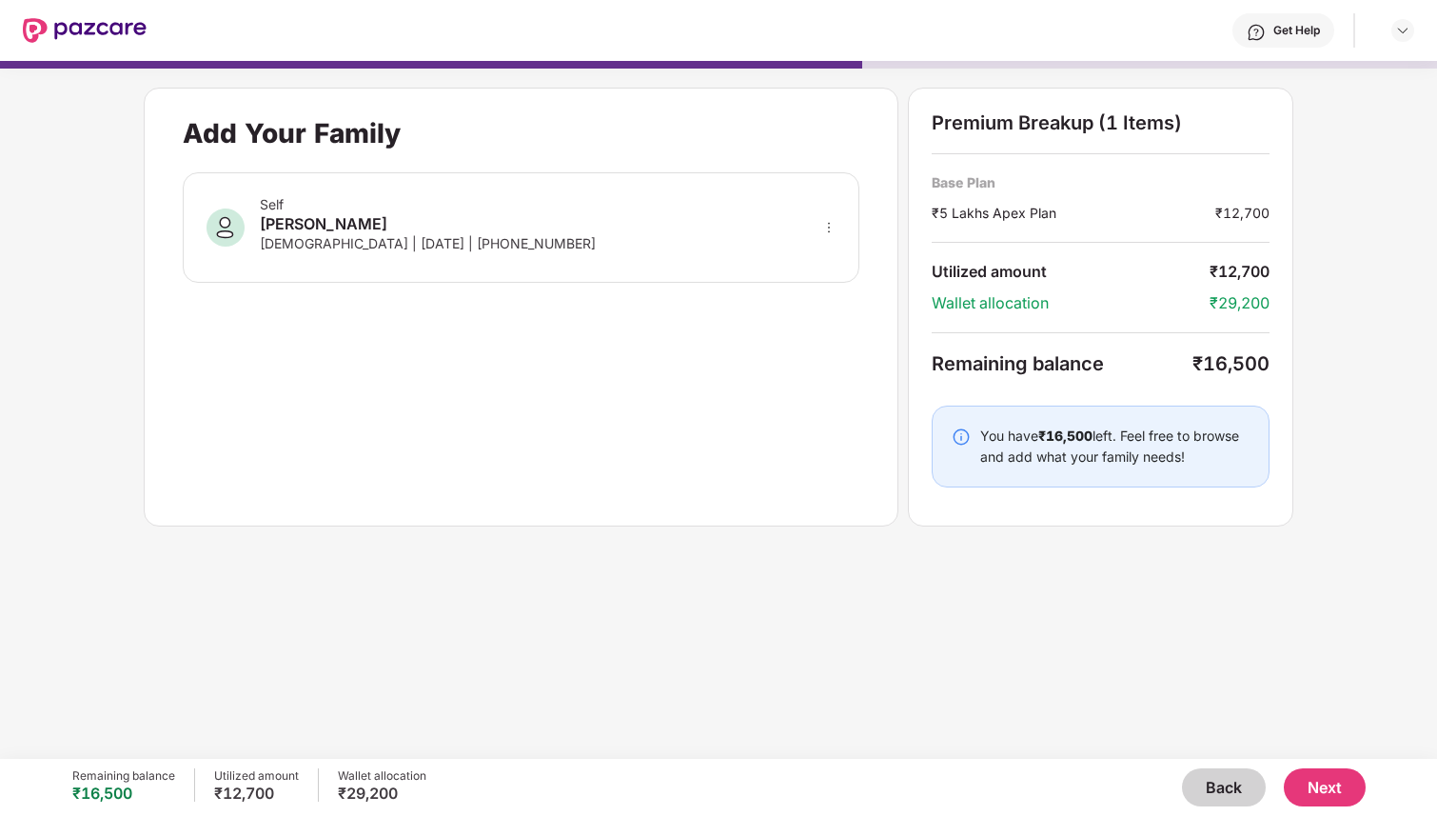
click at [1220, 788] on button "Back" at bounding box center [1224, 787] width 84 height 38
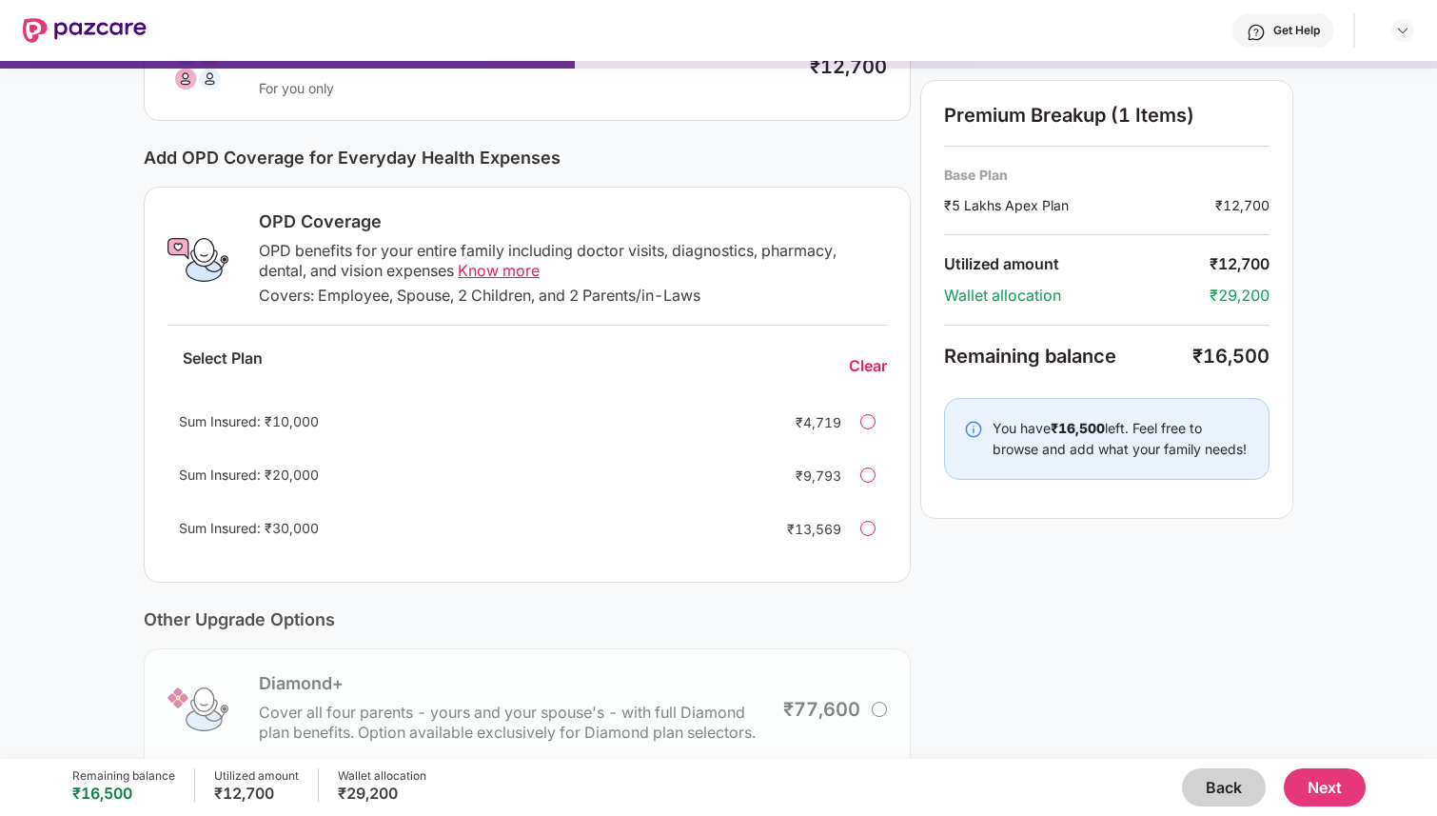
scroll to position [201, 0]
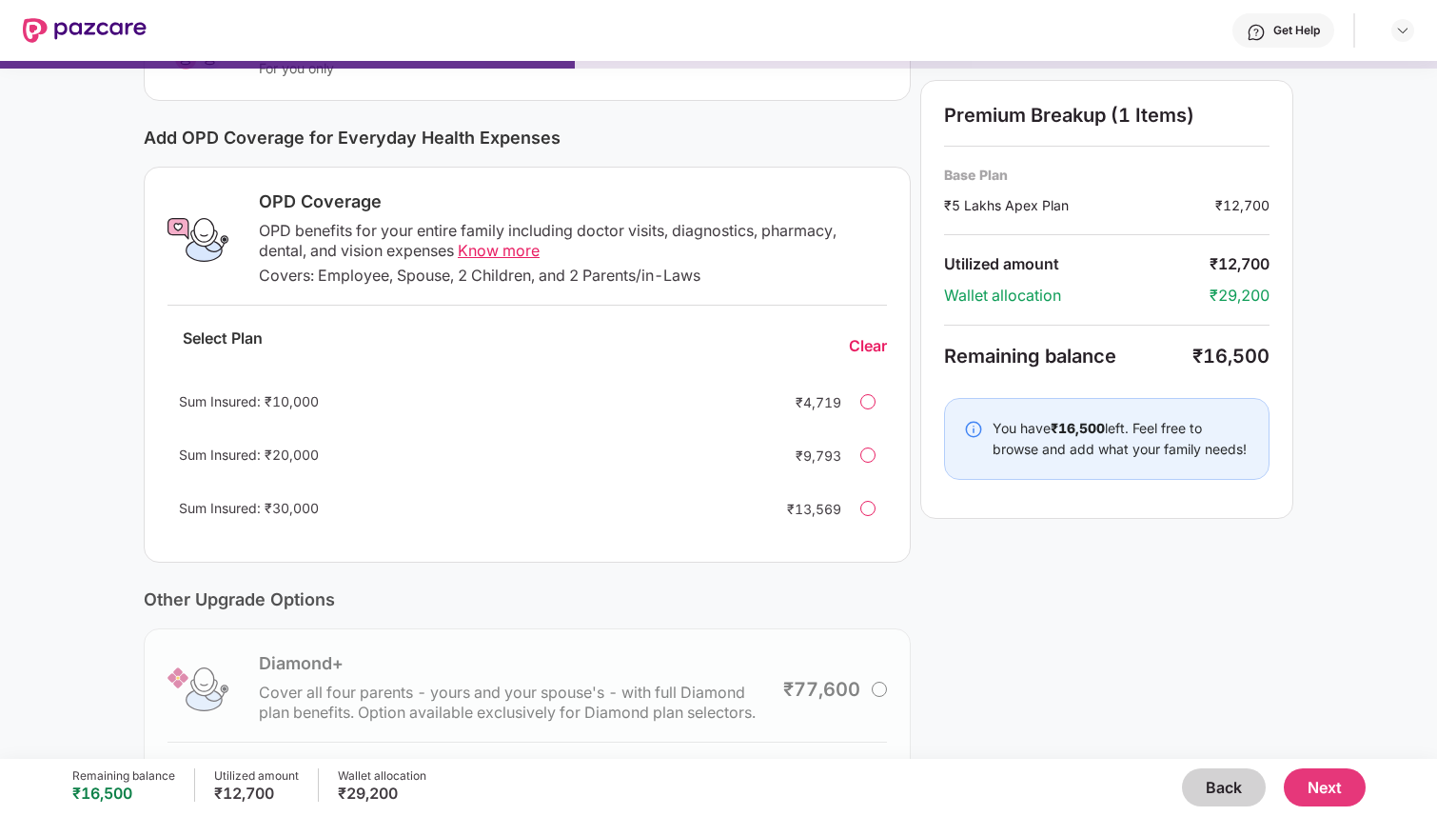
click at [879, 516] on div "Sum Insured: ₹30,000 ₹13,569" at bounding box center [528, 508] width 720 height 46
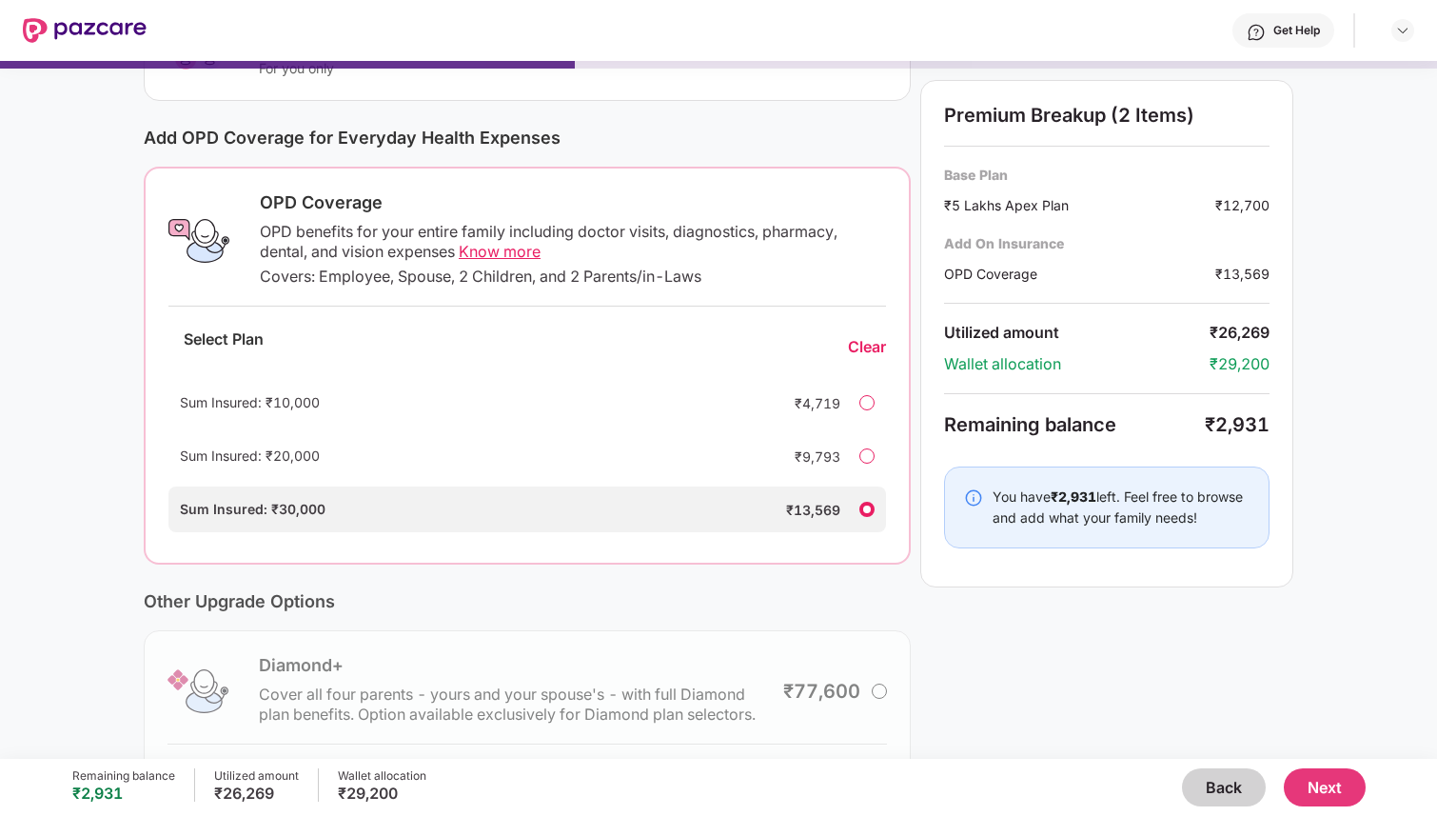
click at [1237, 430] on div "₹2,931" at bounding box center [1237, 424] width 65 height 23
click at [1316, 769] on button "Next" at bounding box center [1325, 787] width 82 height 38
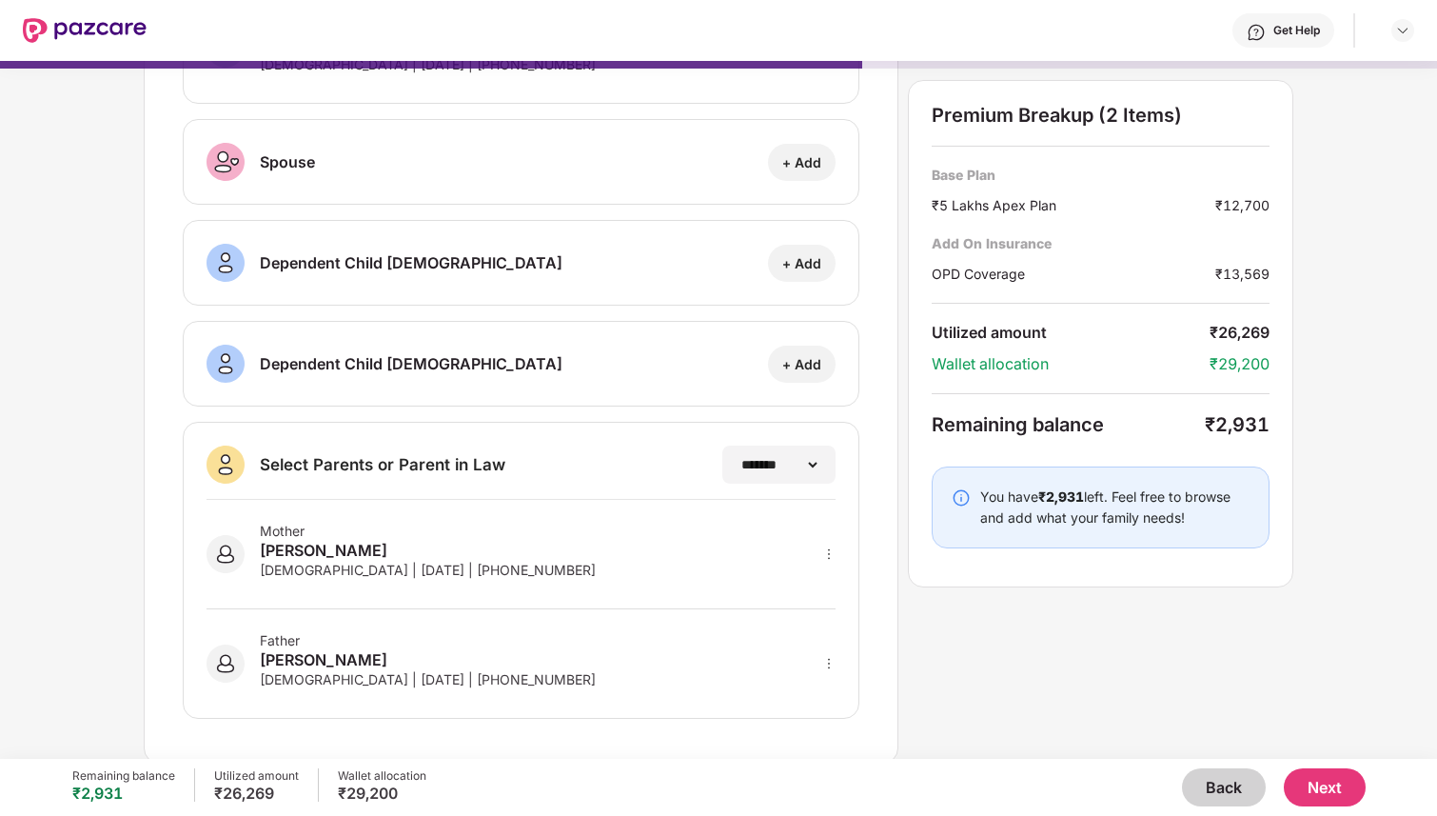
scroll to position [173, 0]
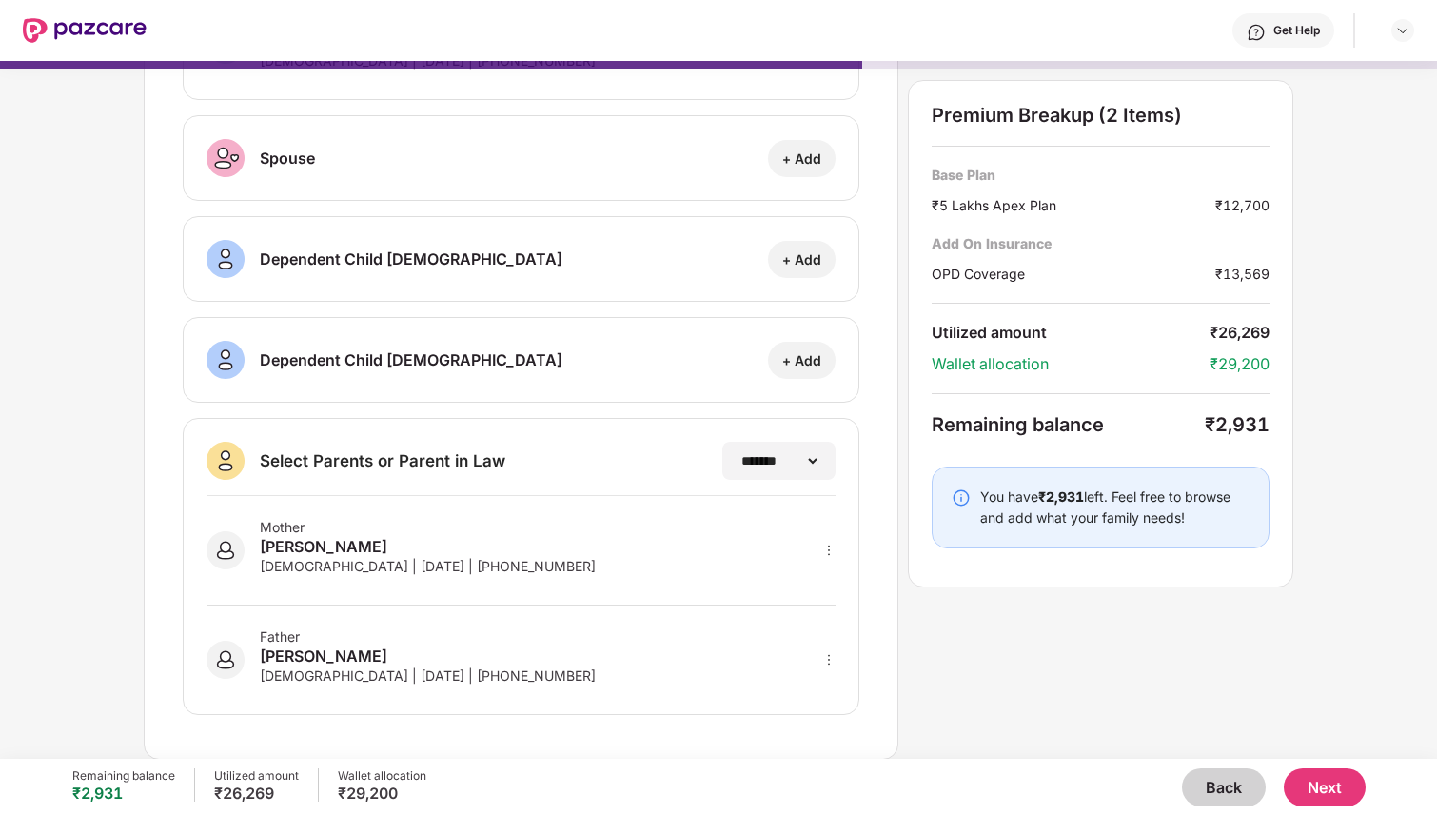
click at [1239, 413] on div "₹2,931" at bounding box center [1237, 424] width 65 height 23
click at [1217, 778] on button "Back" at bounding box center [1224, 787] width 84 height 38
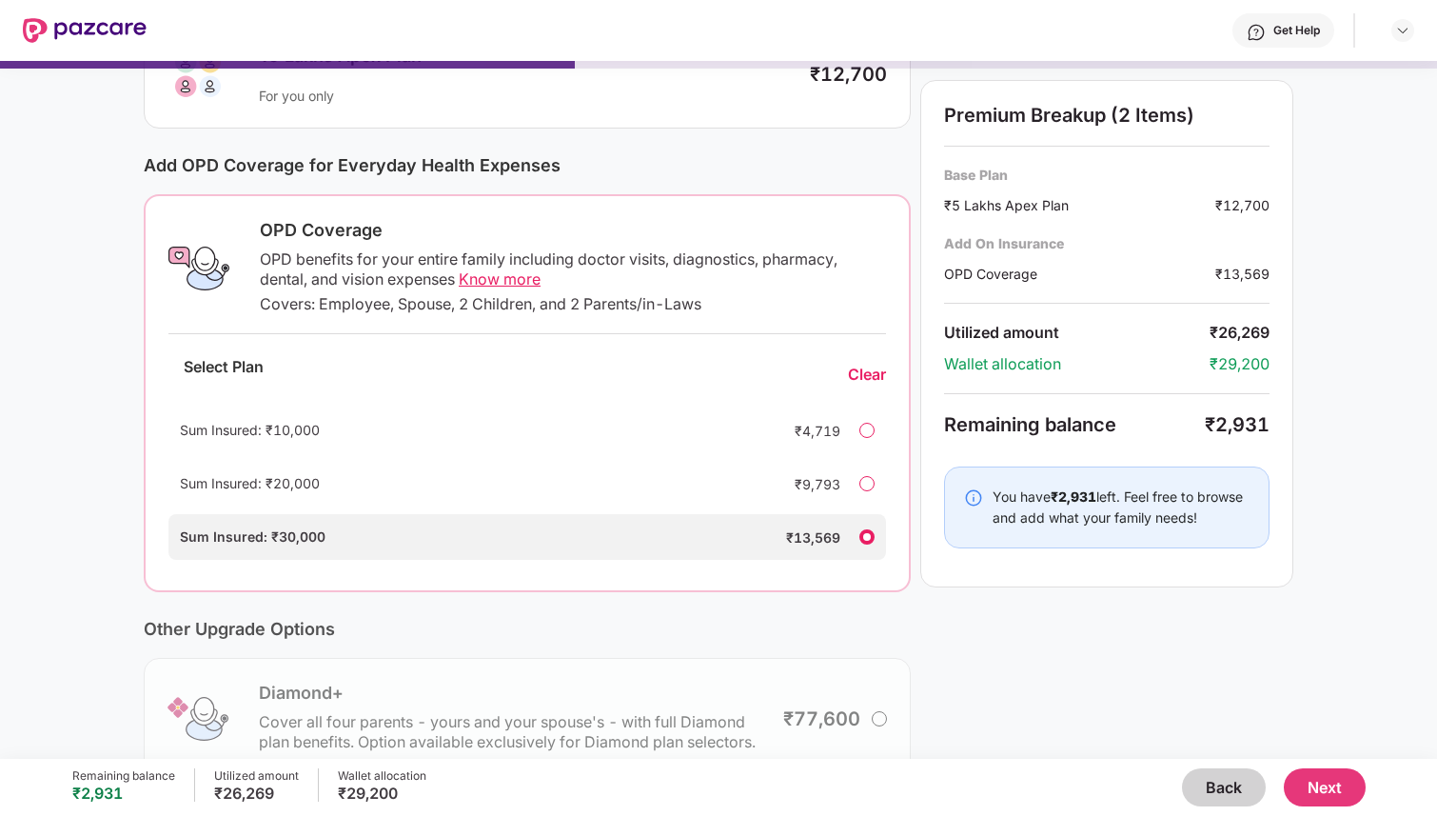
click at [1217, 778] on button "Back" at bounding box center [1224, 787] width 84 height 38
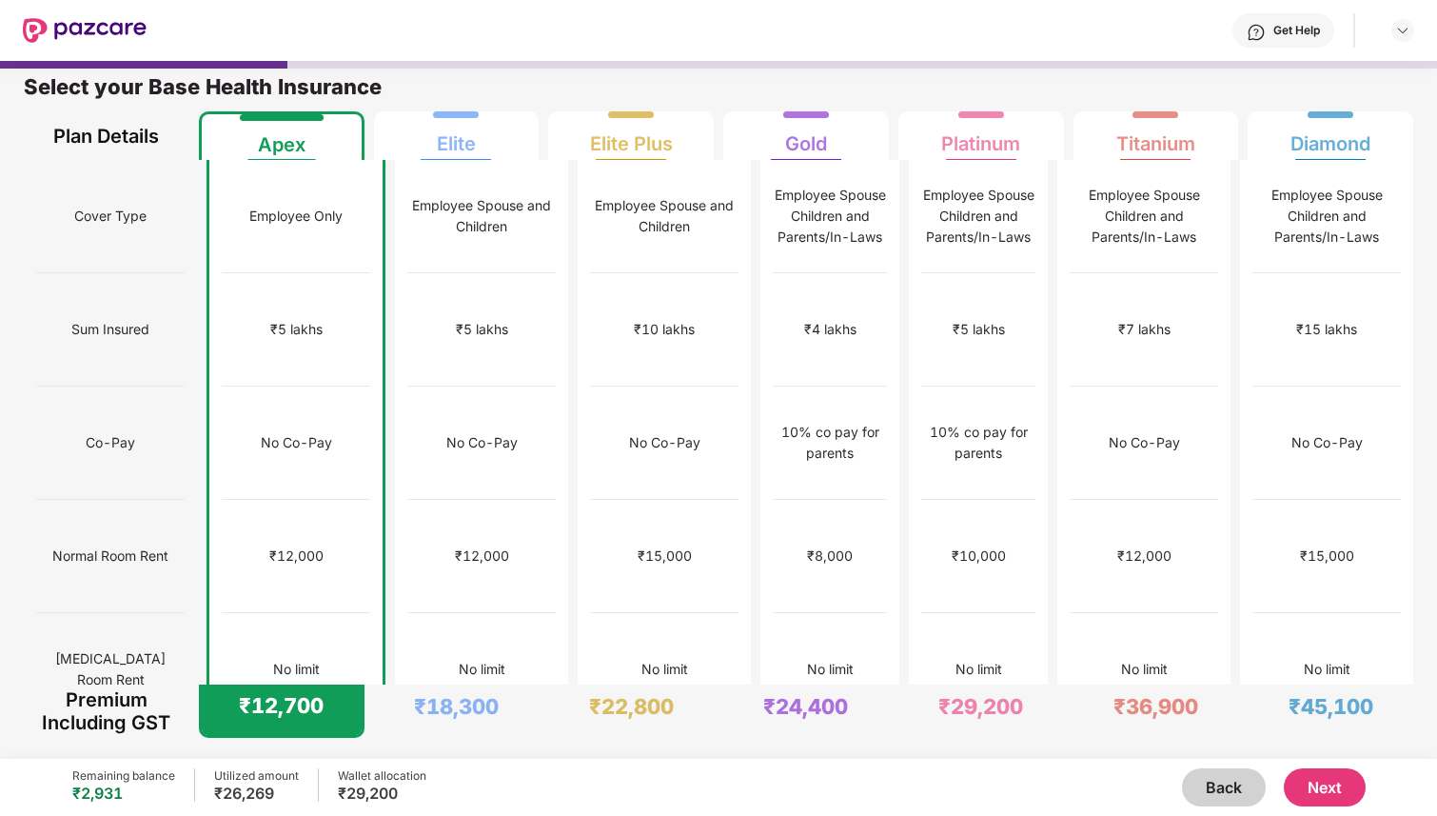
click at [314, 417] on div "No Co-Pay" at bounding box center [296, 442] width 148 height 113
click at [454, 426] on div "No Co-Pay" at bounding box center [482, 442] width 148 height 113
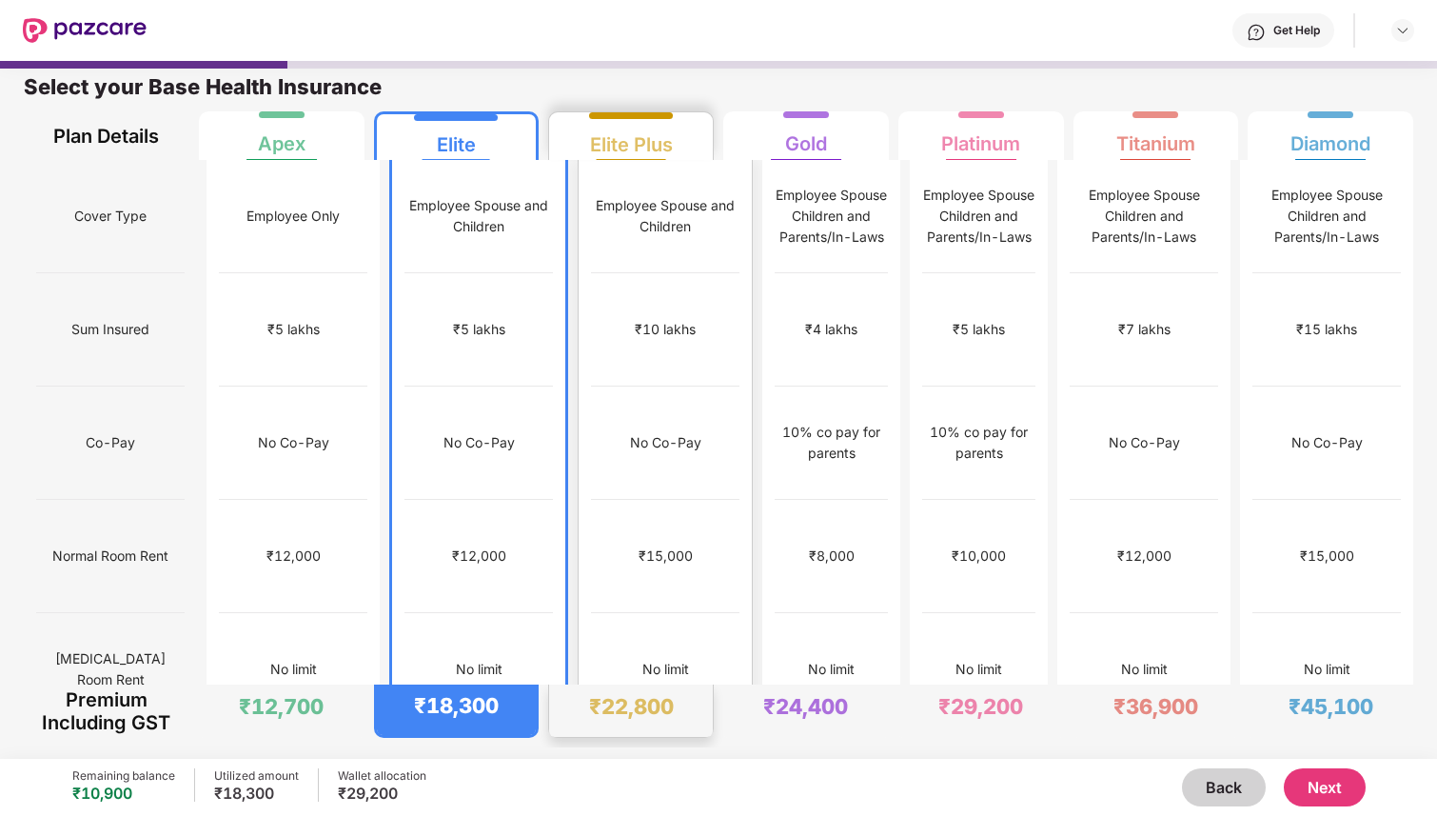
click at [685, 406] on div "No Co-Pay" at bounding box center [665, 442] width 148 height 113
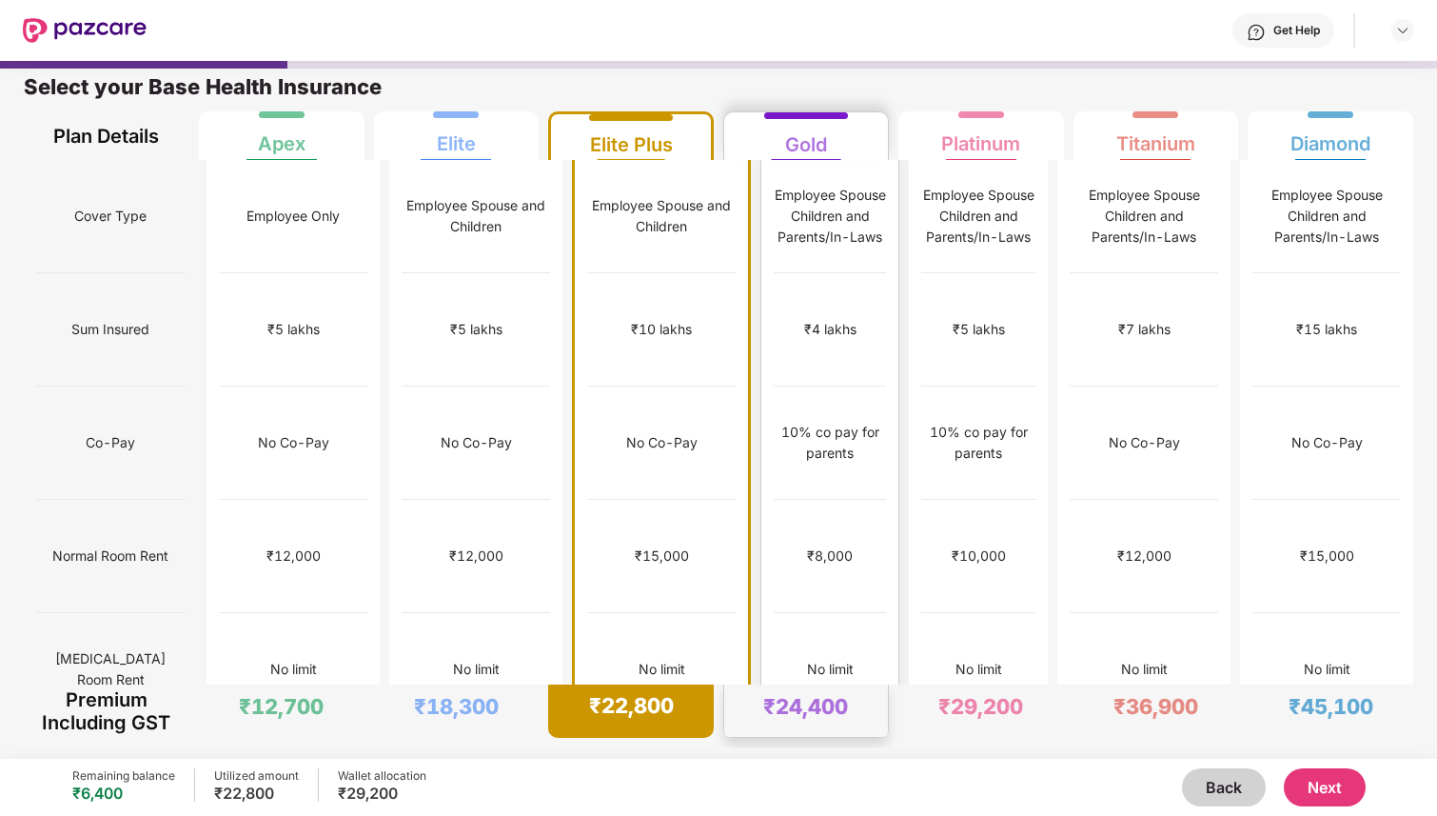
click at [801, 500] on div "₹8,000" at bounding box center [830, 556] width 112 height 113
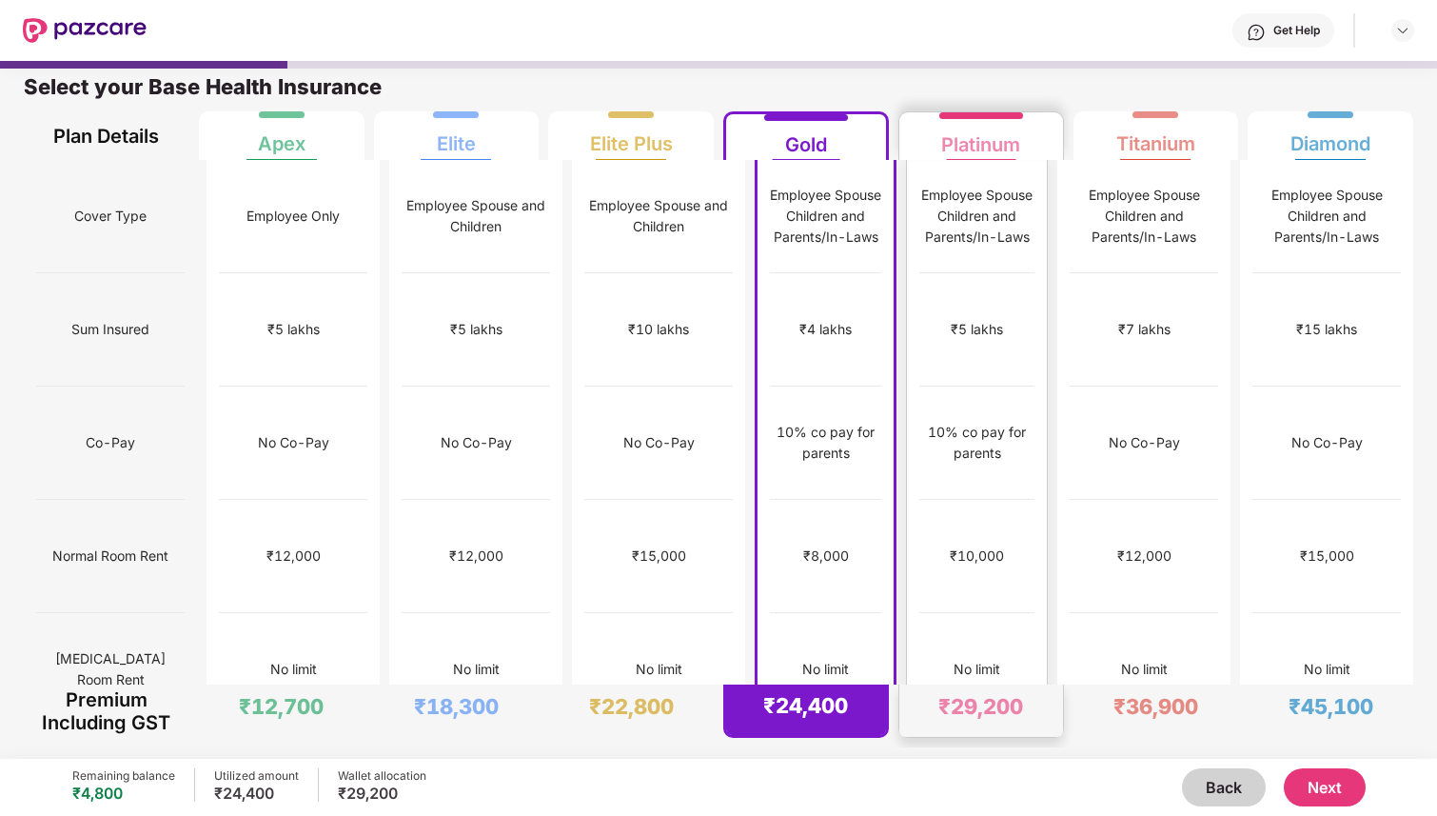
click at [954, 545] on div "₹10,000" at bounding box center [977, 555] width 54 height 21
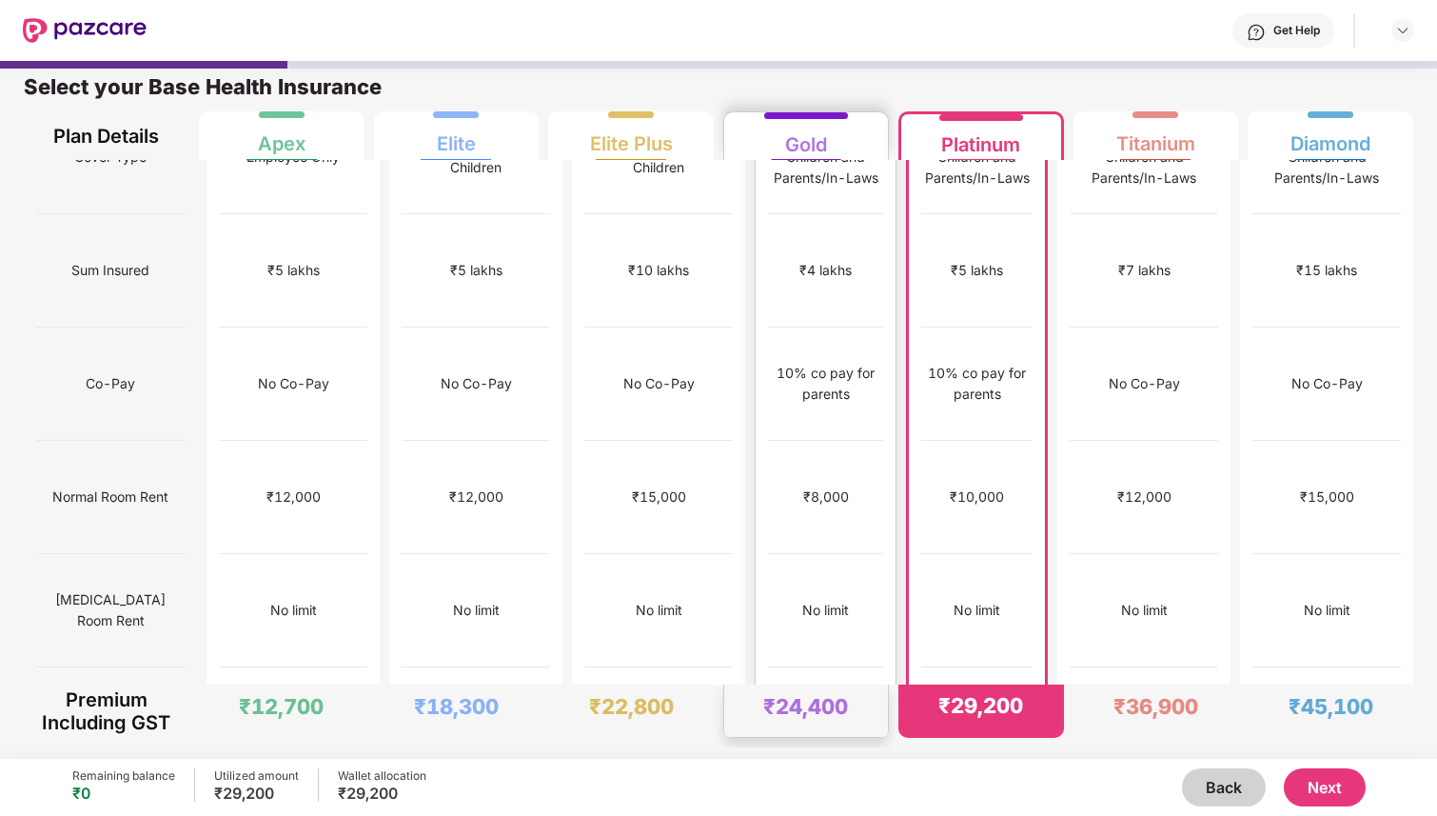
scroll to position [60, 0]
click at [782, 362] on div "10% co pay for parents" at bounding box center [825, 383] width 115 height 42
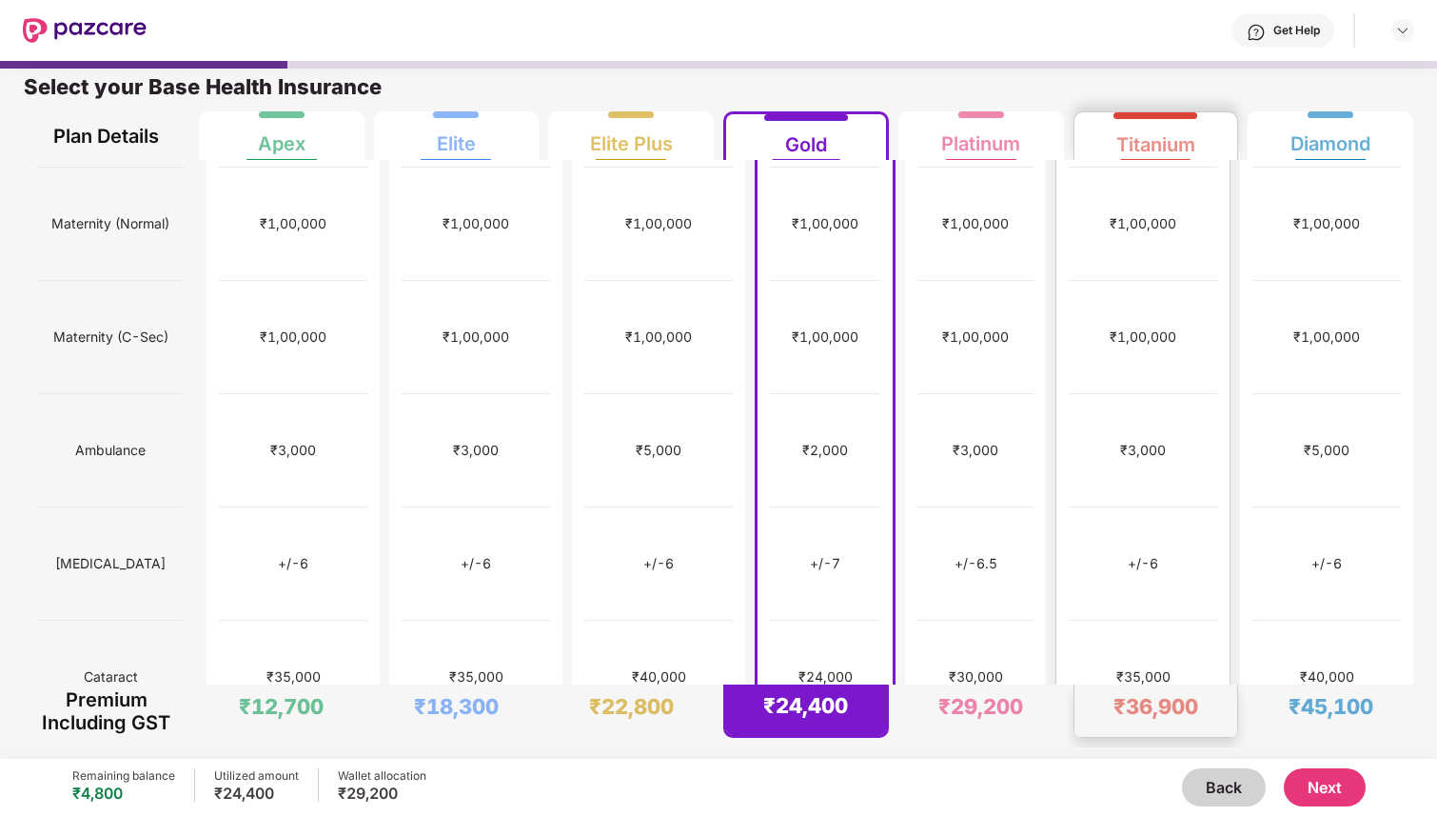
scroll to position [0, 0]
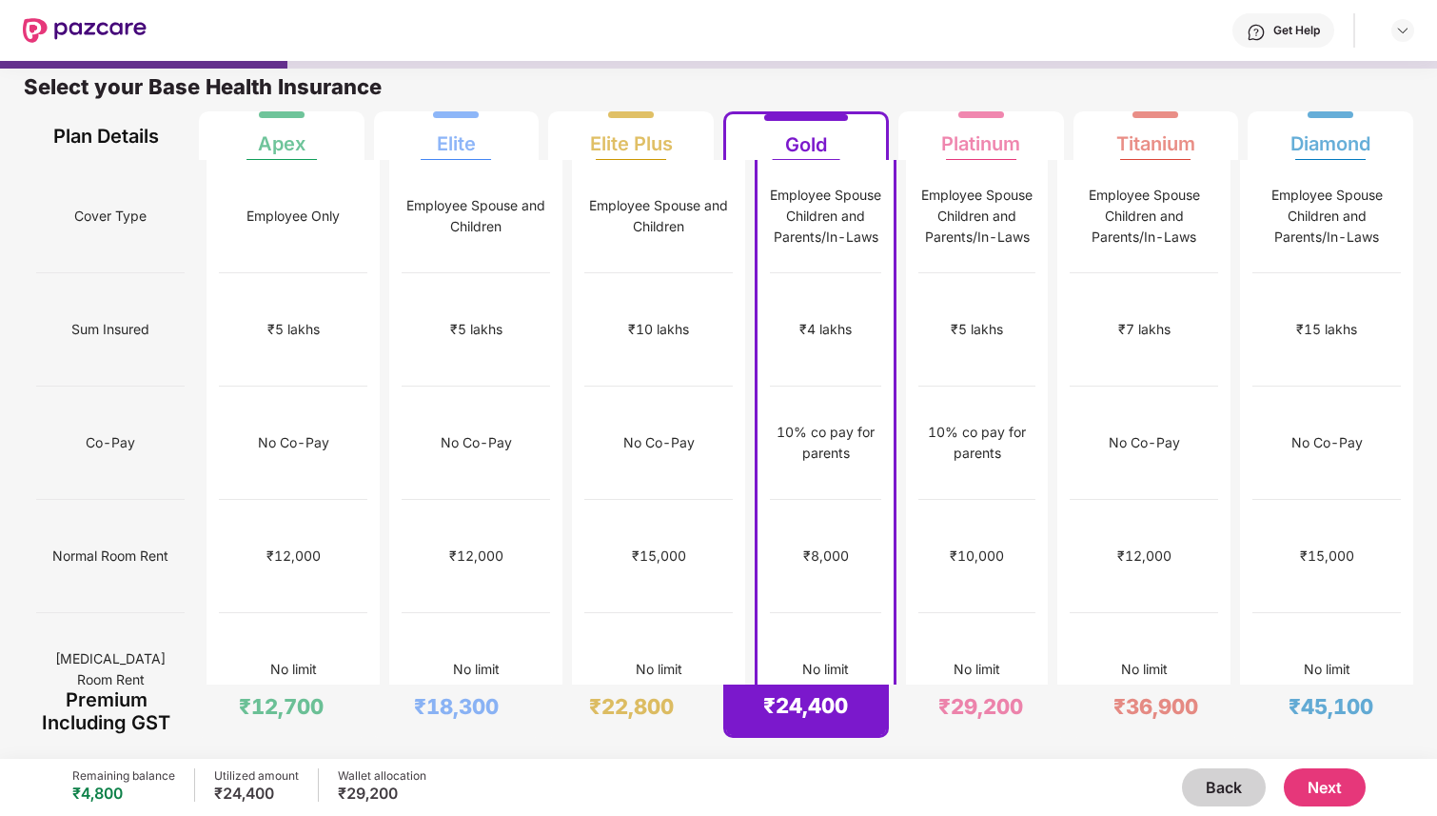
click at [1322, 779] on button "Next" at bounding box center [1325, 787] width 82 height 38
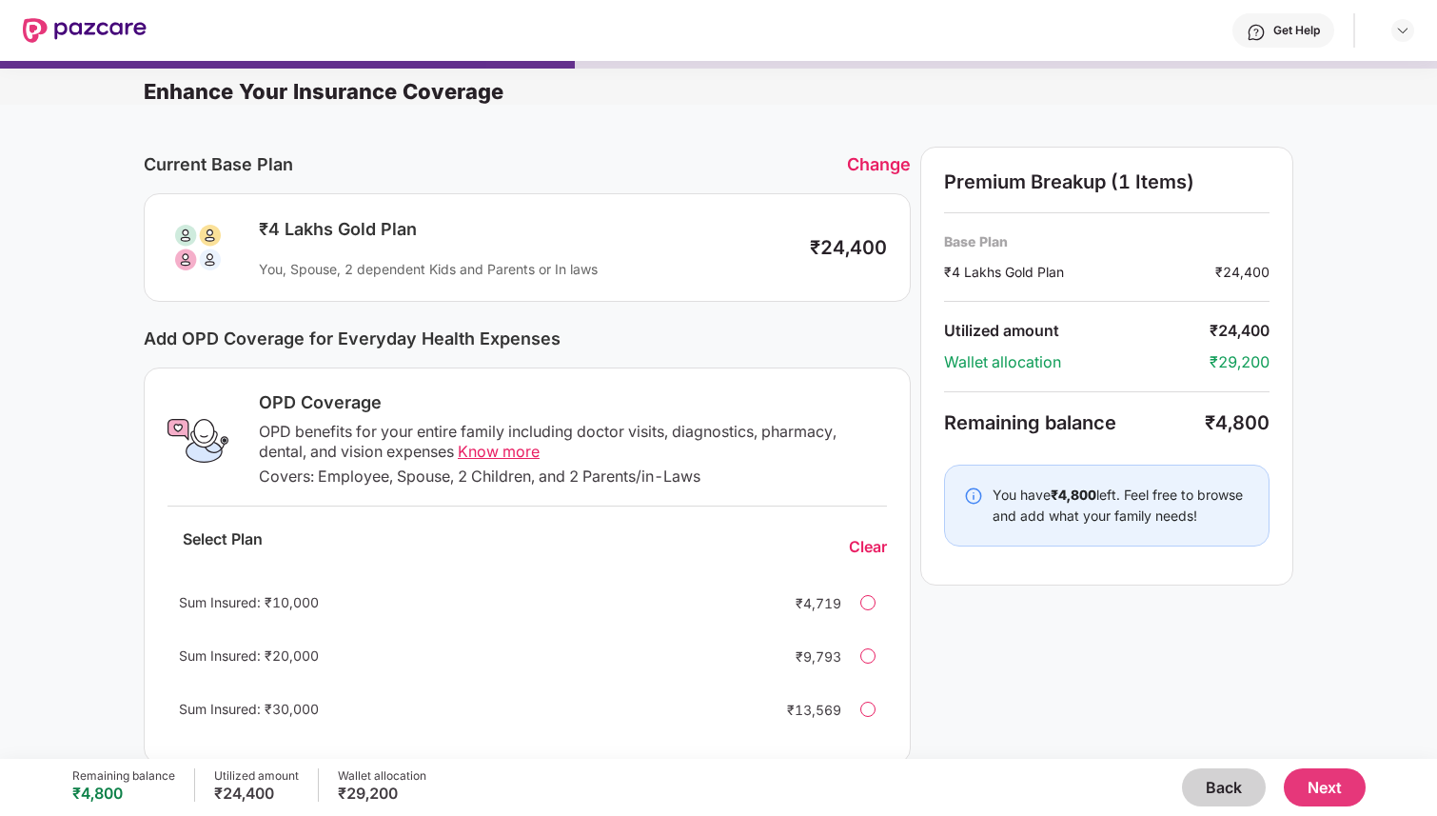
click at [882, 156] on div "Change" at bounding box center [879, 164] width 64 height 20
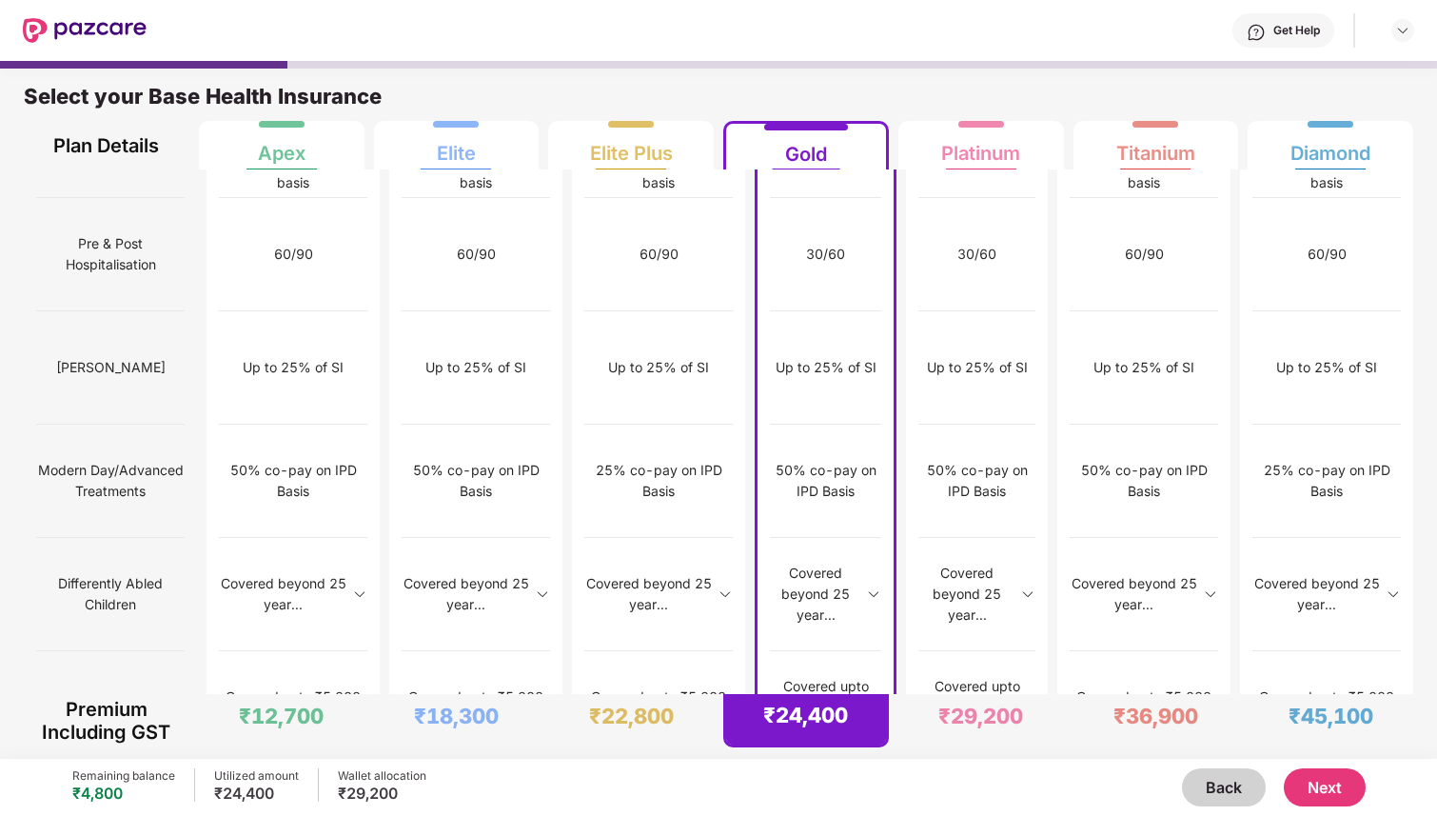
scroll to position [10, 0]
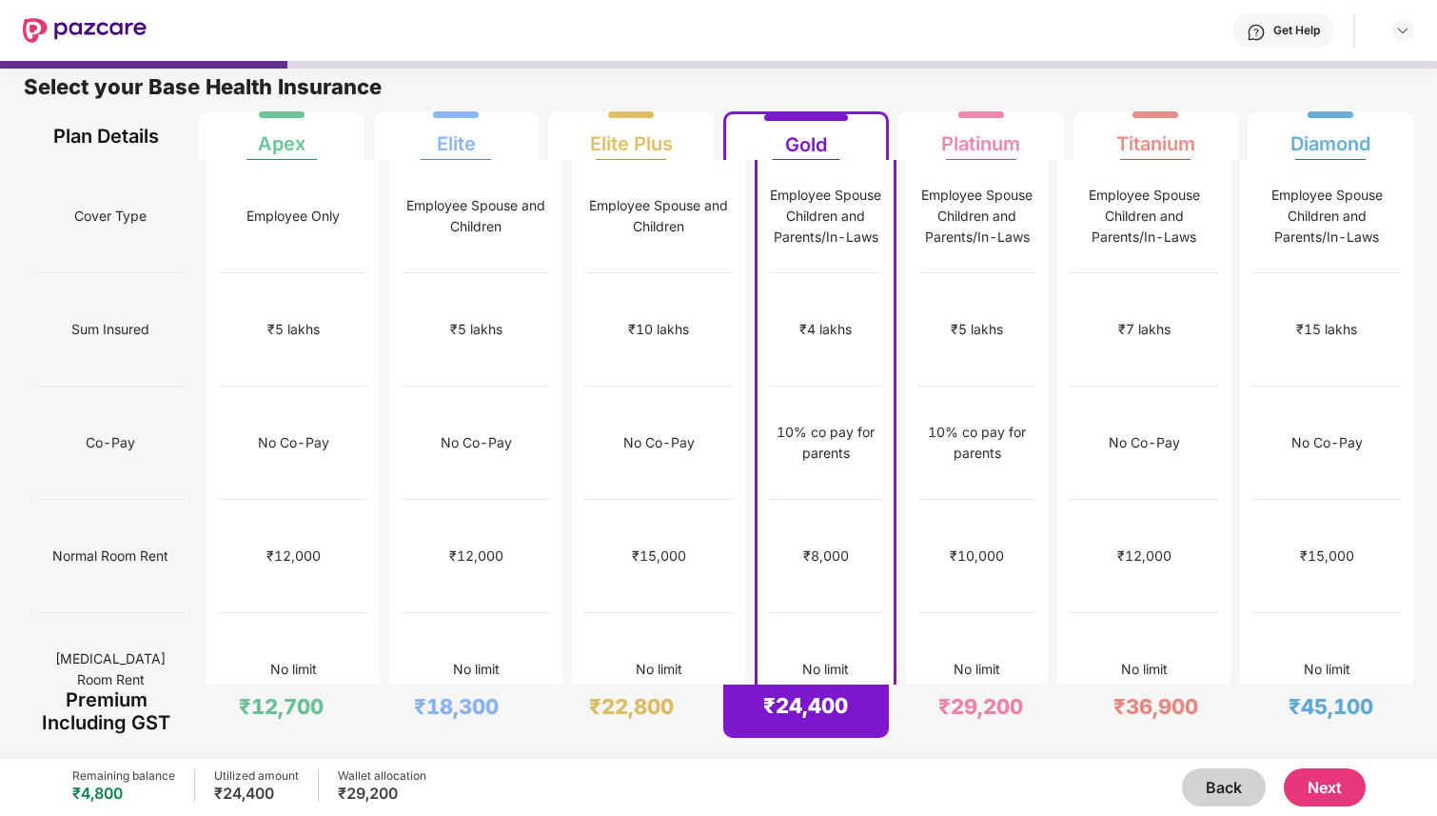
scroll to position [0, 0]
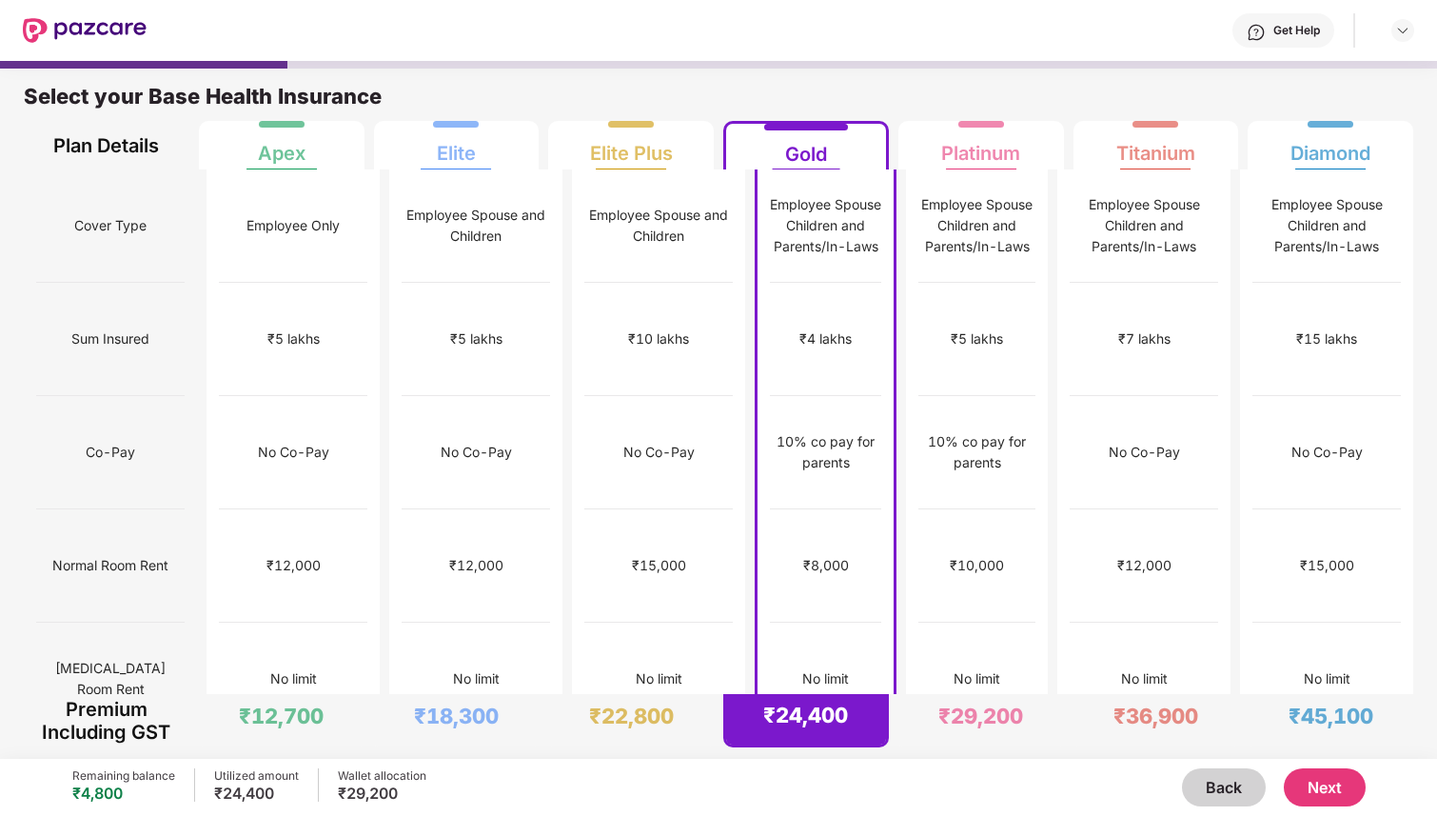
click at [800, 328] on div "₹4 lakhs" at bounding box center [826, 338] width 52 height 21
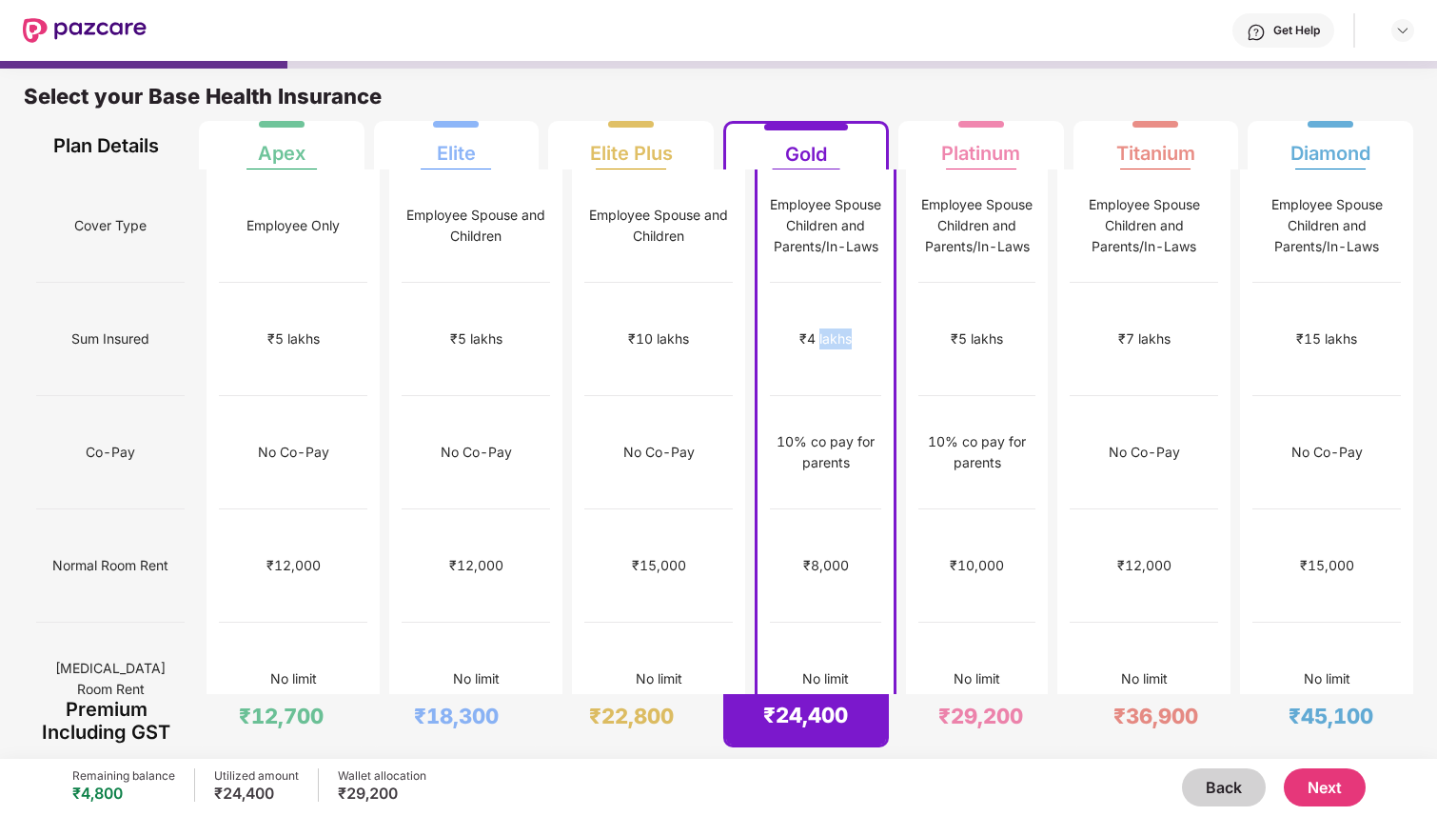
click at [800, 328] on div "₹4 lakhs" at bounding box center [826, 338] width 52 height 21
click at [838, 431] on div "10% co pay for parents" at bounding box center [825, 452] width 111 height 42
click at [800, 328] on div "₹4 lakhs" at bounding box center [826, 338] width 52 height 21
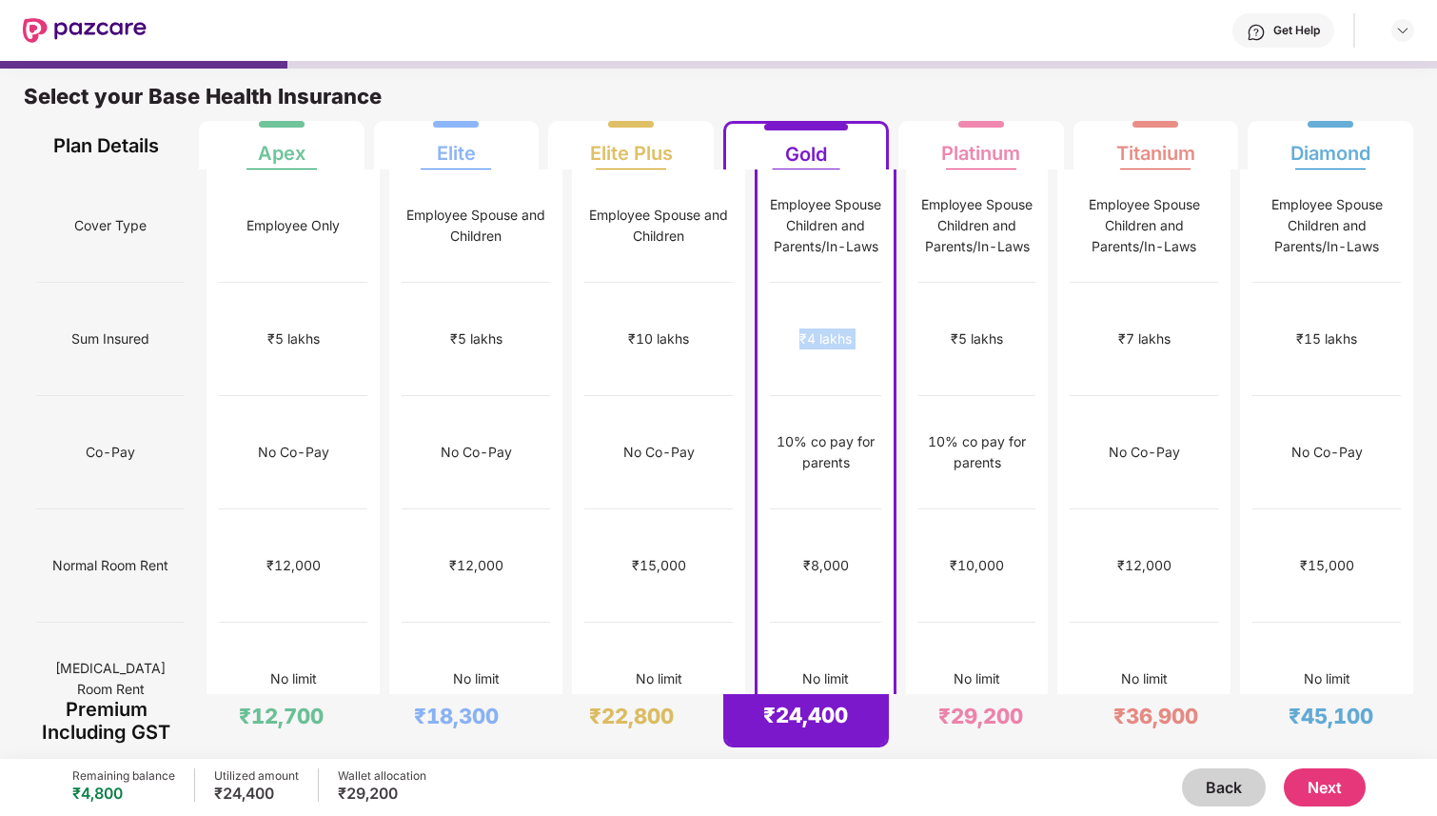
click at [800, 328] on div "₹4 lakhs" at bounding box center [826, 338] width 52 height 21
click at [817, 345] on div "₹4 lakhs" at bounding box center [825, 339] width 111 height 113
click at [800, 328] on div "₹4 lakhs" at bounding box center [826, 338] width 52 height 21
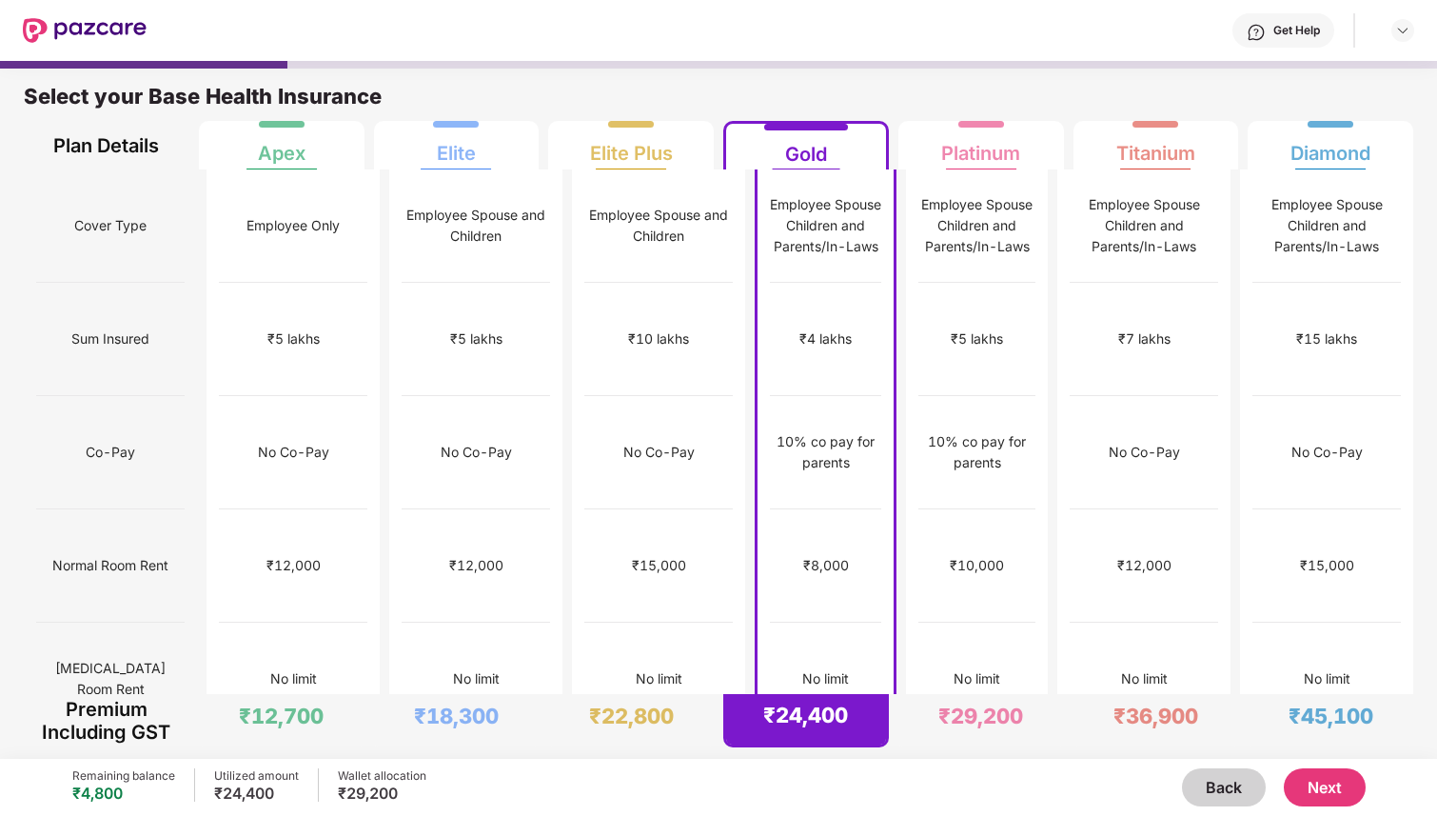
click at [798, 330] on div "₹4 lakhs" at bounding box center [825, 339] width 111 height 113
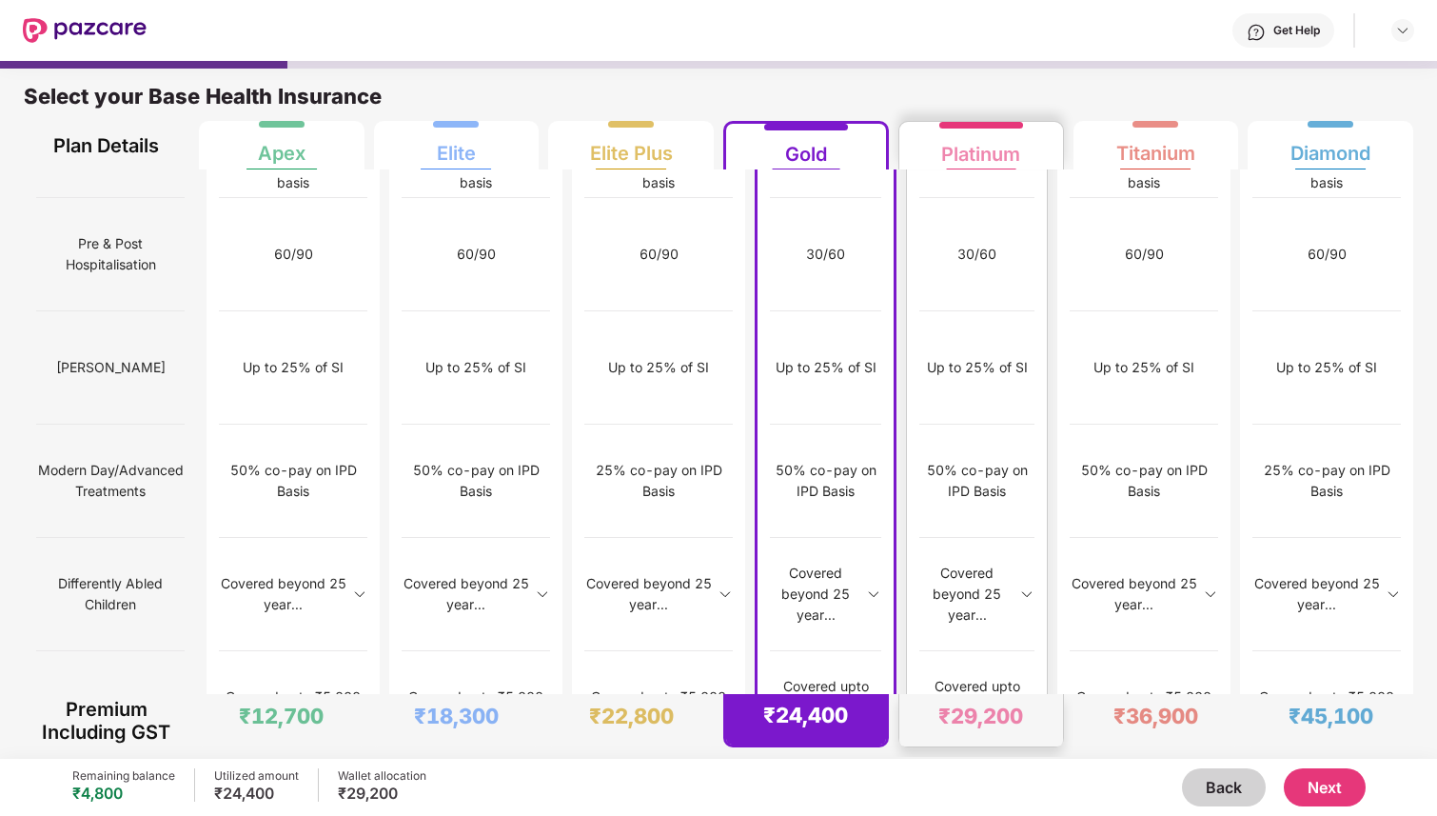
scroll to position [10, 0]
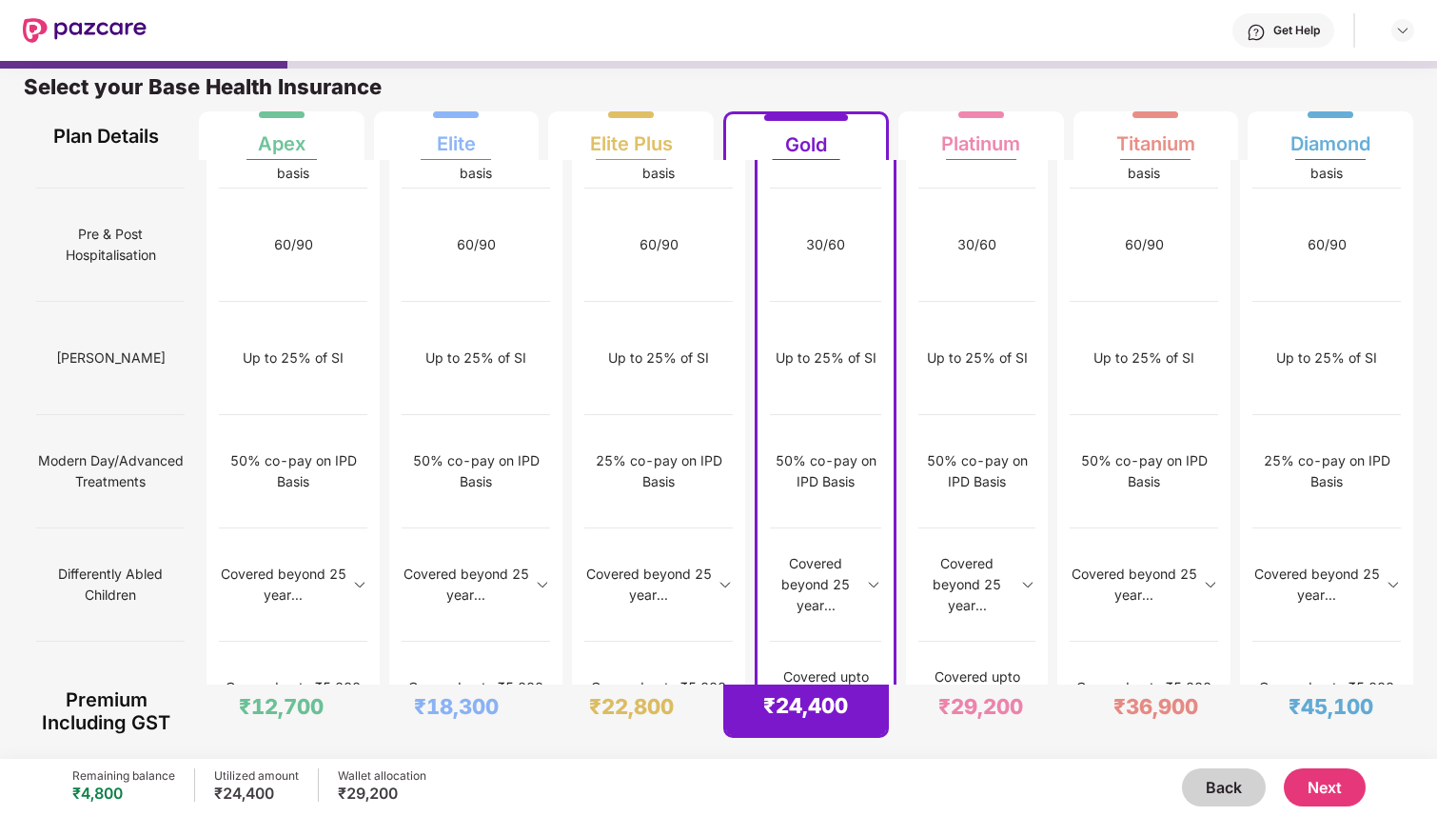
click at [1312, 797] on button "Next" at bounding box center [1325, 787] width 82 height 38
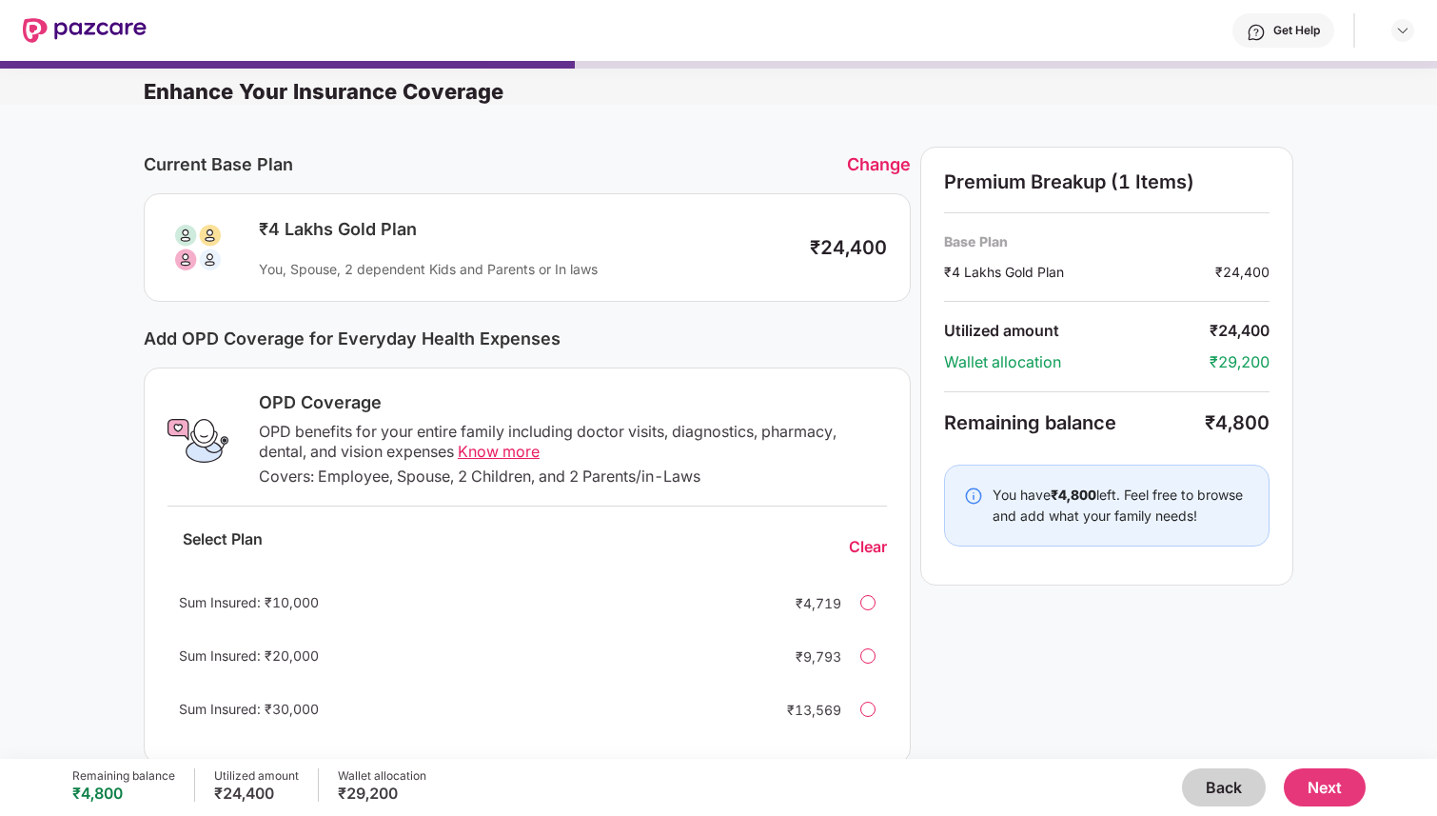
click at [851, 606] on div "Sum Insured: ₹10,000 ₹4,719" at bounding box center [528, 603] width 720 height 46
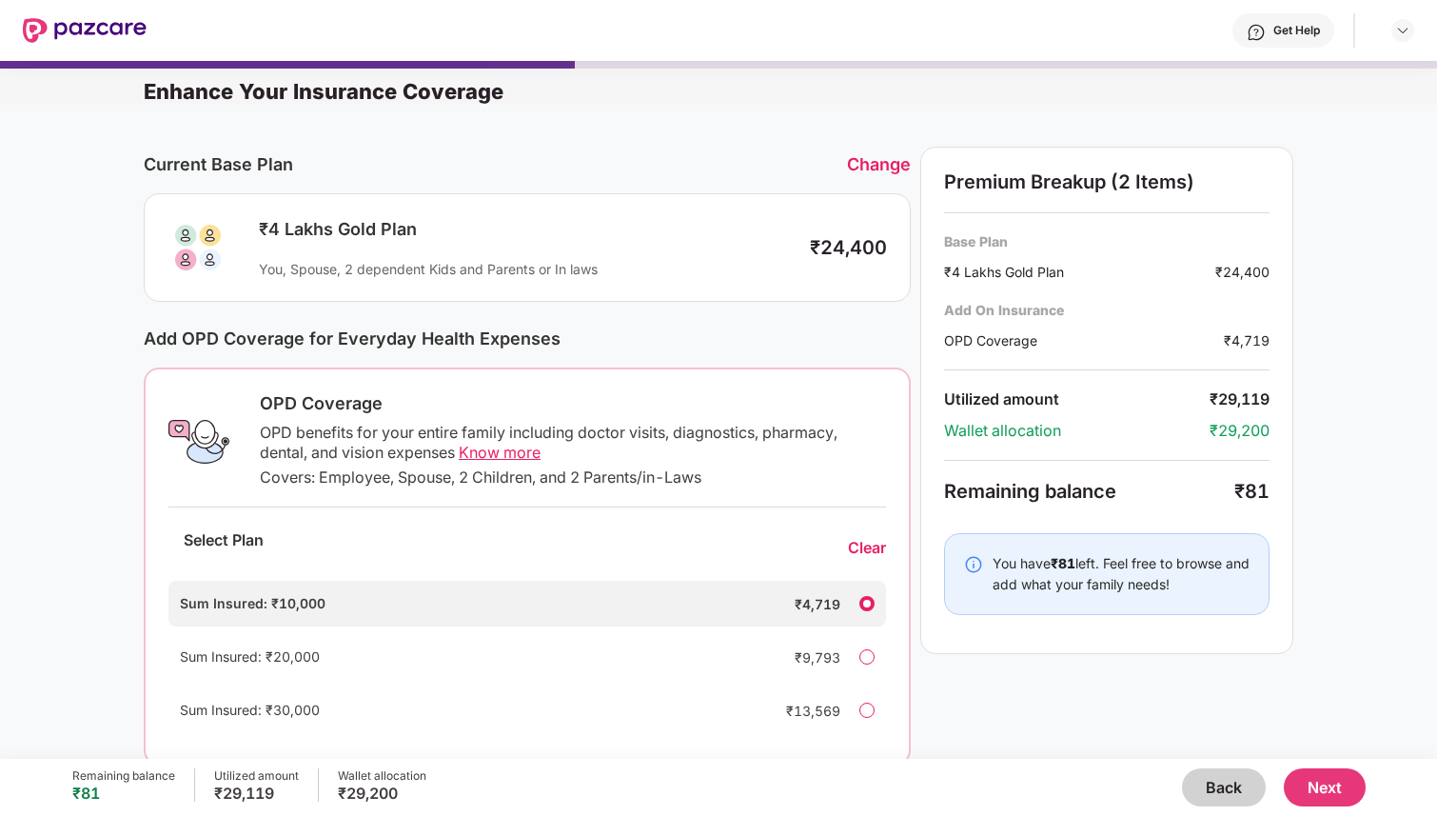
click at [862, 660] on div at bounding box center [867, 656] width 15 height 15
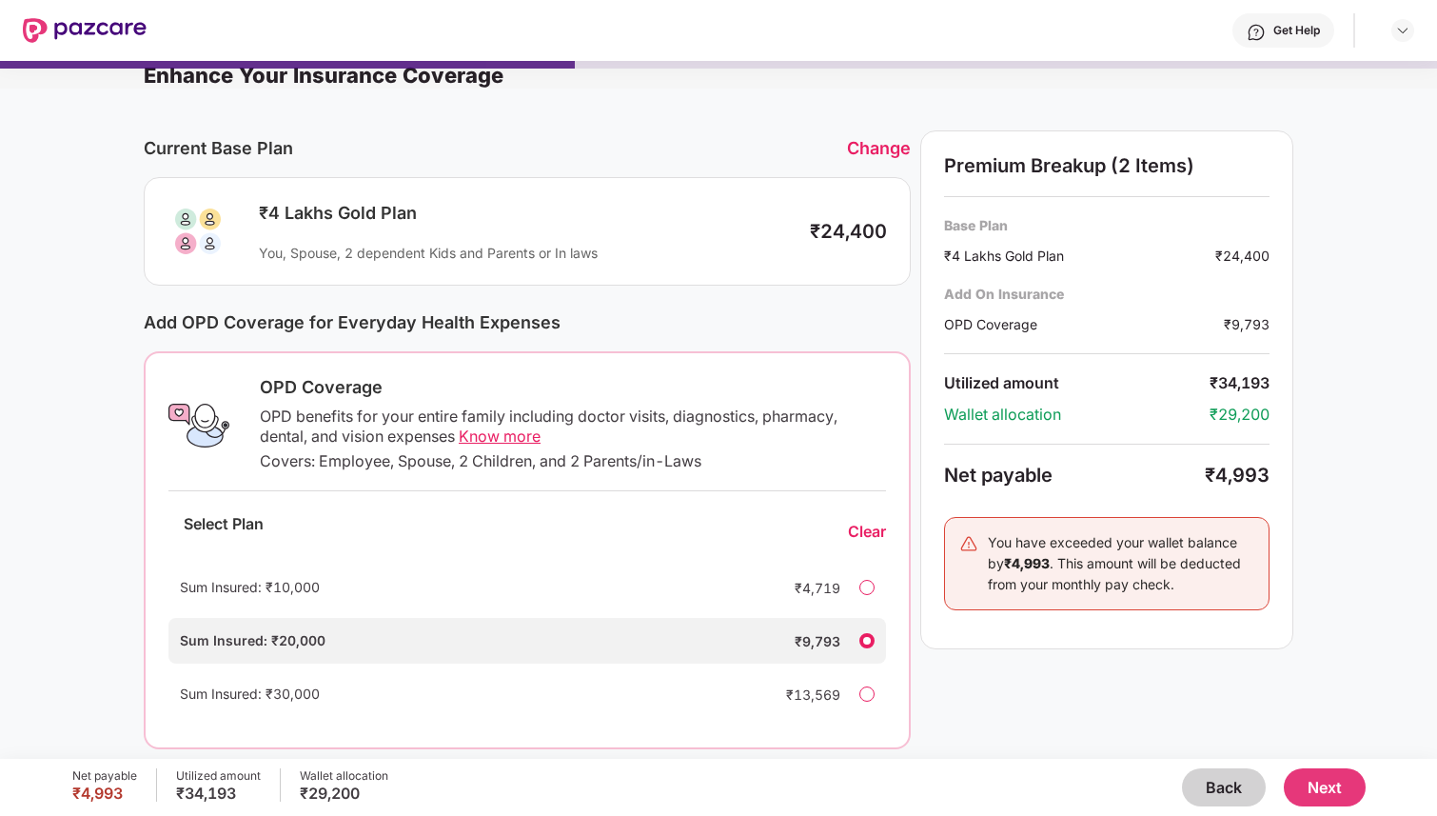
scroll to position [29, 0]
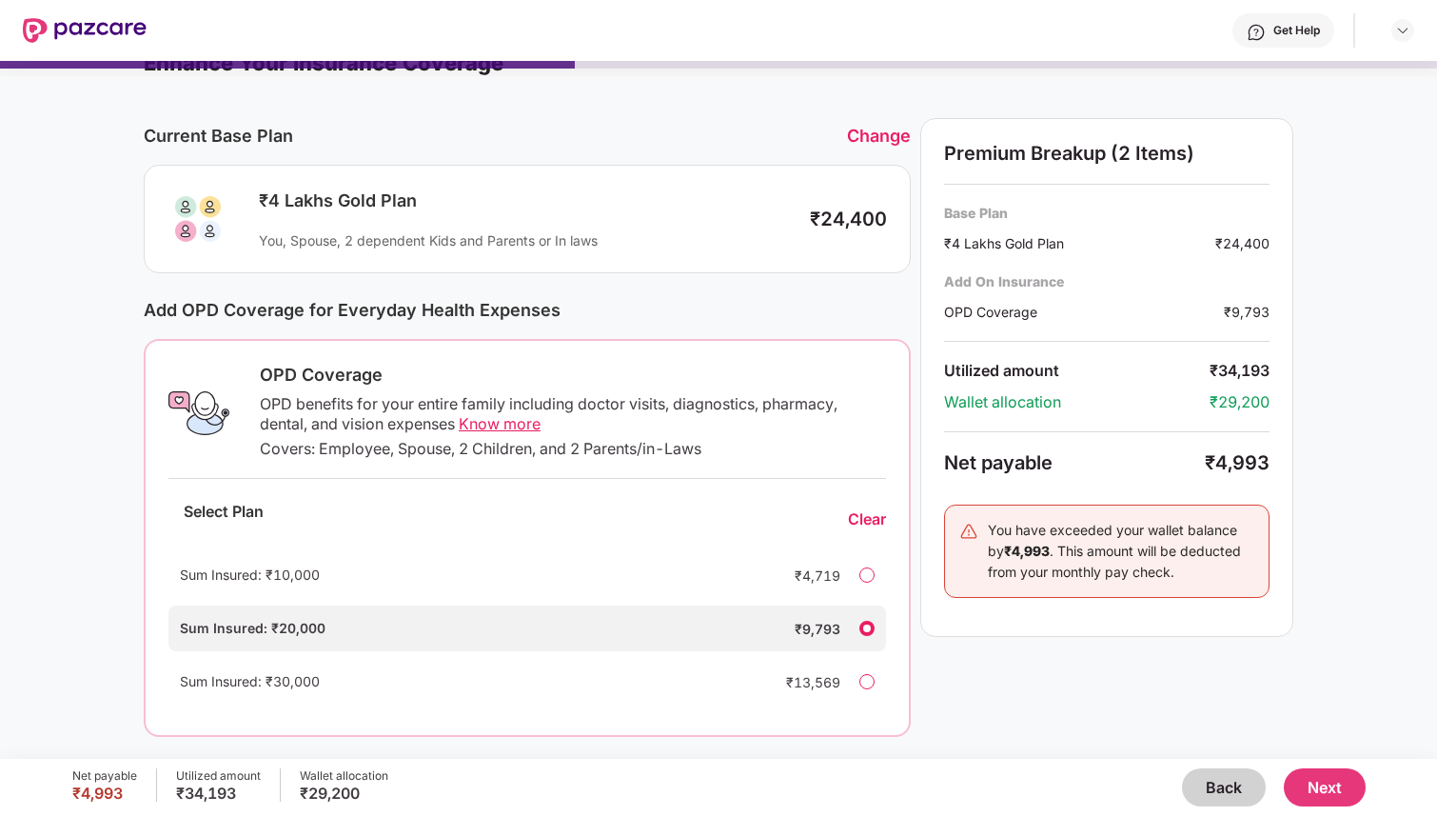
click at [853, 582] on div "Sum Insured: ₹10,000 ₹4,719" at bounding box center [527, 575] width 718 height 46
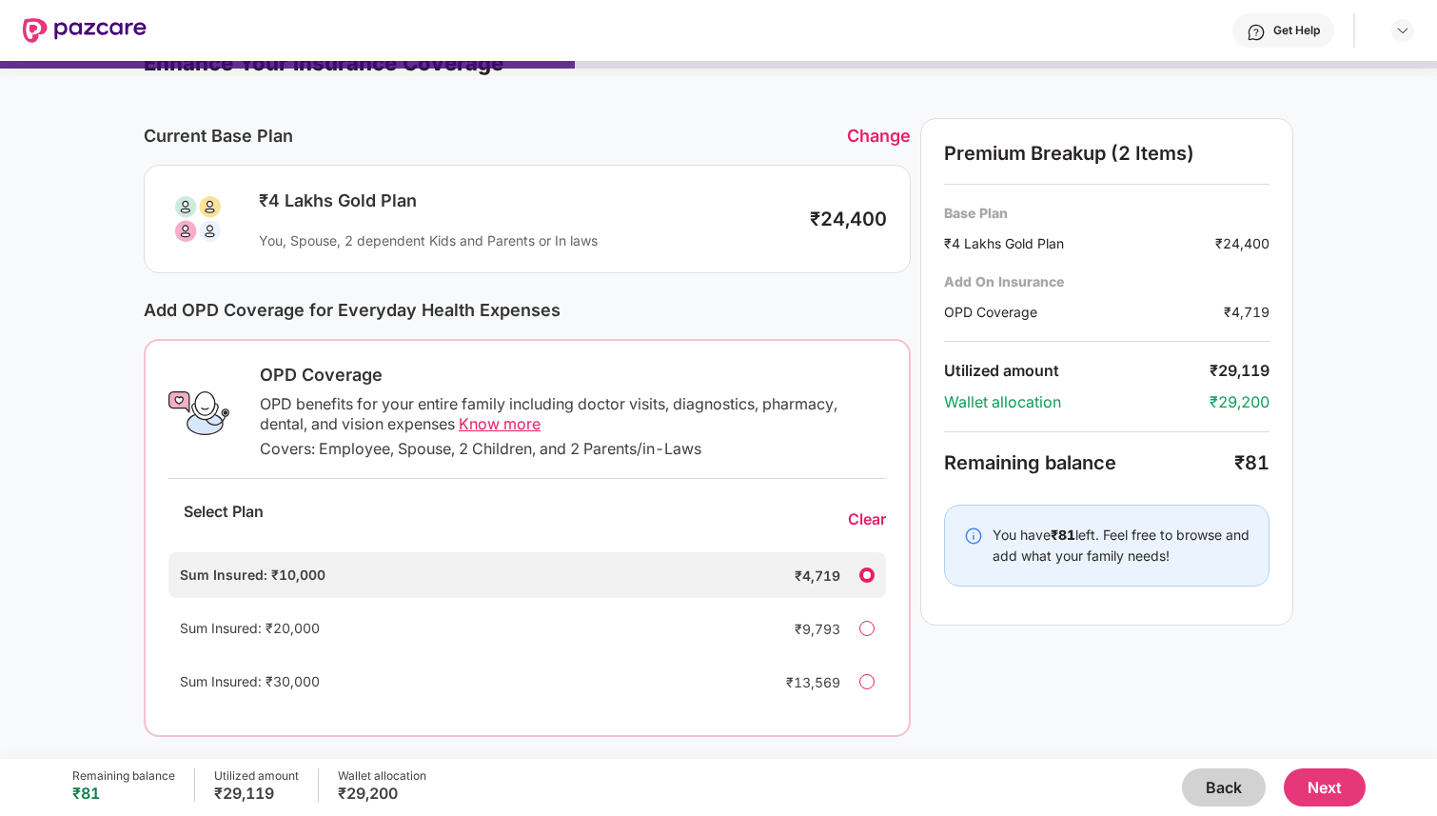
scroll to position [24, 0]
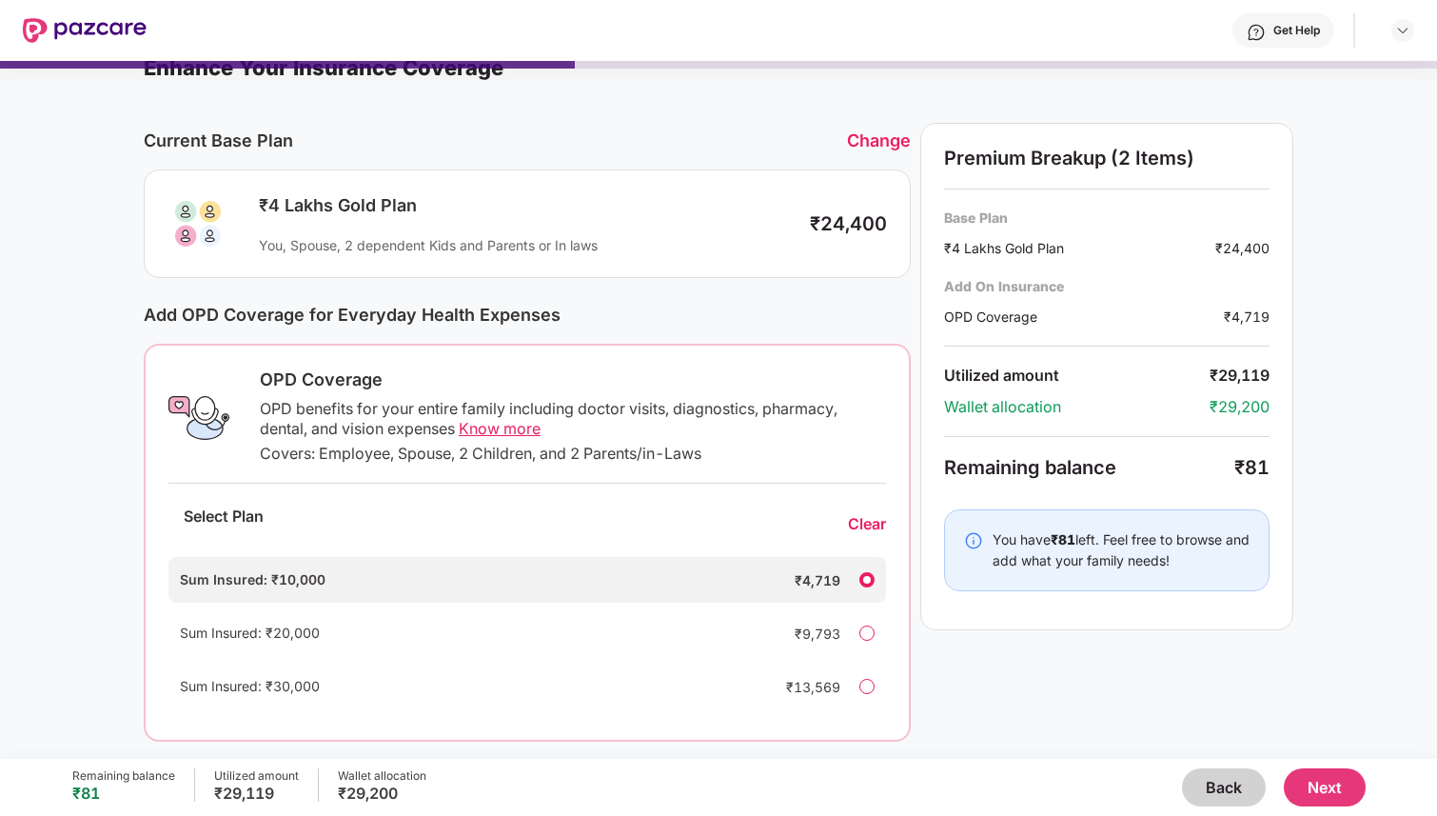
click at [490, 435] on span "Know more" at bounding box center [500, 428] width 82 height 19
